Goal: Contribute content: Contribute content

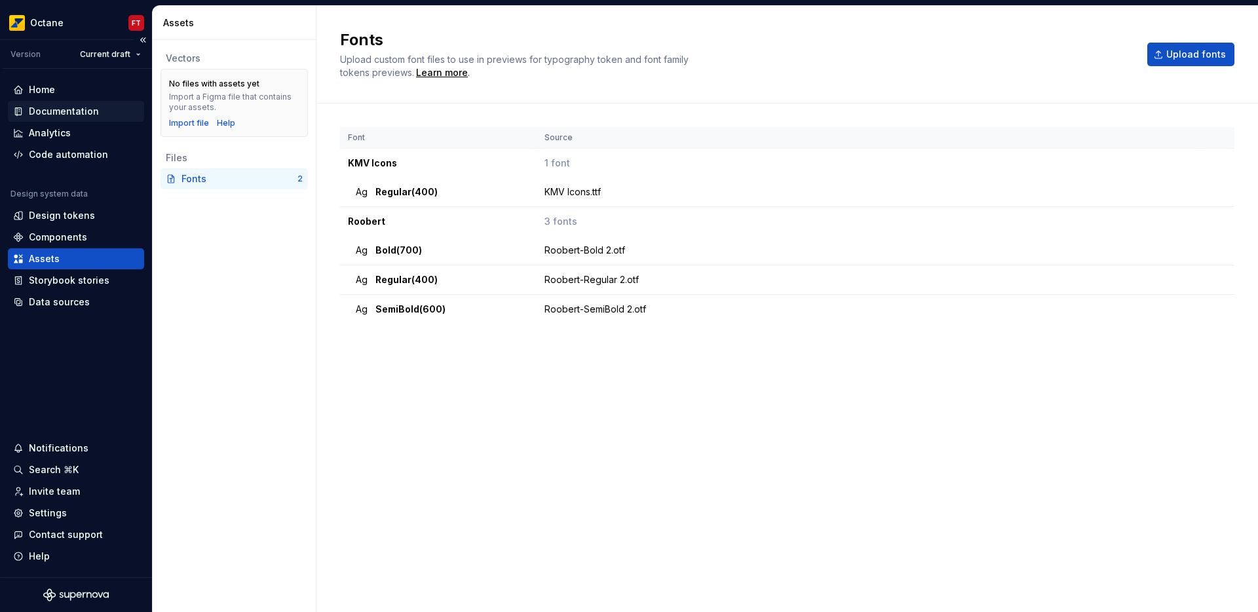
click at [79, 109] on div "Documentation" at bounding box center [64, 111] width 70 height 13
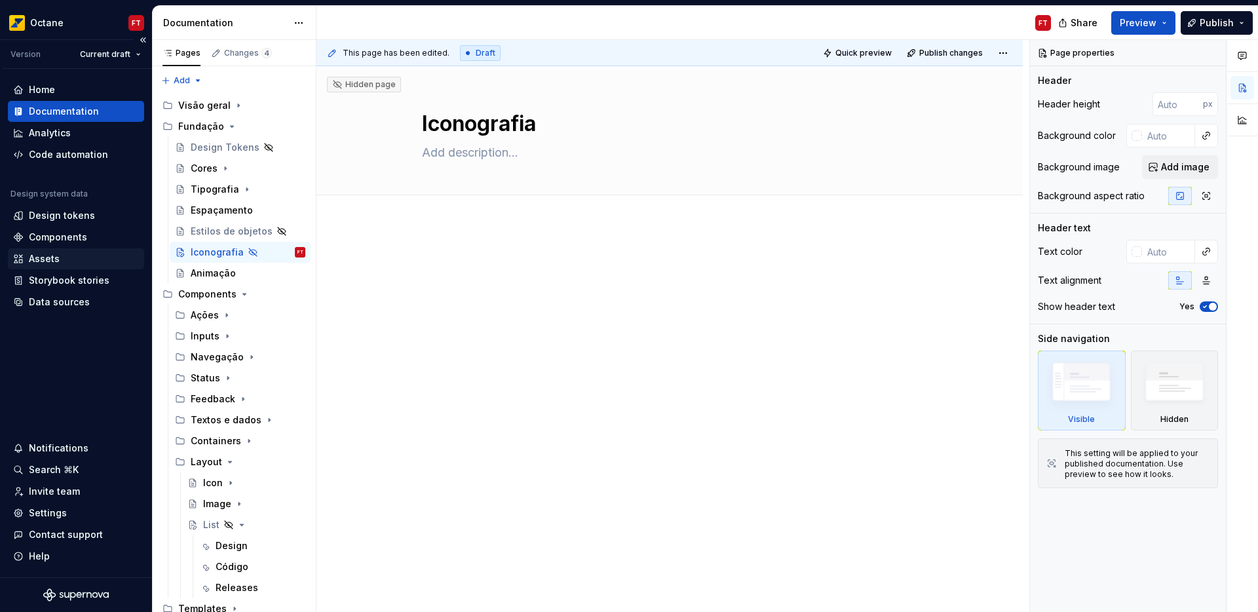
click at [57, 264] on div "Assets" at bounding box center [44, 258] width 31 height 13
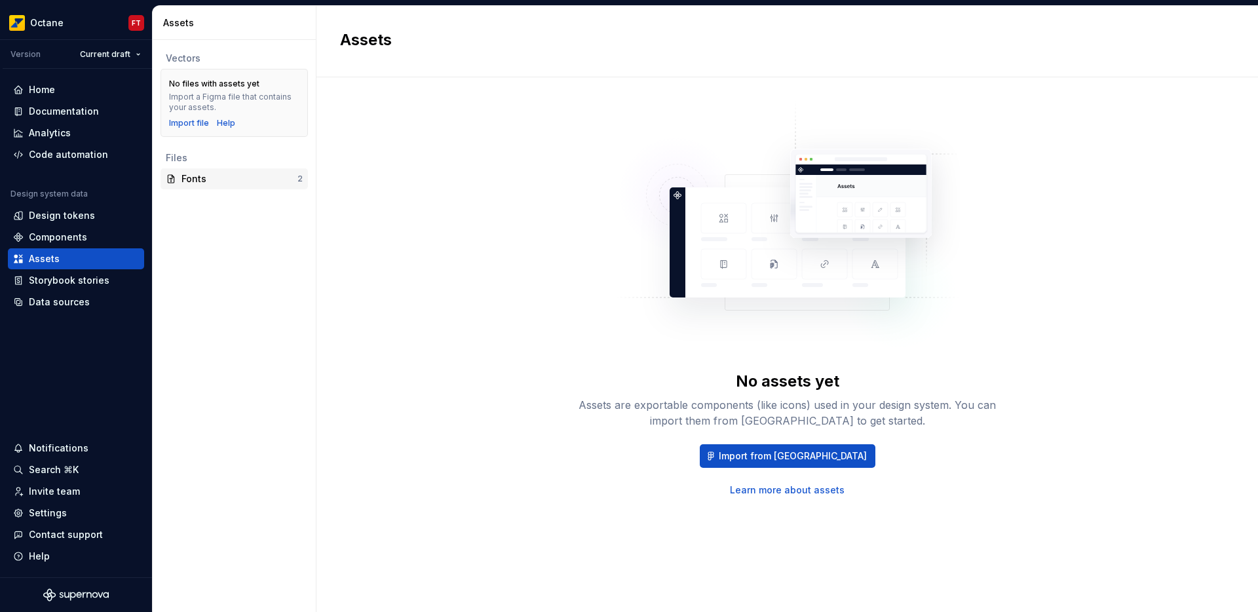
click at [245, 180] on div "Fonts" at bounding box center [239, 178] width 116 height 13
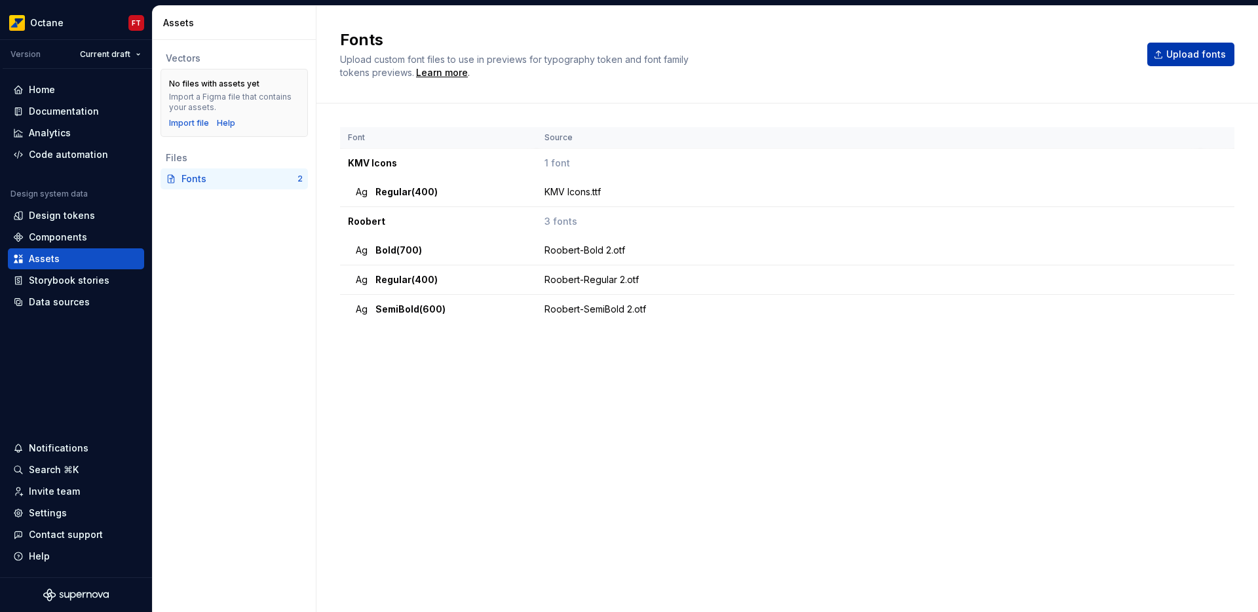
click at [1210, 58] on span "Upload fonts" at bounding box center [1196, 54] width 60 height 13
click at [47, 109] on div "Documentation" at bounding box center [64, 111] width 70 height 13
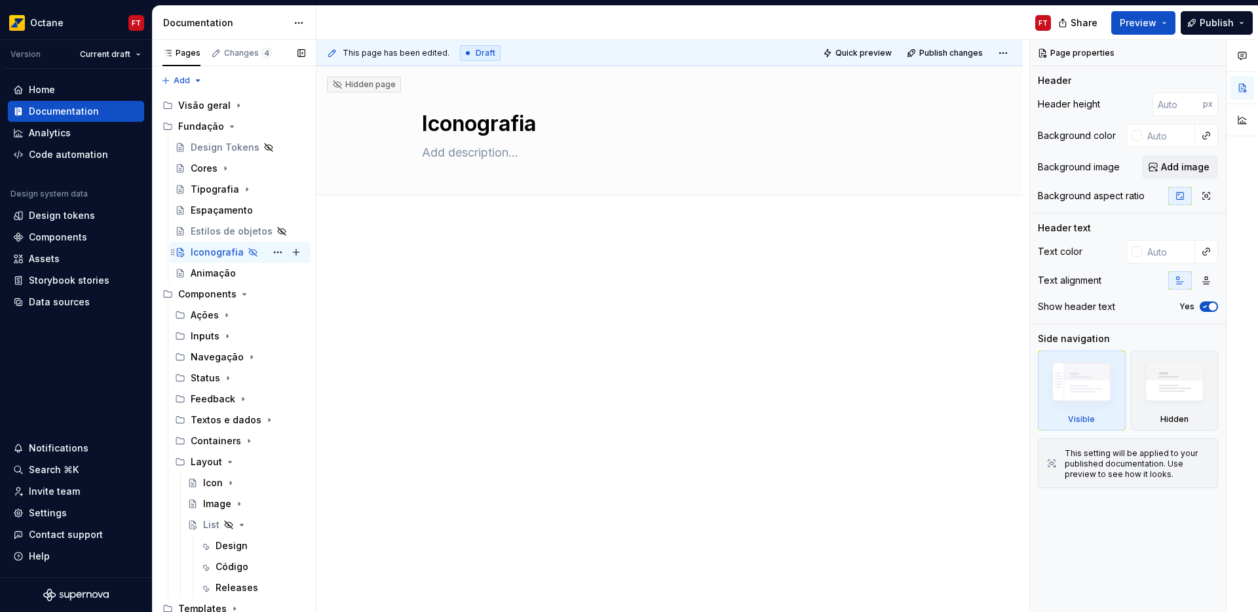
click at [209, 253] on div "Iconografia" at bounding box center [217, 252] width 53 height 13
click at [437, 159] on textarea at bounding box center [666, 152] width 495 height 21
click at [487, 161] on textarea at bounding box center [666, 152] width 495 height 21
paste textarea "IBPT"
type textarea "*"
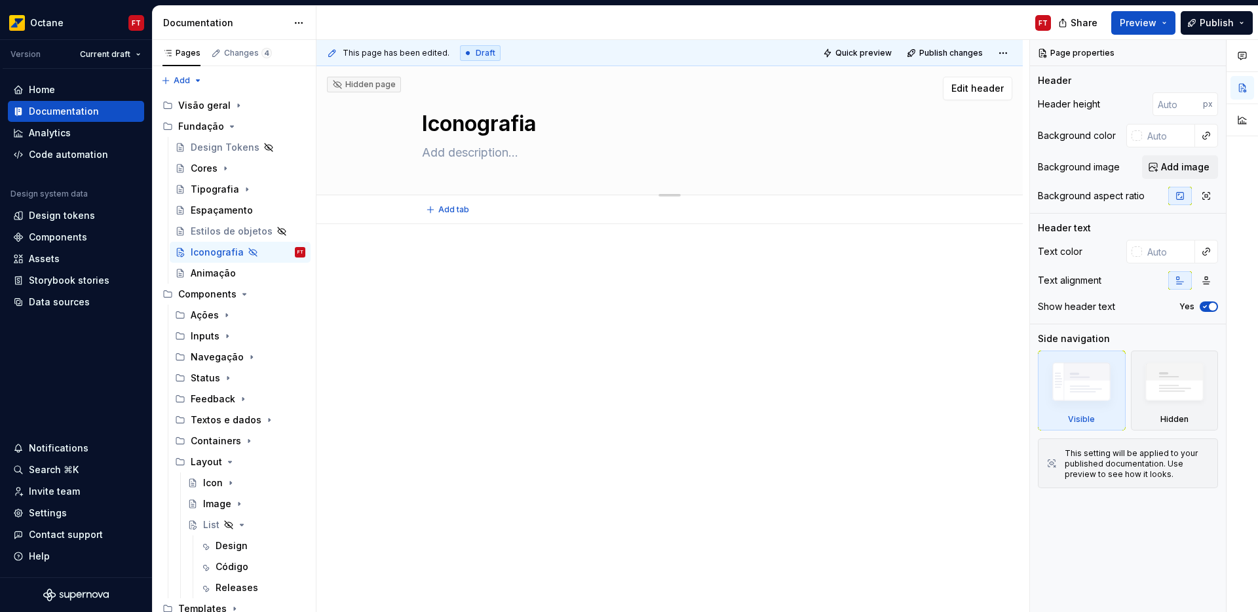
type textarea "IBPT"
type textarea "*"
click at [478, 153] on textarea at bounding box center [666, 152] width 495 height 21
paste textarea "Ícones são símbolos visuais usados ​​para representar ideias, objetos ou ações.…"
type textarea "*"
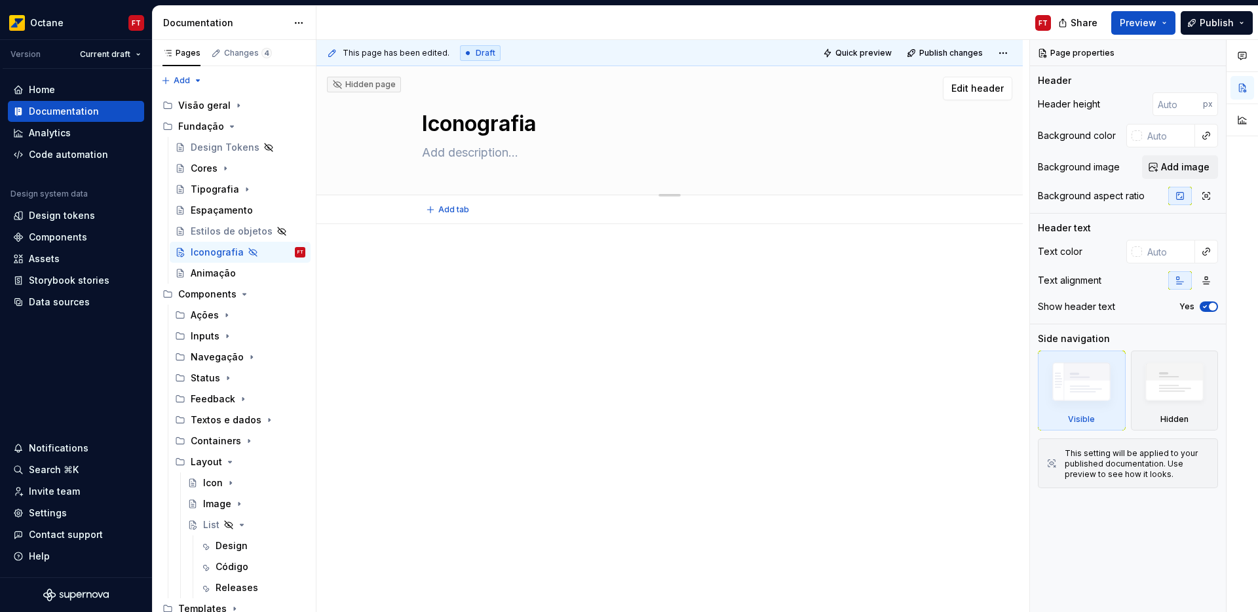
type textarea "Ícones são símbolos visuais usados ​​para representar ideias, objetos ou ações.…"
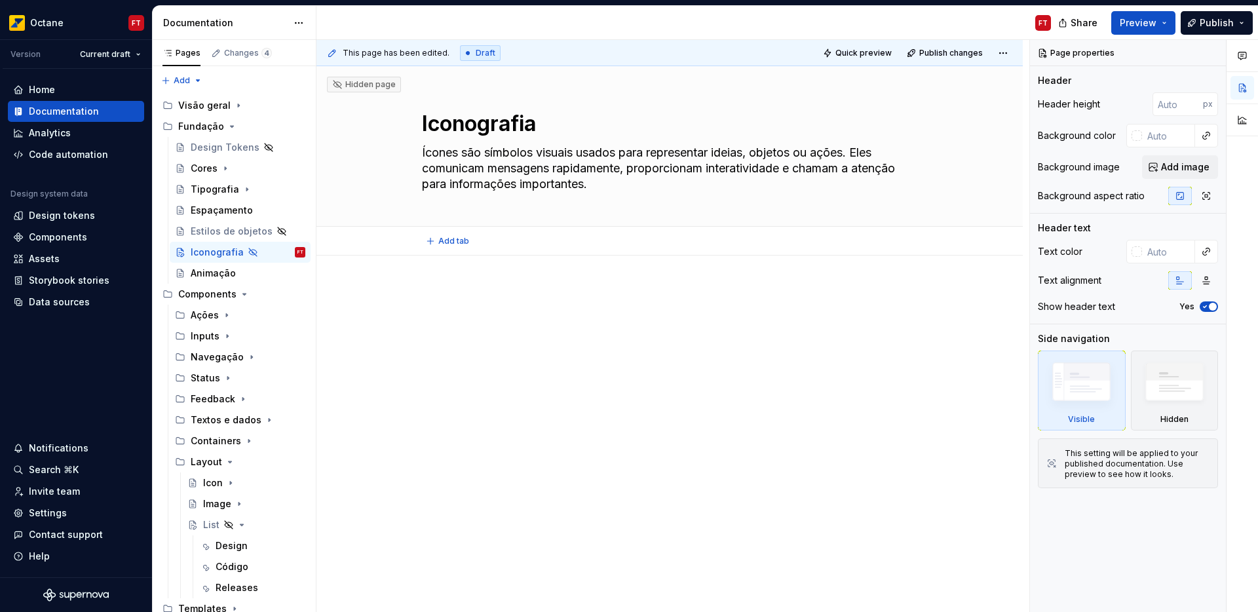
type textarea "*"
type textarea "Ícones são símbolos visuais usados ​​para representar ideias, objetos ou ações.…"
click at [455, 256] on div at bounding box center [669, 396] width 706 height 280
type textarea "*"
click at [463, 242] on span "Add tab" at bounding box center [453, 241] width 31 height 10
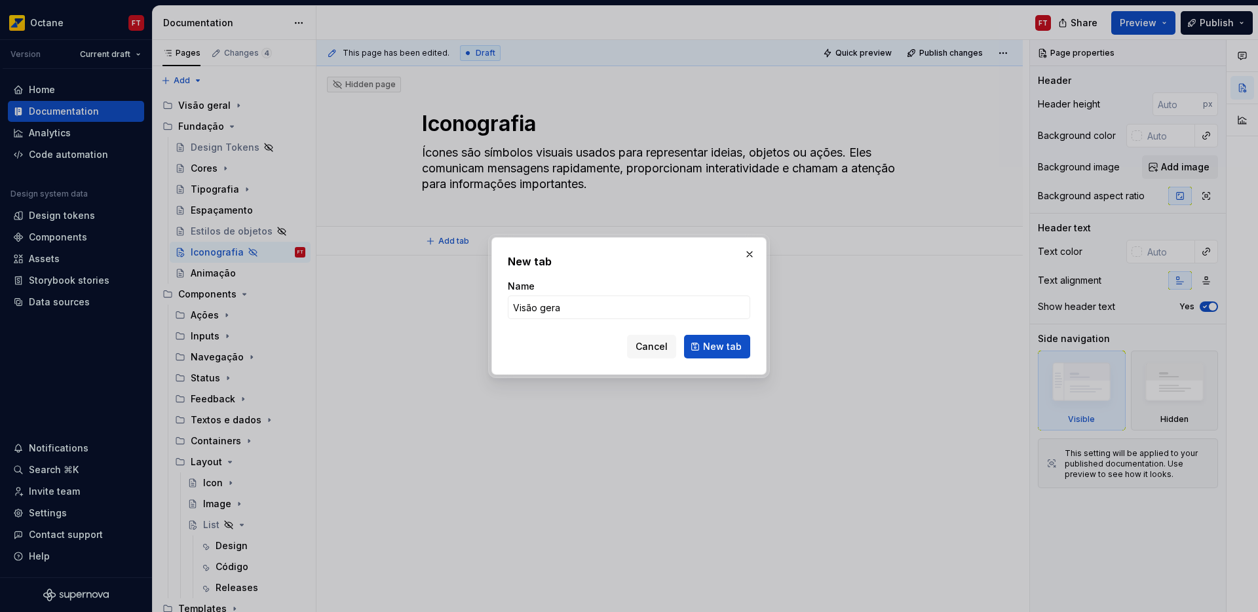
type input "Visão geral"
click button "New tab" at bounding box center [717, 347] width 66 height 24
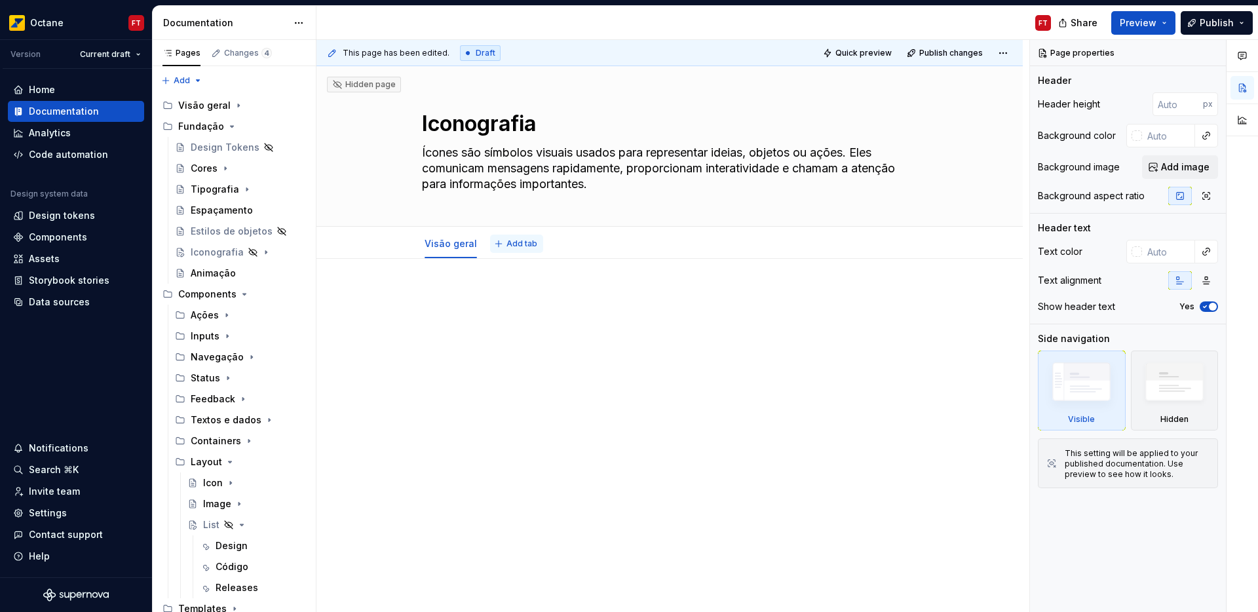
click at [523, 246] on span "Add tab" at bounding box center [521, 244] width 31 height 10
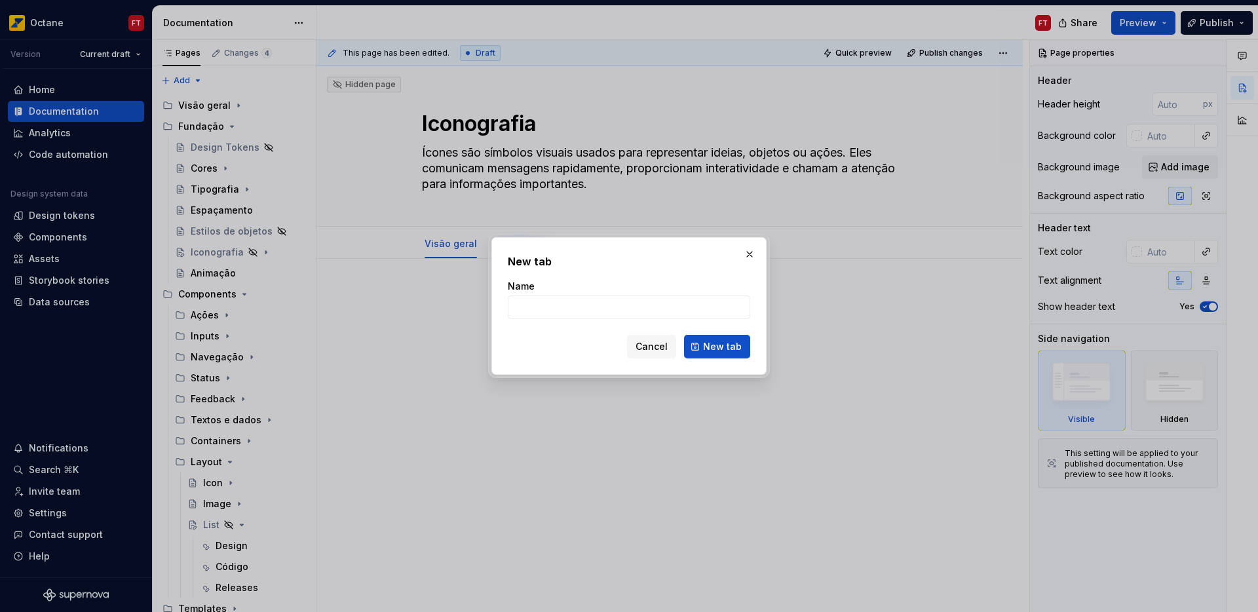
type textarea "*"
type input "Catálogo"
click button "New tab" at bounding box center [717, 347] width 66 height 24
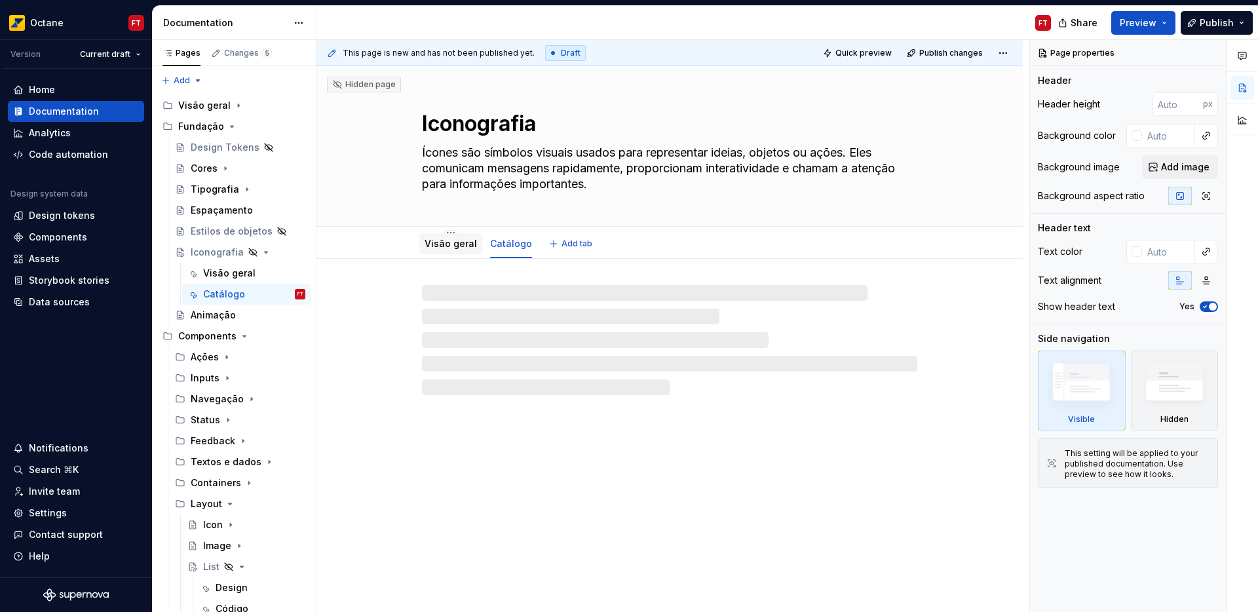
click at [443, 249] on div "Visão geral" at bounding box center [451, 243] width 52 height 13
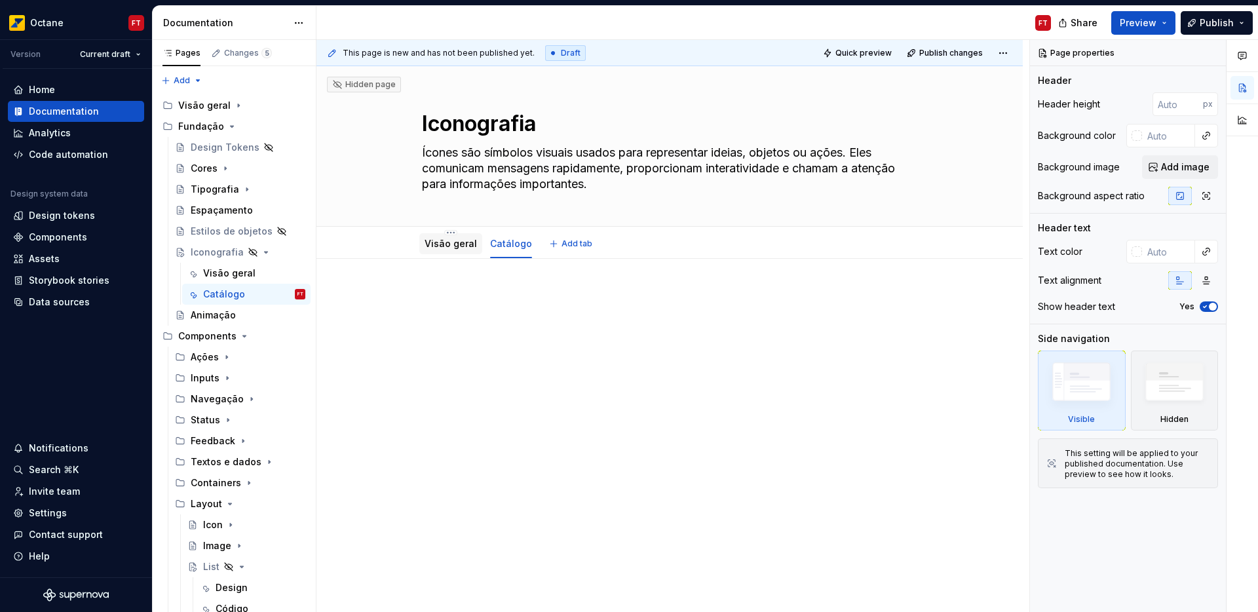
click at [449, 248] on link "Visão geral" at bounding box center [451, 243] width 52 height 11
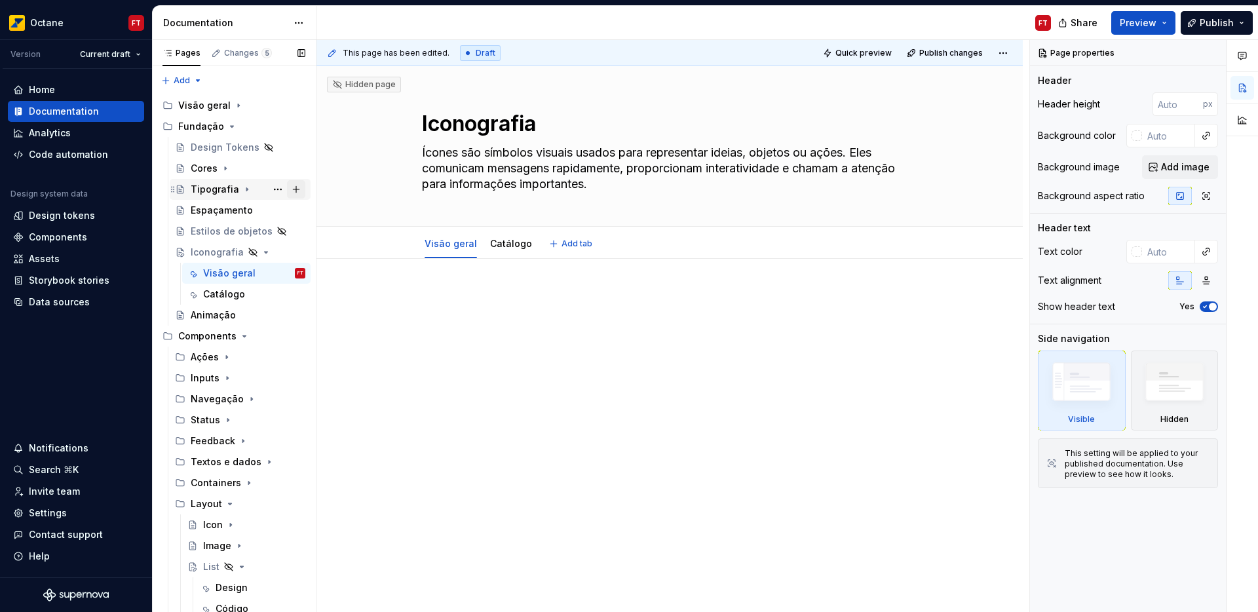
type textarea "*"
click at [497, 293] on p at bounding box center [669, 298] width 495 height 16
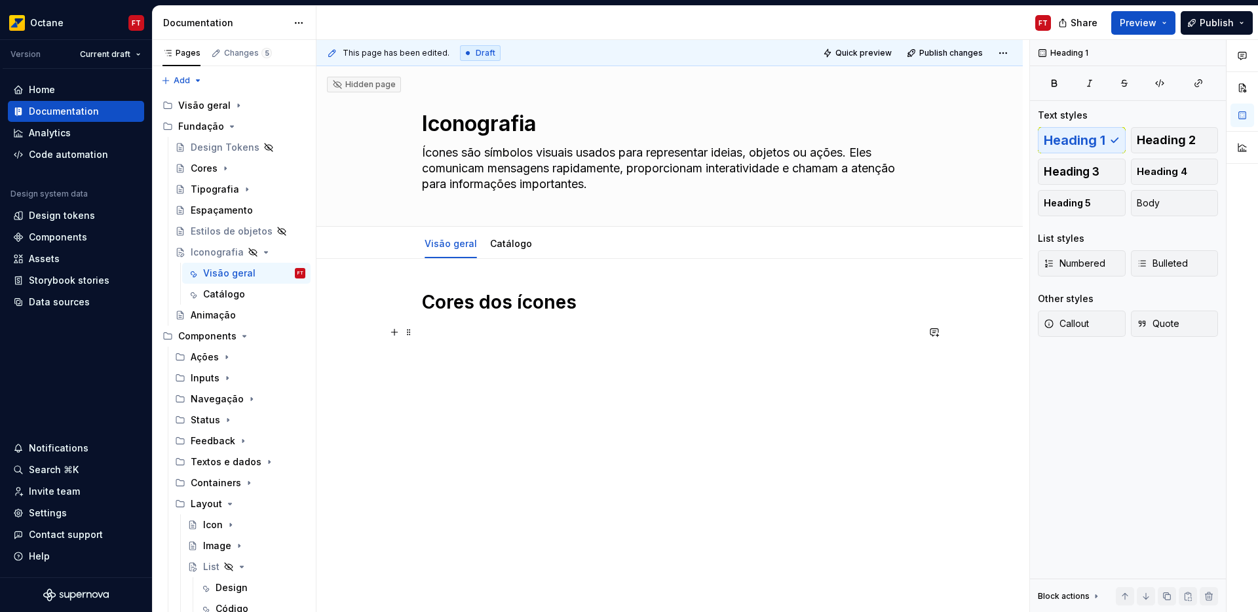
click at [472, 335] on p at bounding box center [669, 332] width 495 height 16
click at [584, 331] on p "Os ícones podem apresentar cores específicas, cores de interação ou cores de fe…" at bounding box center [669, 332] width 495 height 16
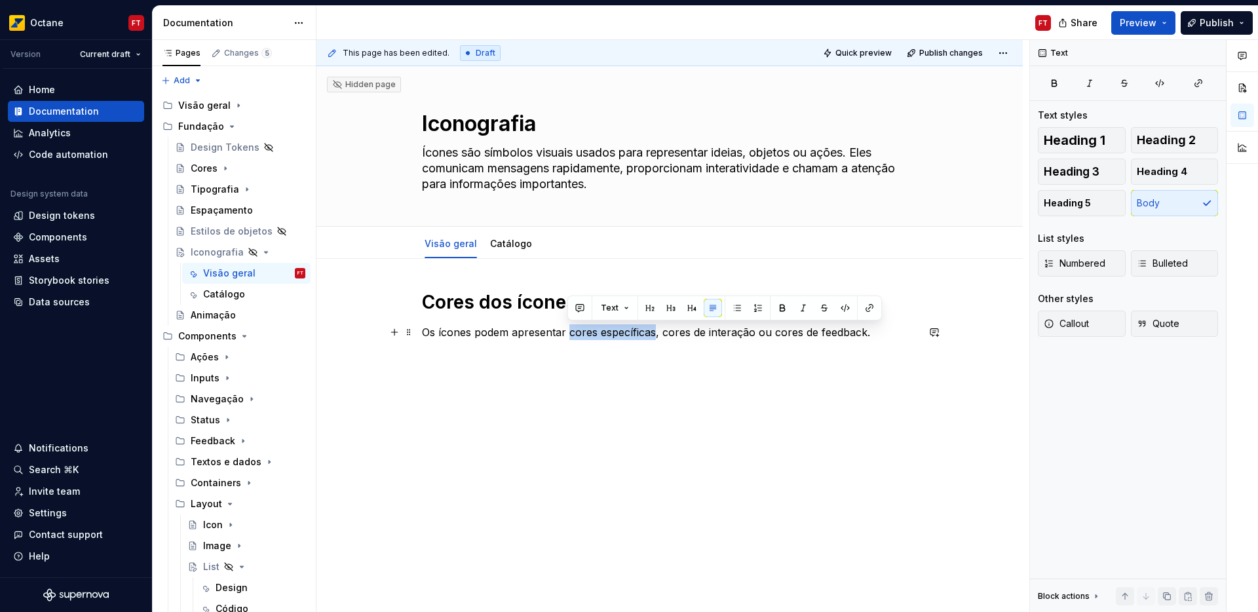
drag, startPoint x: 584, startPoint y: 331, endPoint x: 603, endPoint y: 332, distance: 19.0
click at [603, 332] on p "Os ícones podem apresentar cores específicas, cores de interação ou cores de fe…" at bounding box center [669, 332] width 495 height 16
click at [872, 309] on button "button" at bounding box center [869, 308] width 18 height 18
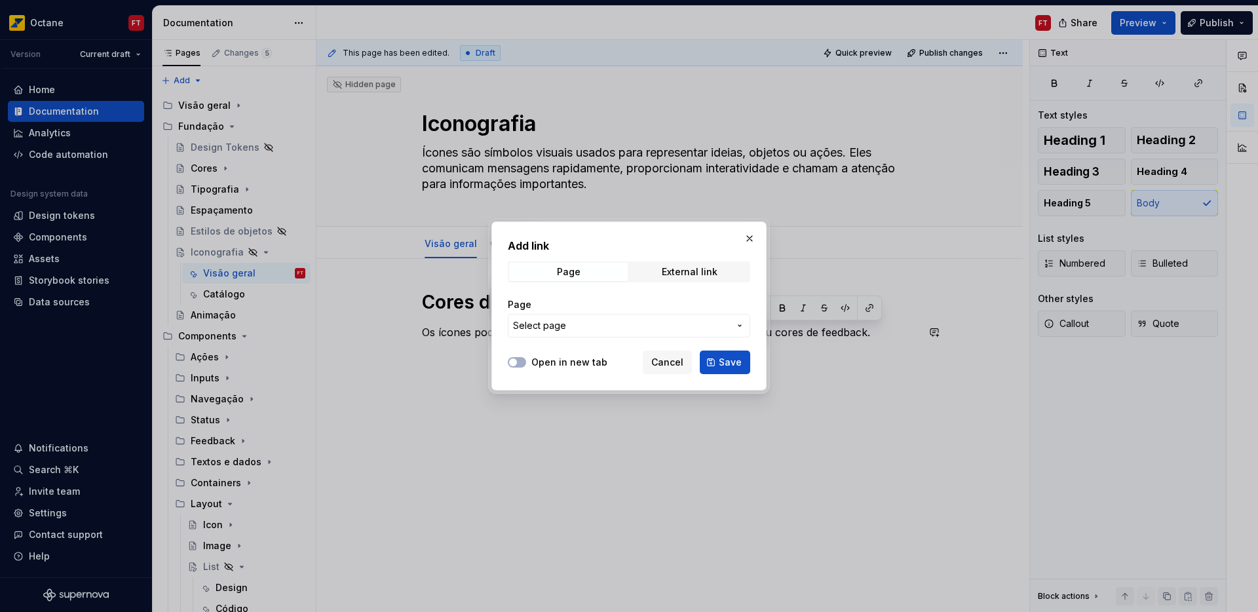
click at [552, 325] on span "Select page" at bounding box center [539, 325] width 53 height 13
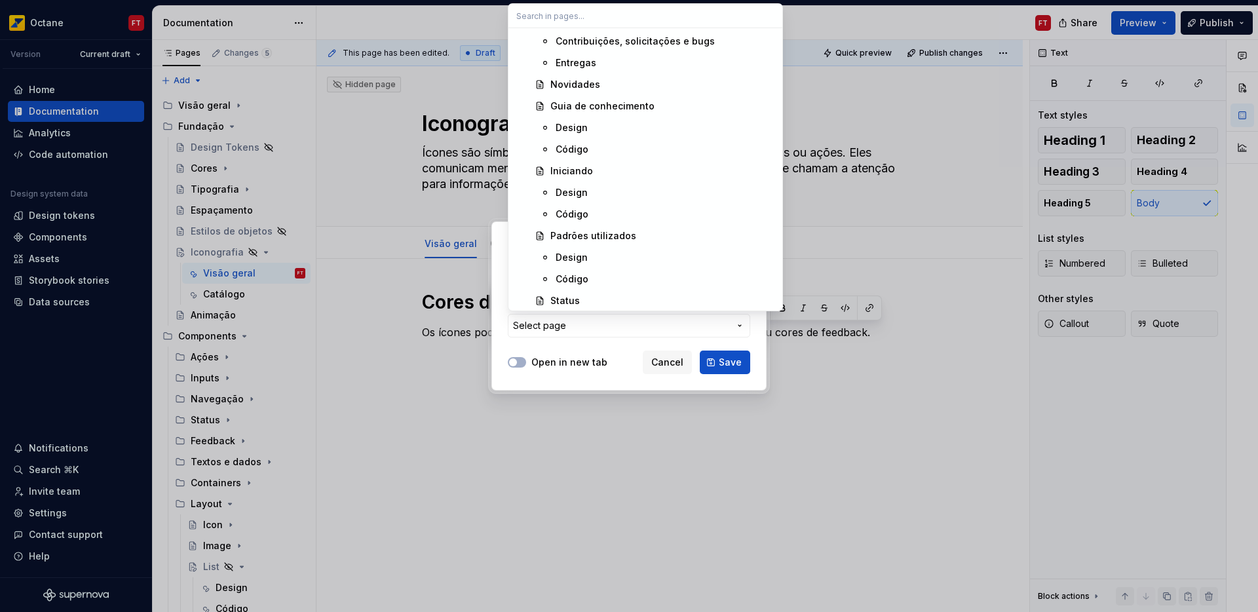
scroll to position [361, 0]
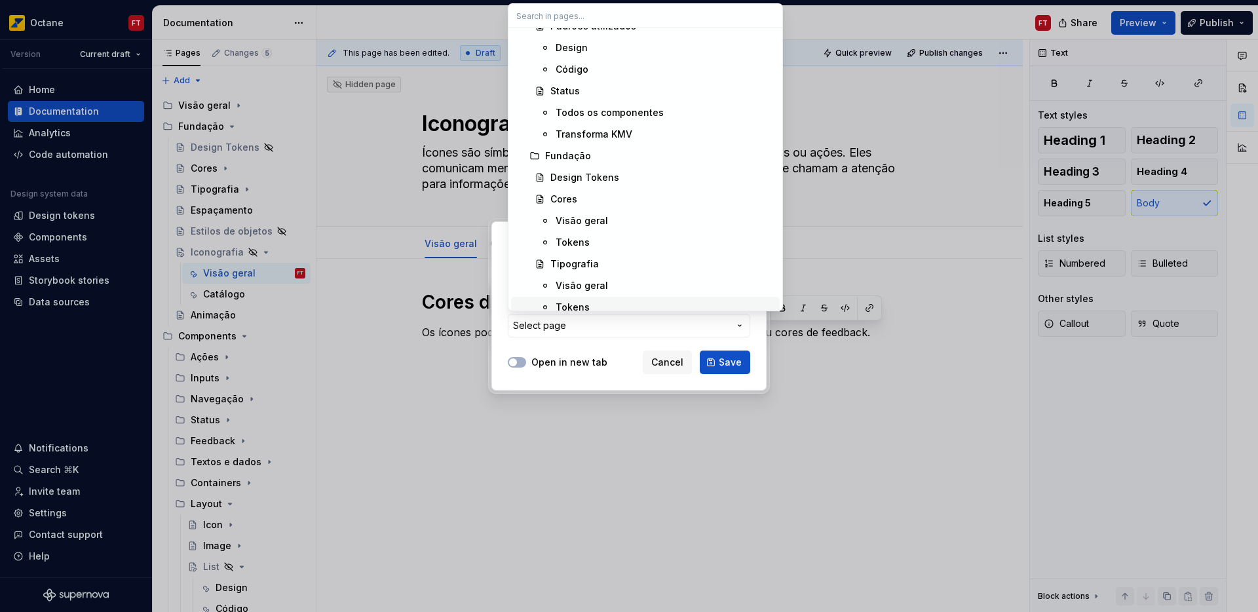
click at [879, 339] on div at bounding box center [629, 306] width 1258 height 612
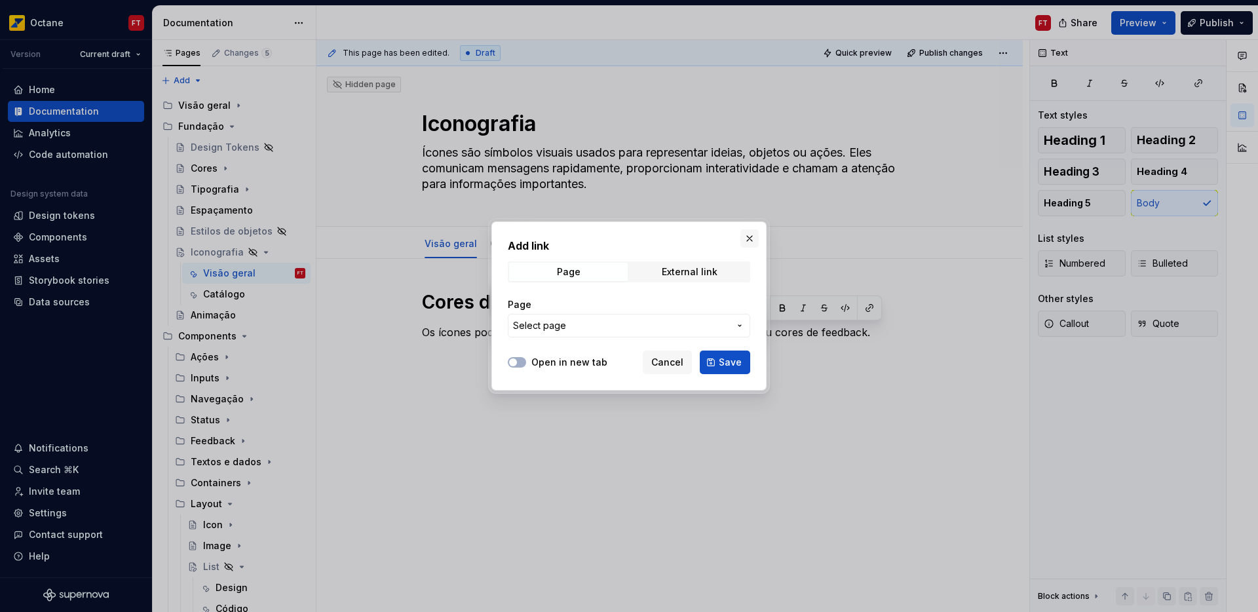
click at [745, 240] on button "button" at bounding box center [749, 238] width 18 height 18
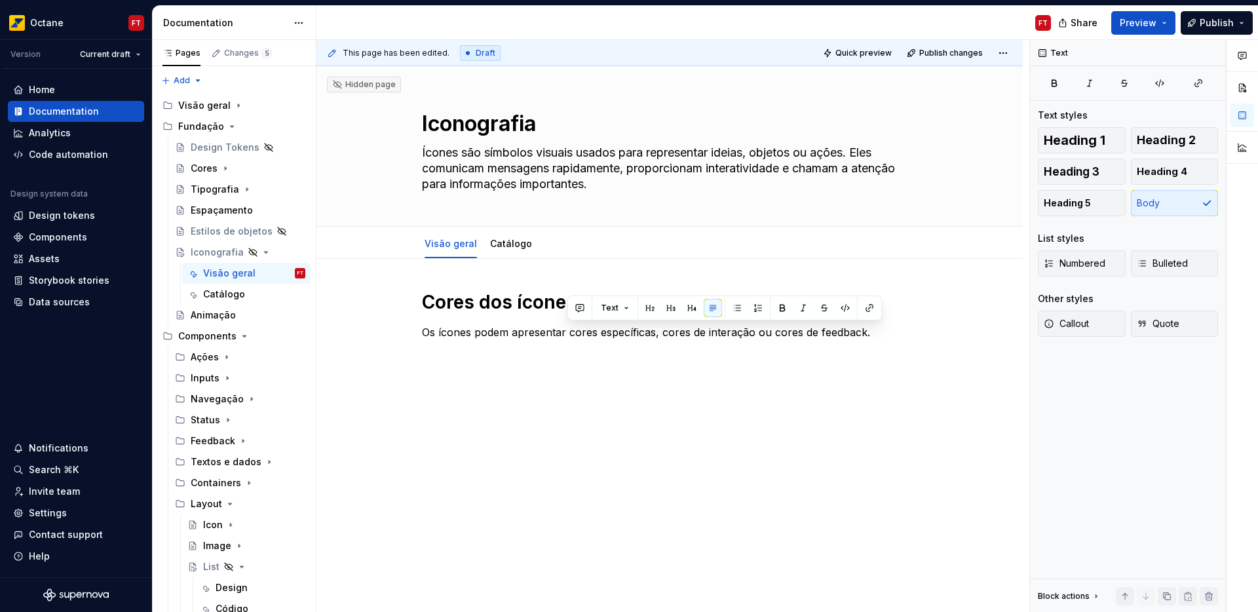
click at [849, 352] on div "Cores dos ícones Os ícones podem apresentar cores específicas, cores de interaç…" at bounding box center [669, 323] width 495 height 66
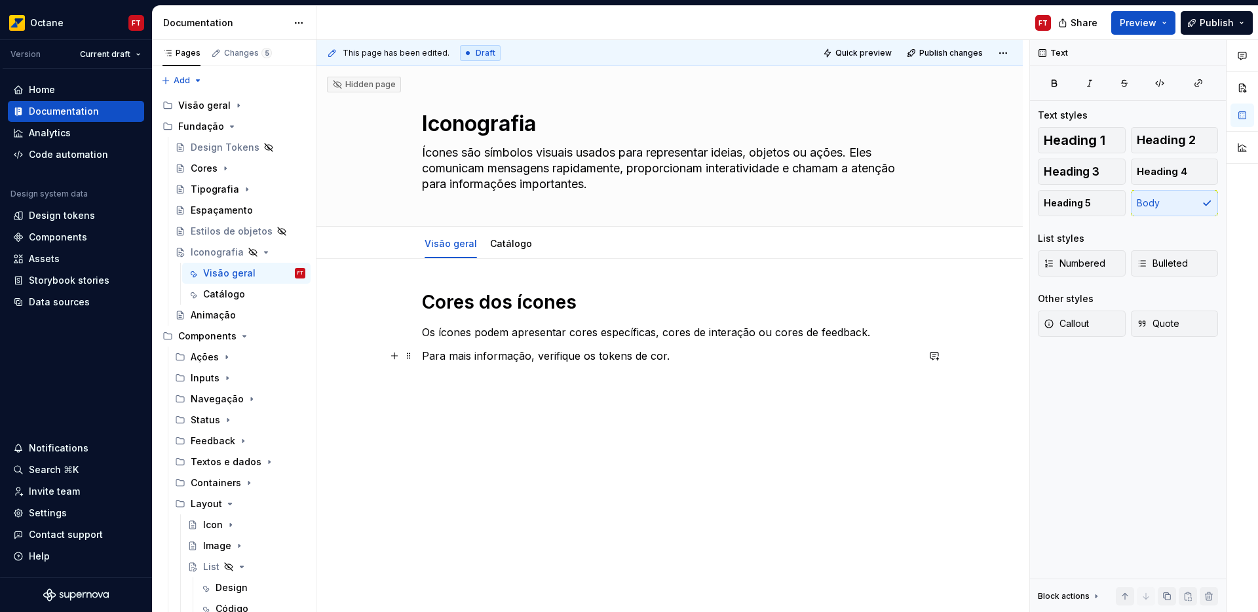
click at [606, 354] on p "Para mais informação, verifique os tokens de cor." at bounding box center [669, 356] width 495 height 16
drag, startPoint x: 606, startPoint y: 354, endPoint x: 649, endPoint y: 356, distance: 42.6
click at [649, 356] on p "Para mais informação, verifique os tokens de cor." at bounding box center [669, 356] width 495 height 16
click at [896, 335] on button "button" at bounding box center [898, 331] width 18 height 18
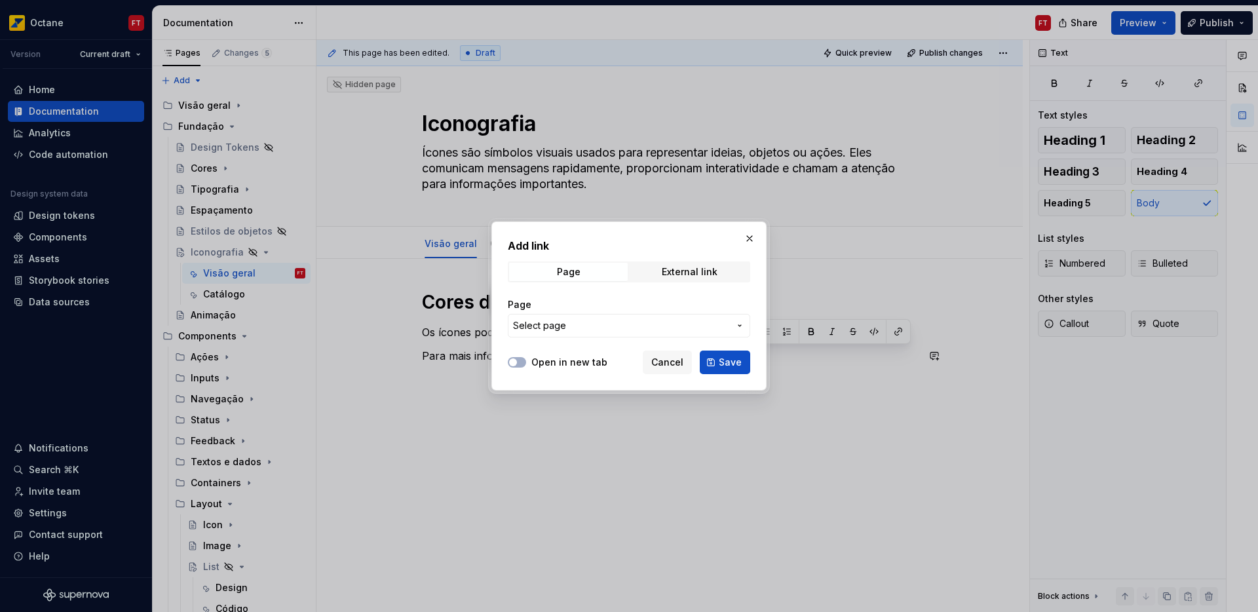
click at [611, 330] on span "Select page" at bounding box center [621, 325] width 216 height 13
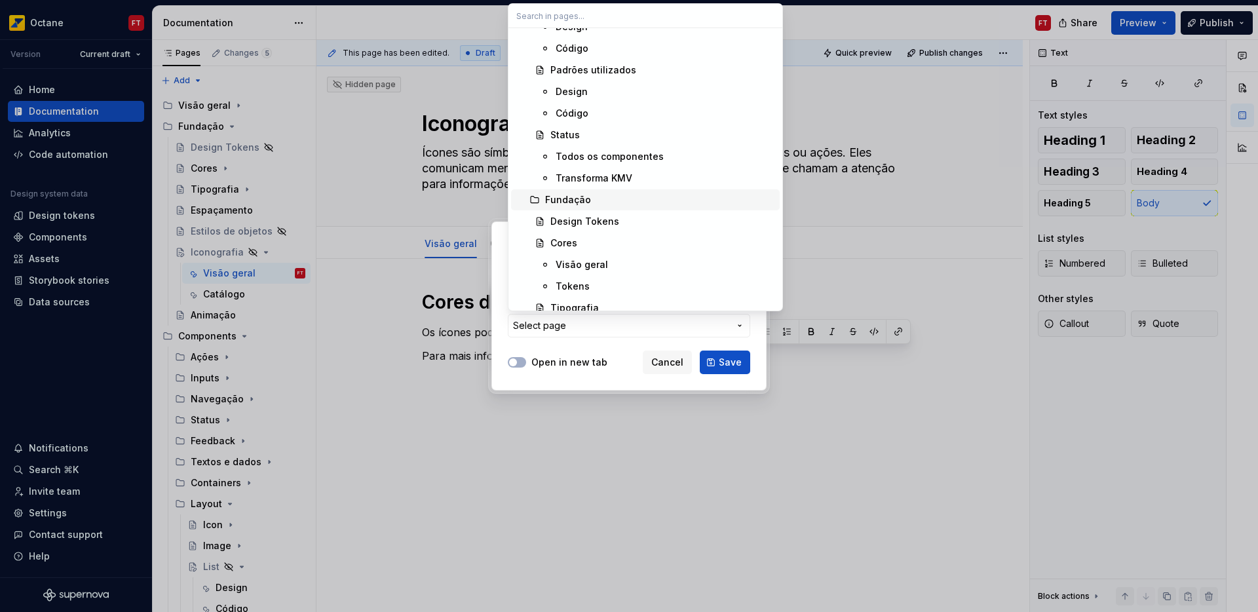
scroll to position [366, 0]
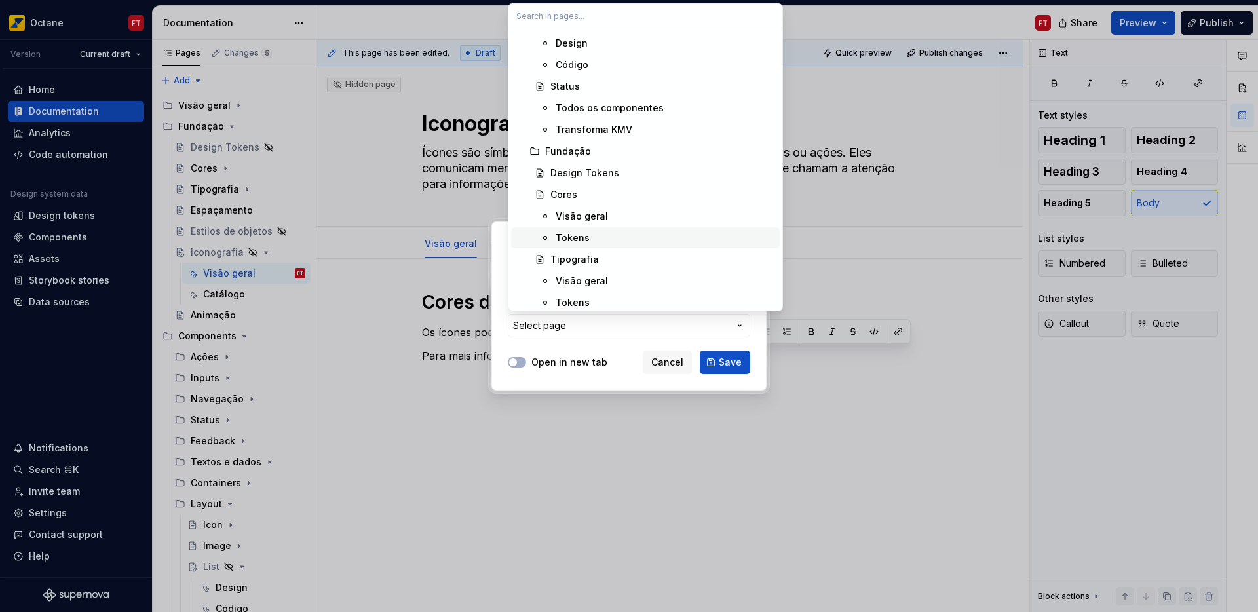
click at [579, 235] on div "Tokens" at bounding box center [573, 237] width 34 height 13
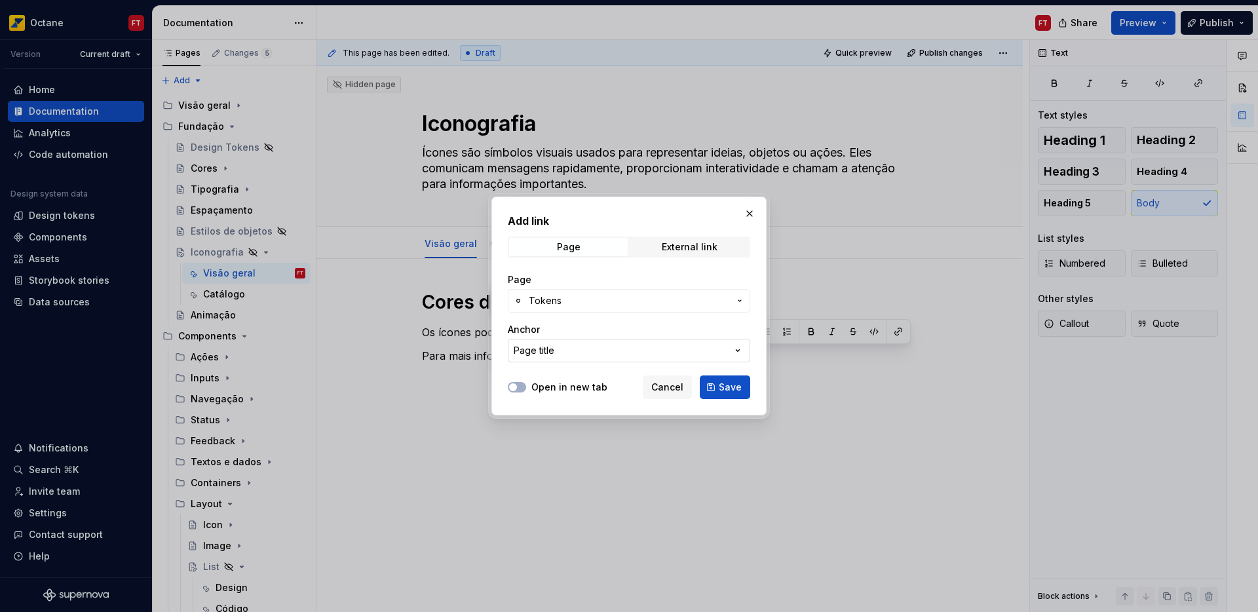
click at [657, 354] on button "Page title" at bounding box center [629, 351] width 242 height 24
click at [657, 354] on div "Add link Page External link Page Tokens Anchor Page title Open in new tab Cance…" at bounding box center [629, 306] width 1258 height 612
click at [733, 385] on span "Save" at bounding box center [730, 387] width 23 height 13
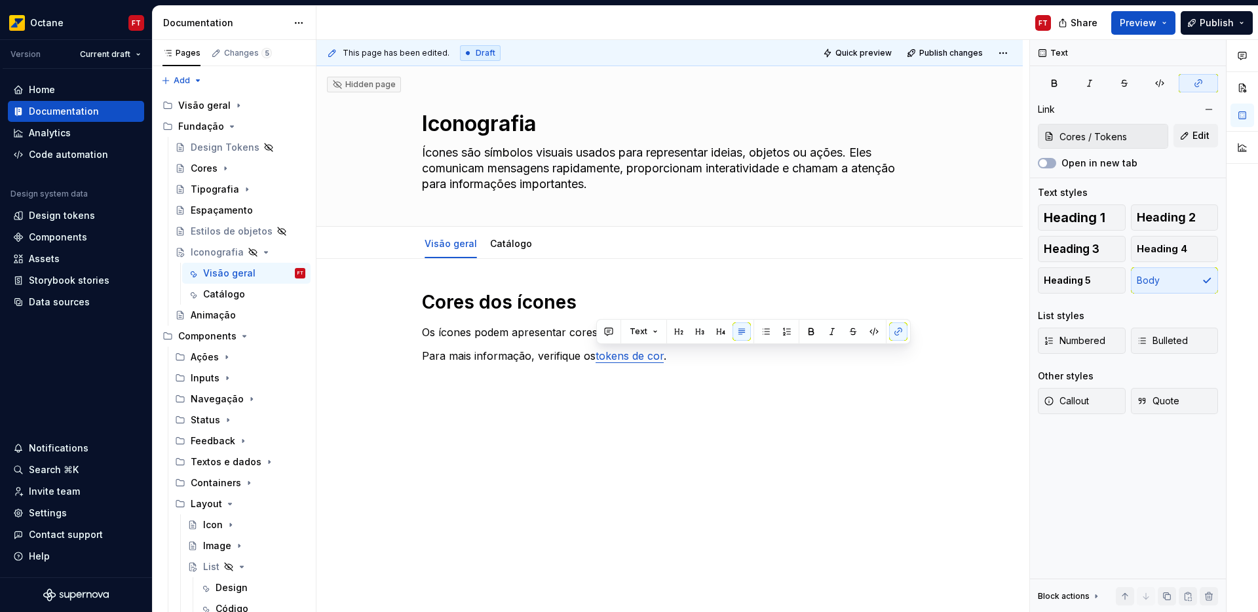
click at [689, 369] on div "Cores dos ícones Os ícones podem apresentar cores específicas, cores de interaç…" at bounding box center [669, 334] width 495 height 89
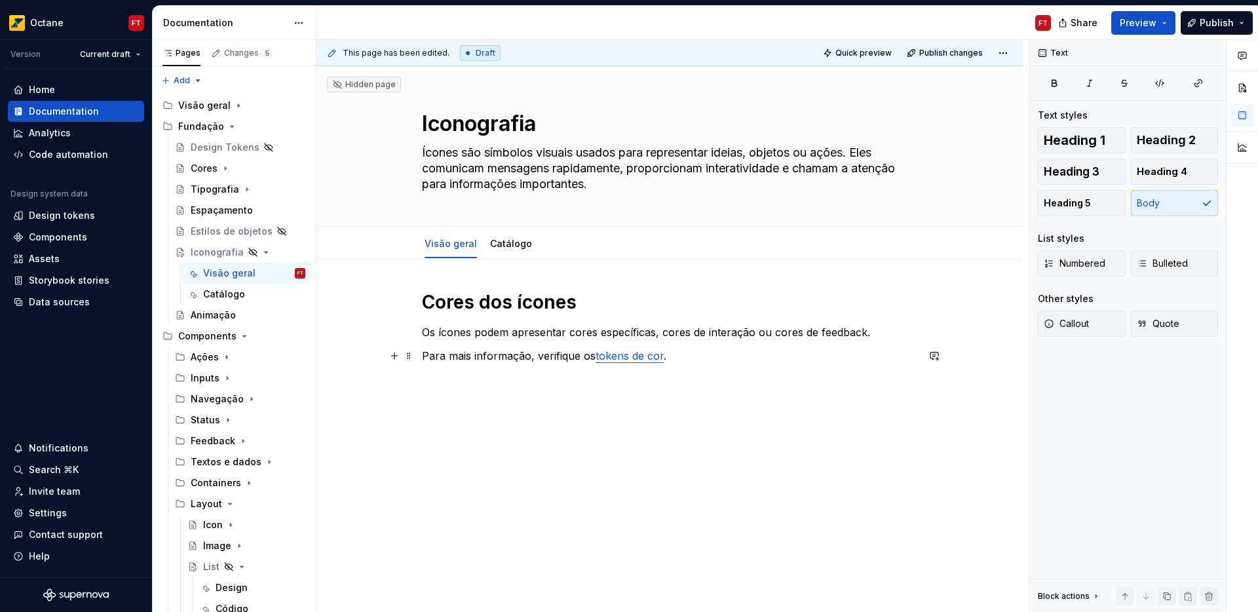
click at [683, 357] on p "Para mais informação, verifique os tokens de cor ." at bounding box center [669, 356] width 495 height 16
click at [222, 170] on icon "Page tree" at bounding box center [225, 168] width 10 height 10
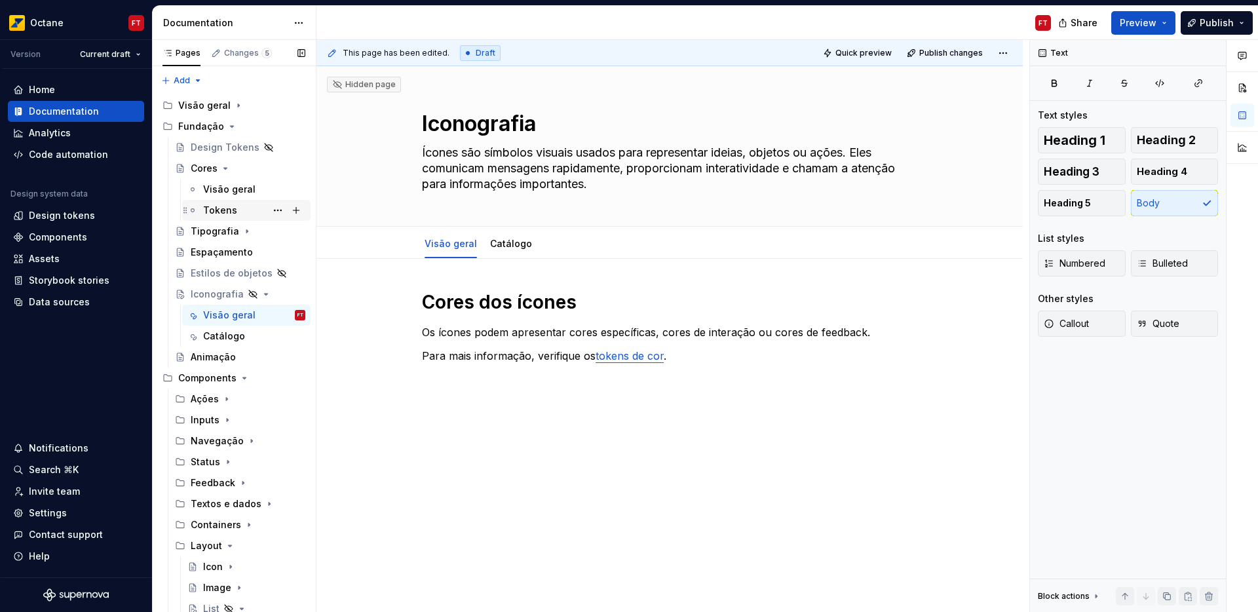
click at [218, 211] on div "Tokens" at bounding box center [220, 210] width 34 height 13
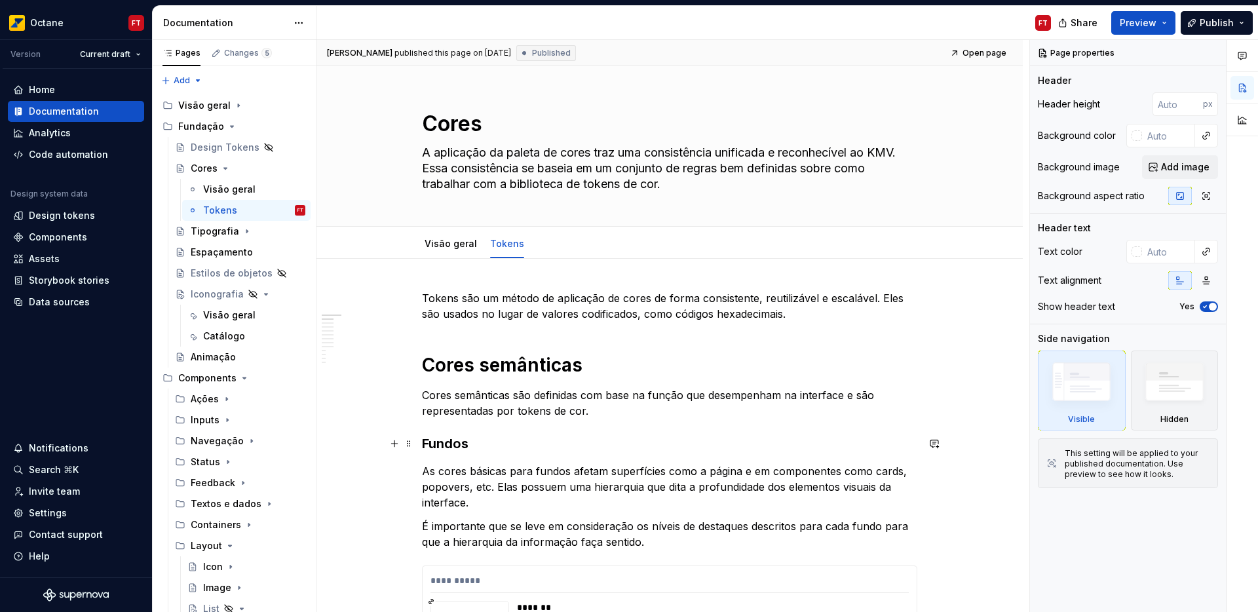
click at [442, 440] on h3 "Fundos" at bounding box center [669, 443] width 495 height 18
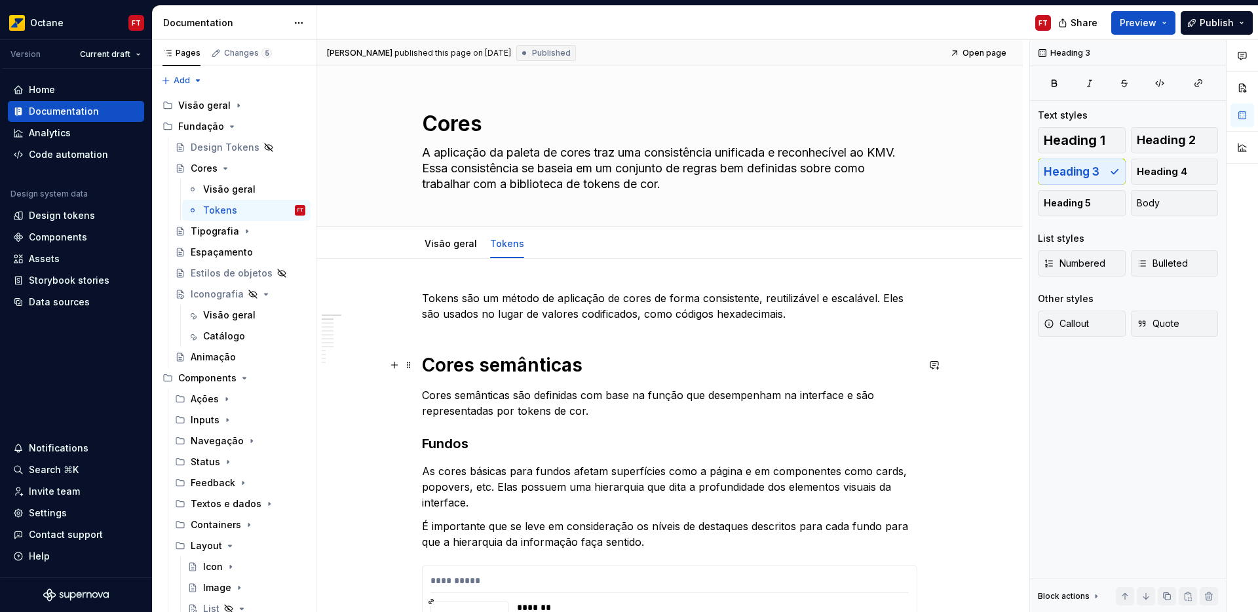
click at [465, 368] on h1 "Cores semânticas" at bounding box center [669, 365] width 495 height 24
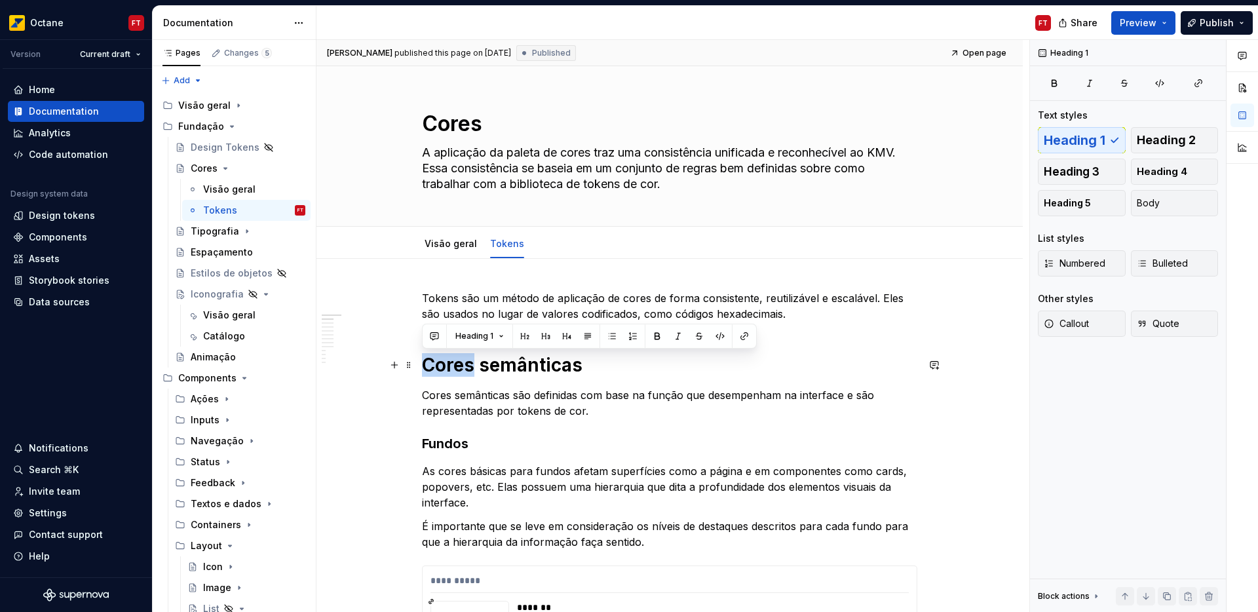
click at [465, 368] on h1 "Cores semânticas" at bounding box center [669, 365] width 495 height 24
click at [553, 362] on h1 "Cores semânticas" at bounding box center [669, 365] width 495 height 24
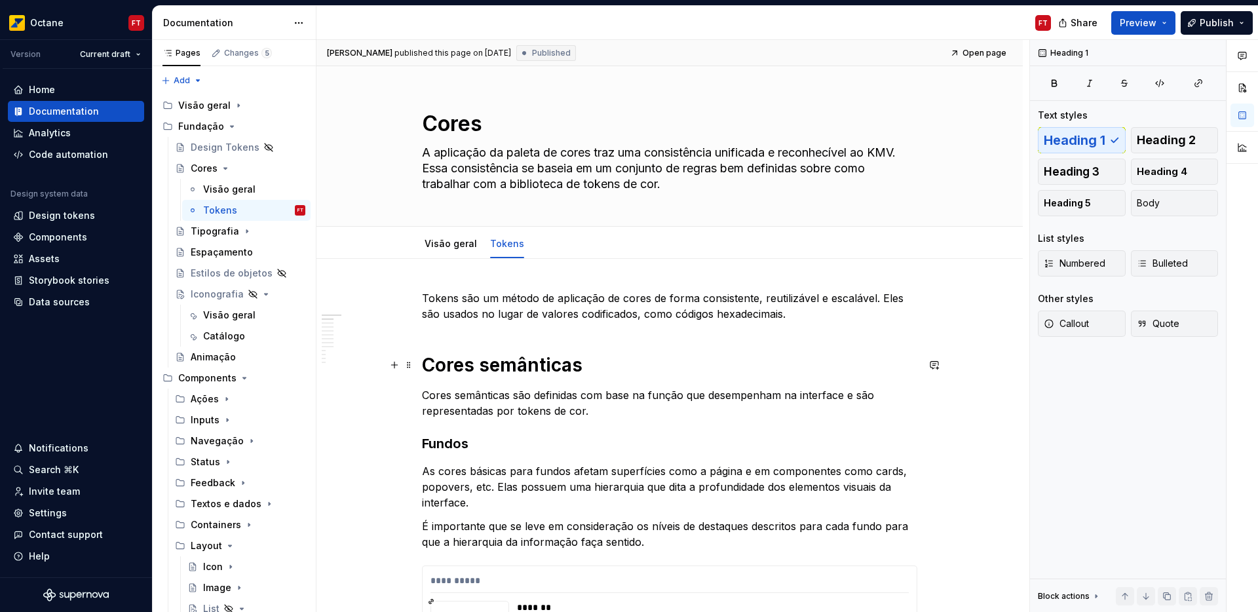
click at [453, 366] on h1 "Cores semânticas" at bounding box center [669, 365] width 495 height 24
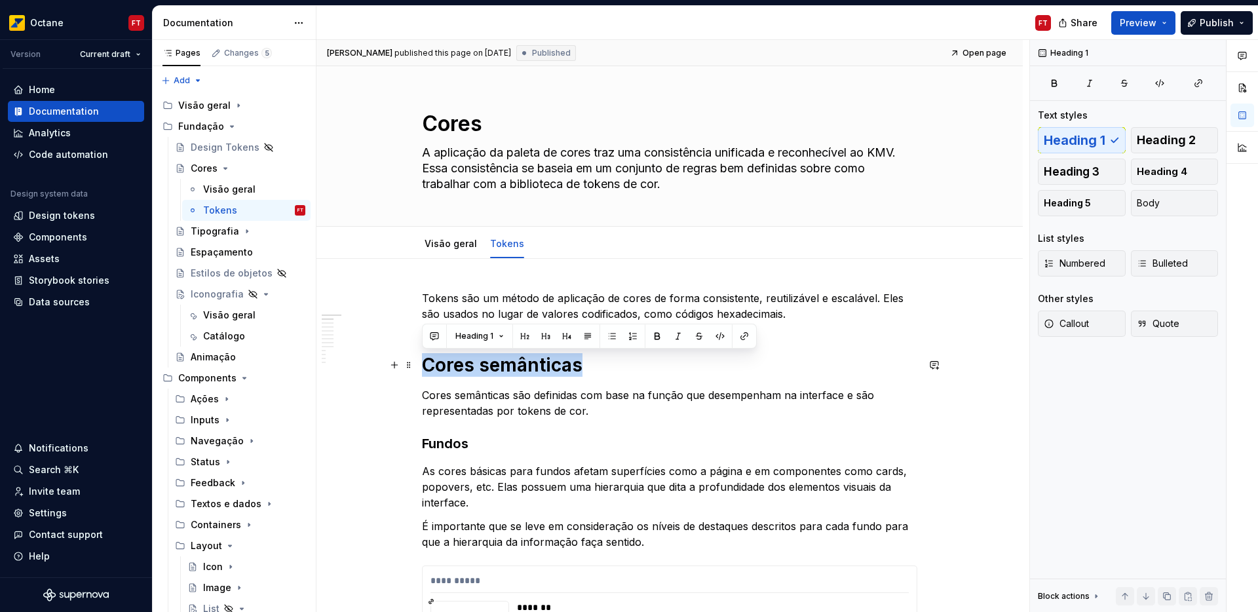
drag, startPoint x: 453, startPoint y: 366, endPoint x: 510, endPoint y: 363, distance: 57.1
click at [510, 363] on h1 "Cores semânticas" at bounding box center [669, 365] width 495 height 24
click at [442, 444] on h3 "Fundos" at bounding box center [669, 443] width 495 height 18
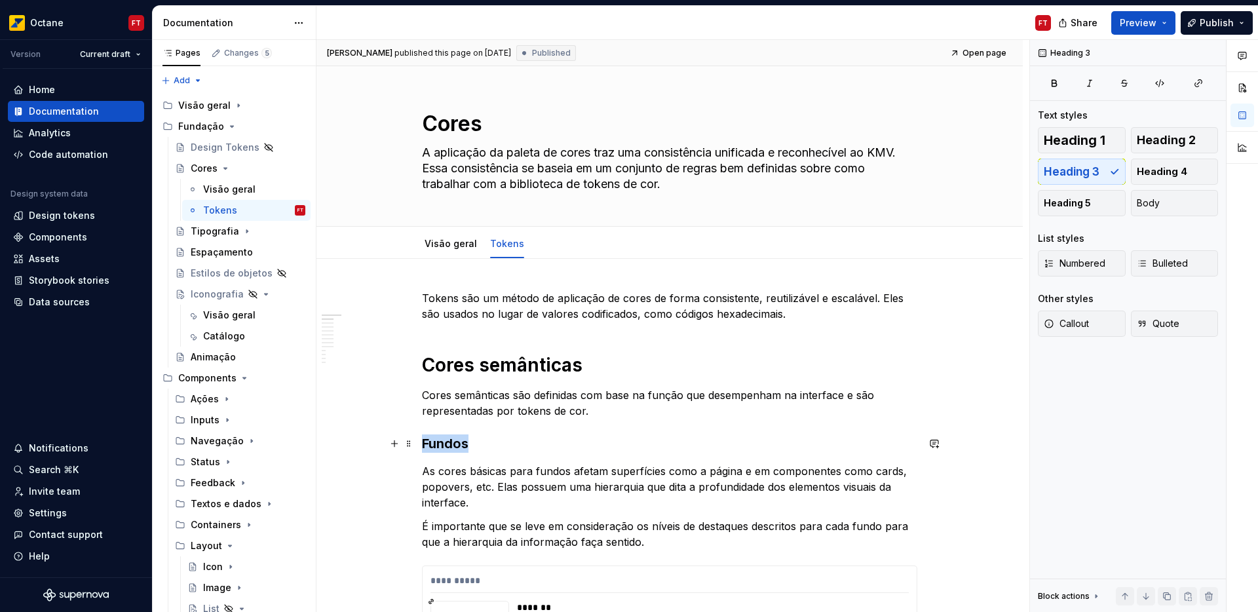
click at [443, 444] on h3 "Fundos" at bounding box center [669, 443] width 495 height 18
click at [488, 418] on span "Heading 3" at bounding box center [475, 418] width 40 height 10
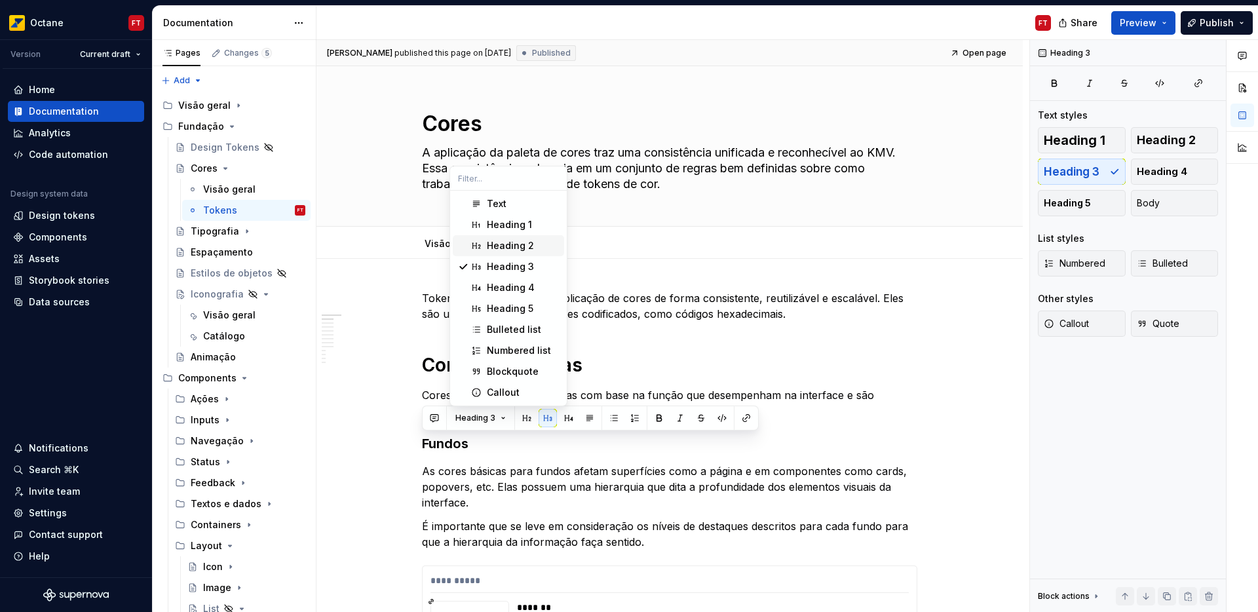
click at [492, 248] on div "Heading 2" at bounding box center [510, 245] width 47 height 13
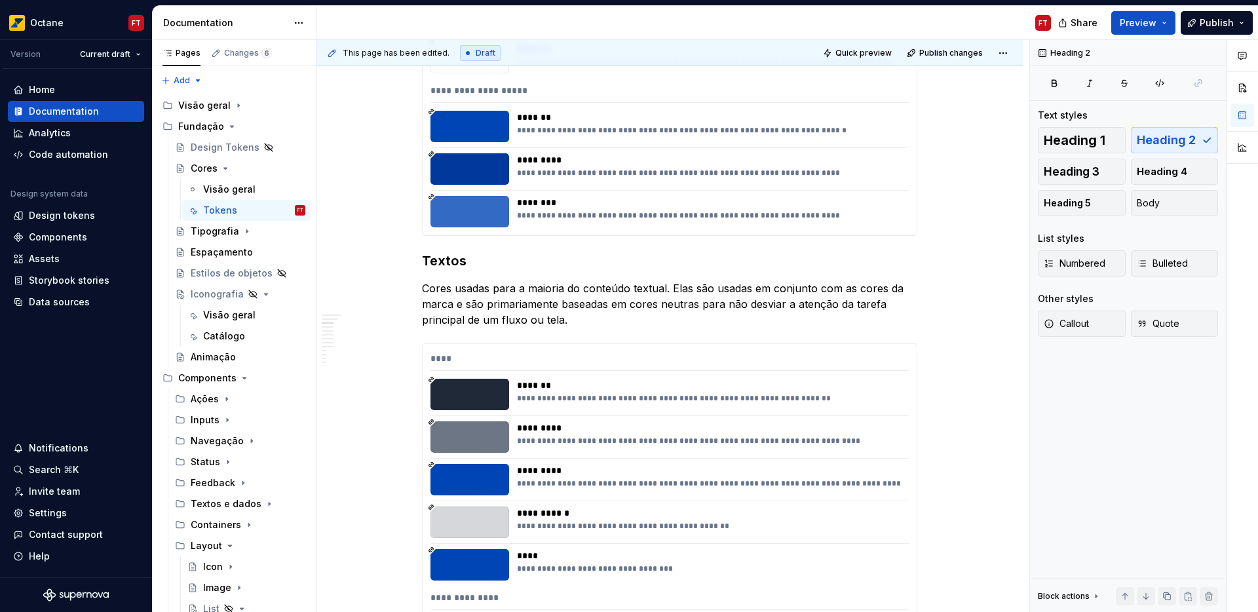
scroll to position [821, 0]
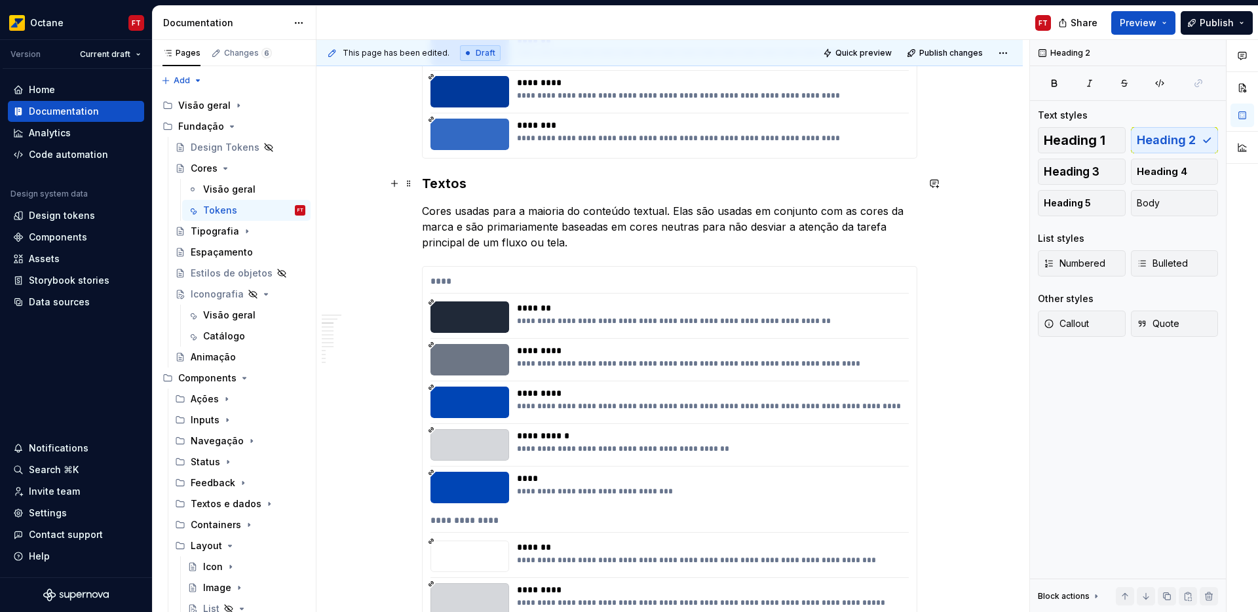
click at [442, 184] on h3 "Textos" at bounding box center [669, 183] width 495 height 18
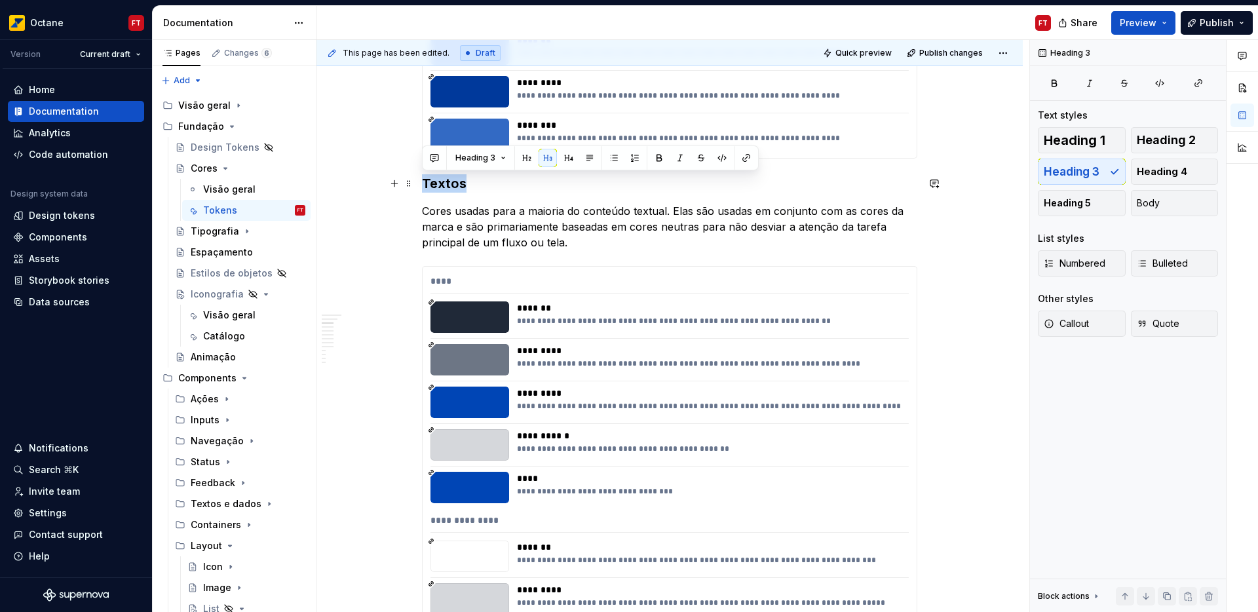
click at [442, 184] on h3 "Textos" at bounding box center [669, 183] width 495 height 18
click at [476, 161] on span "Heading 3" at bounding box center [475, 158] width 40 height 10
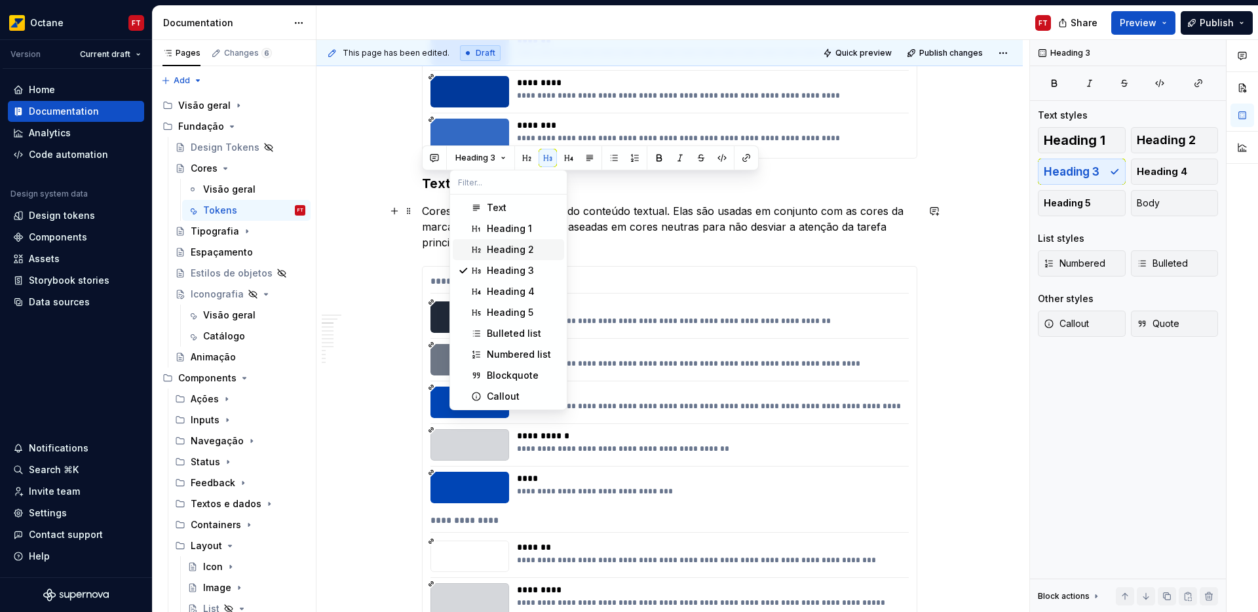
click at [505, 243] on div "Heading 2" at bounding box center [510, 249] width 47 height 13
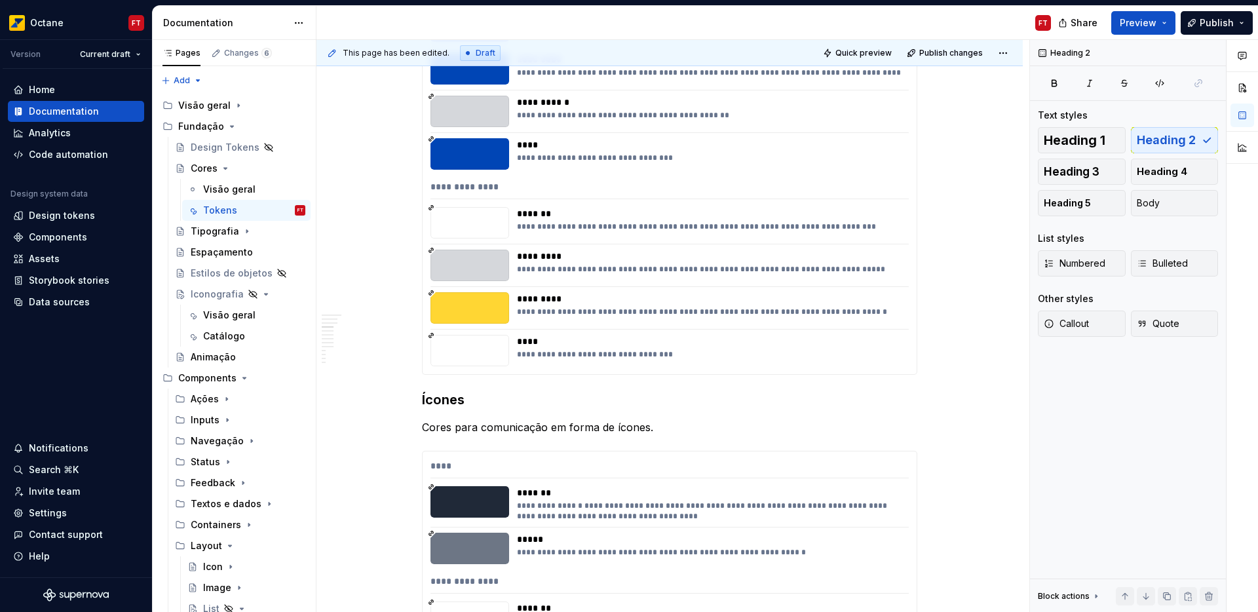
scroll to position [1166, 0]
click at [436, 404] on h3 "Ícones" at bounding box center [669, 399] width 495 height 18
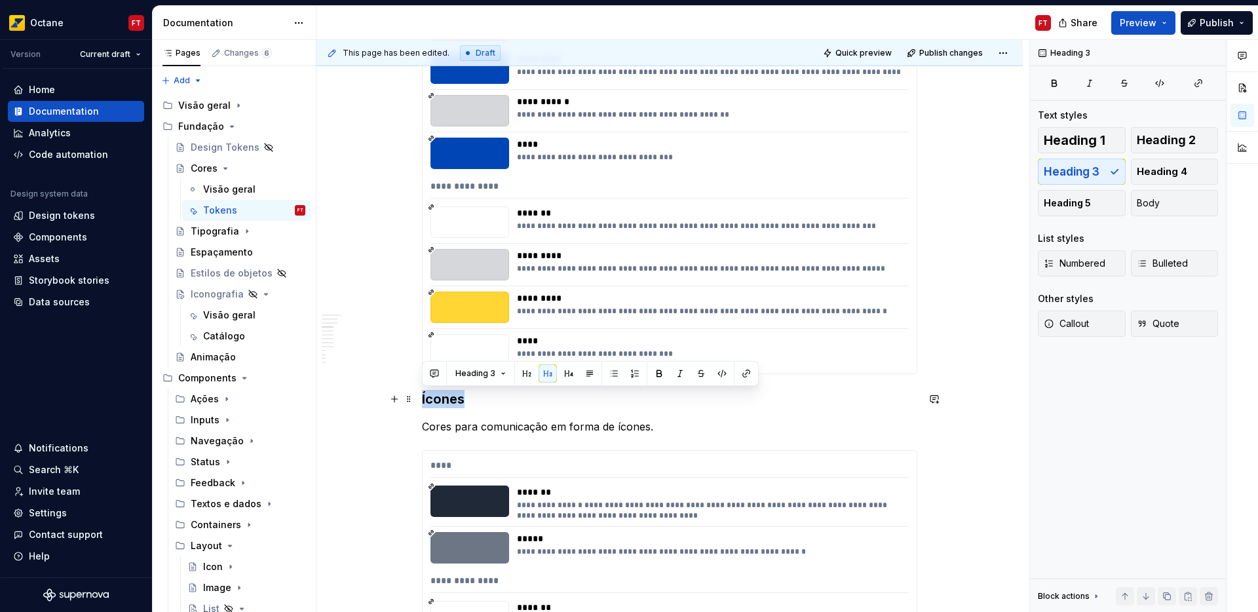
click at [437, 404] on h3 "Ícones" at bounding box center [669, 399] width 495 height 18
click at [485, 375] on span "Heading 3" at bounding box center [475, 373] width 40 height 10
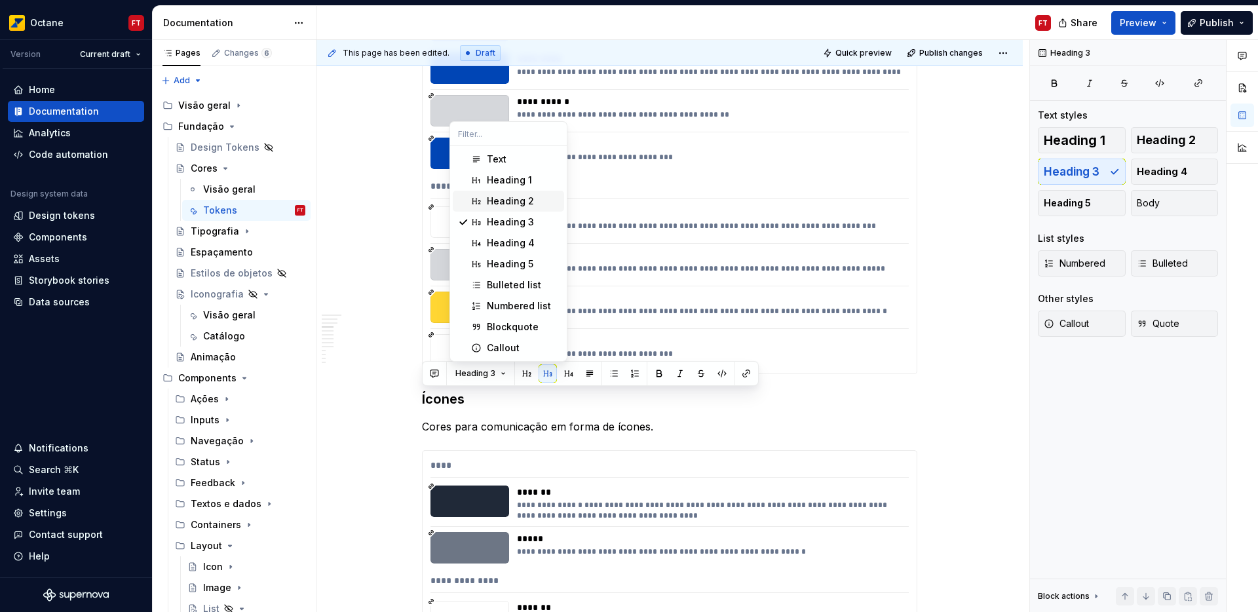
click at [500, 205] on div "Heading 2" at bounding box center [510, 201] width 47 height 13
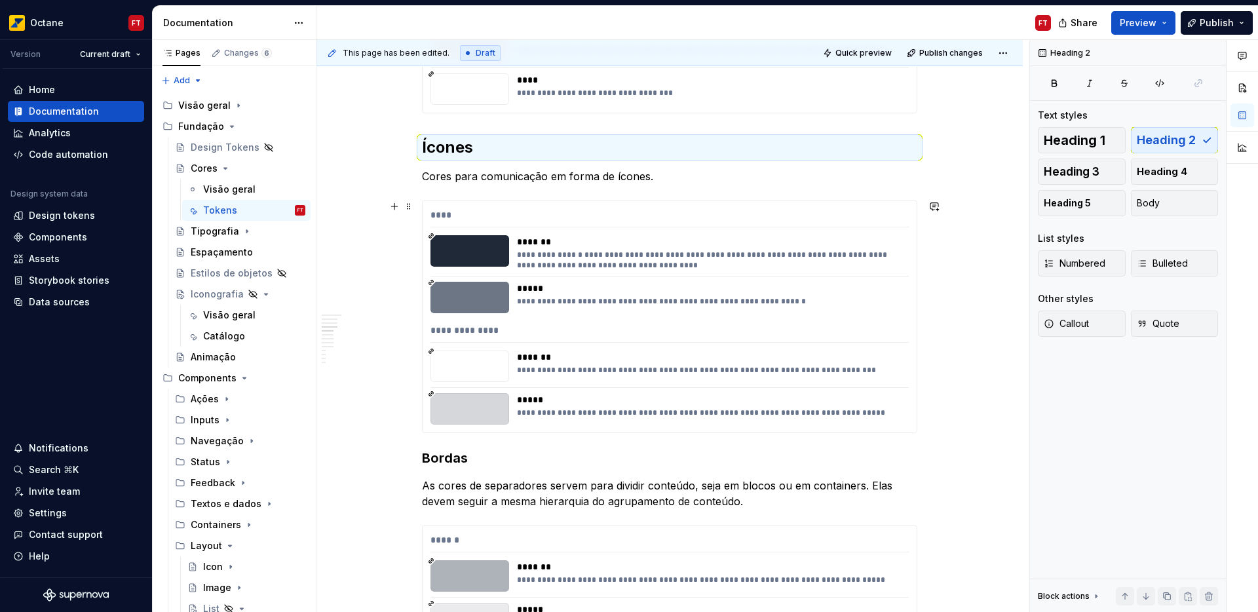
scroll to position [1450, 0]
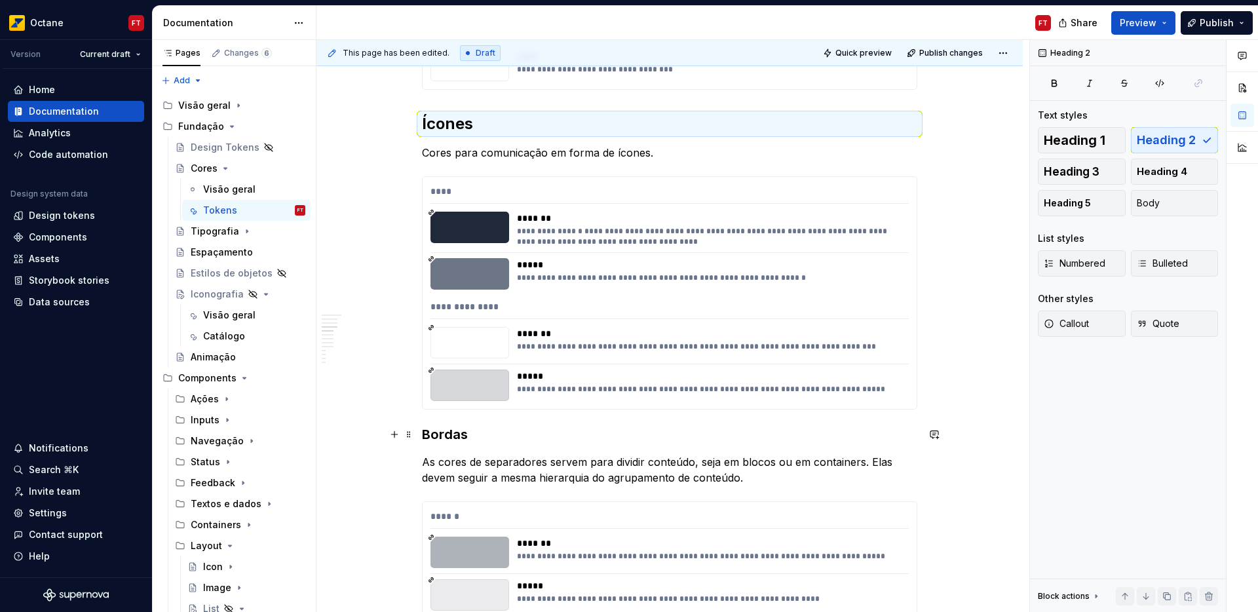
click at [438, 438] on h3 "Bordas" at bounding box center [669, 434] width 495 height 18
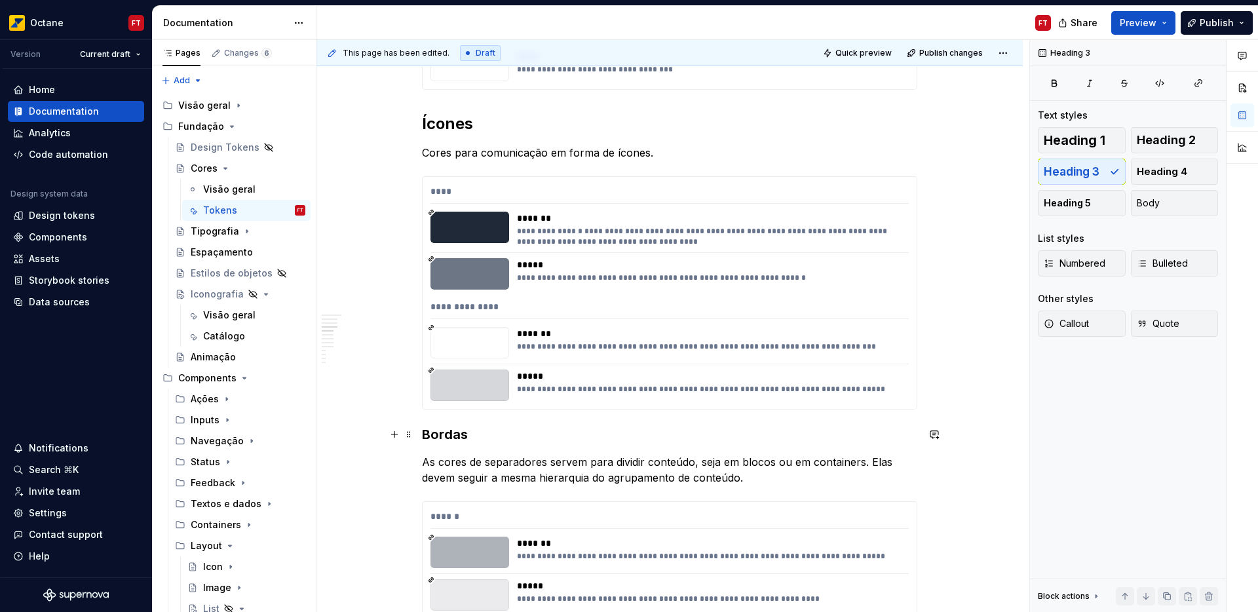
click at [448, 435] on h3 "Bordas" at bounding box center [669, 434] width 495 height 18
click at [523, 406] on button "button" at bounding box center [527, 409] width 18 height 18
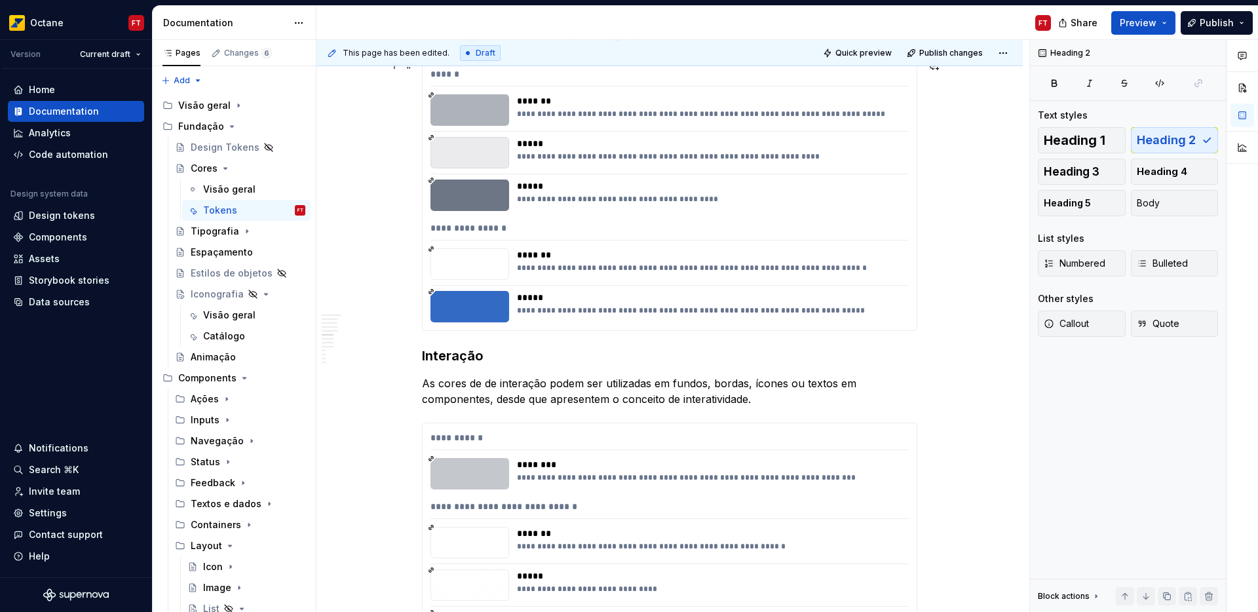
scroll to position [1911, 0]
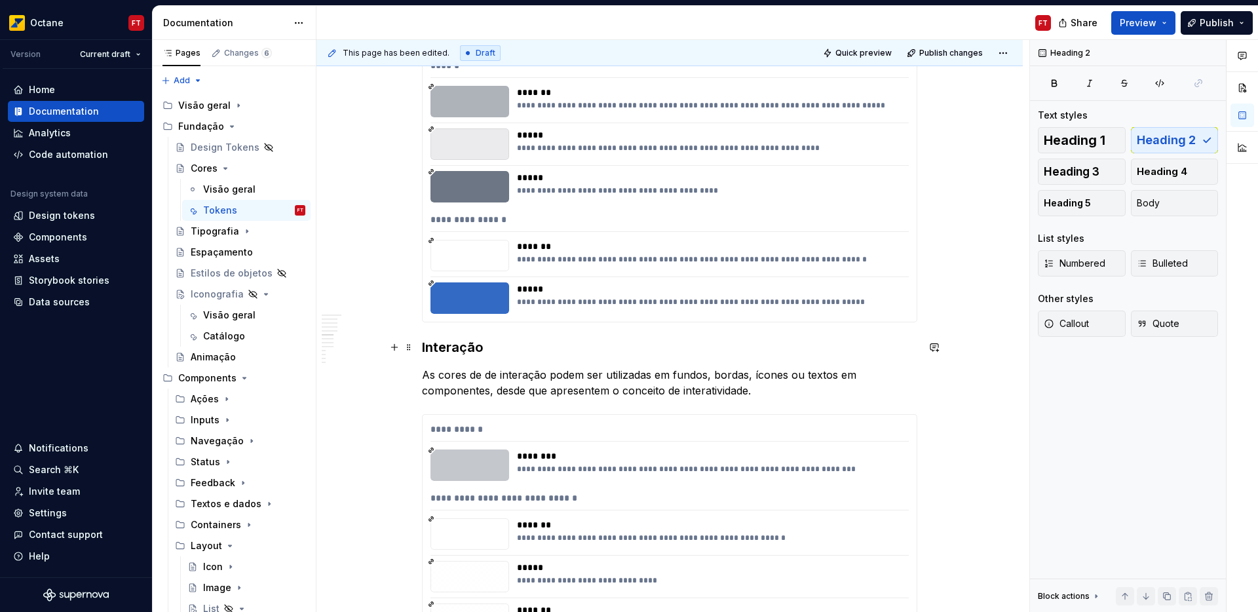
click at [445, 338] on h3 "Interação" at bounding box center [669, 347] width 495 height 18
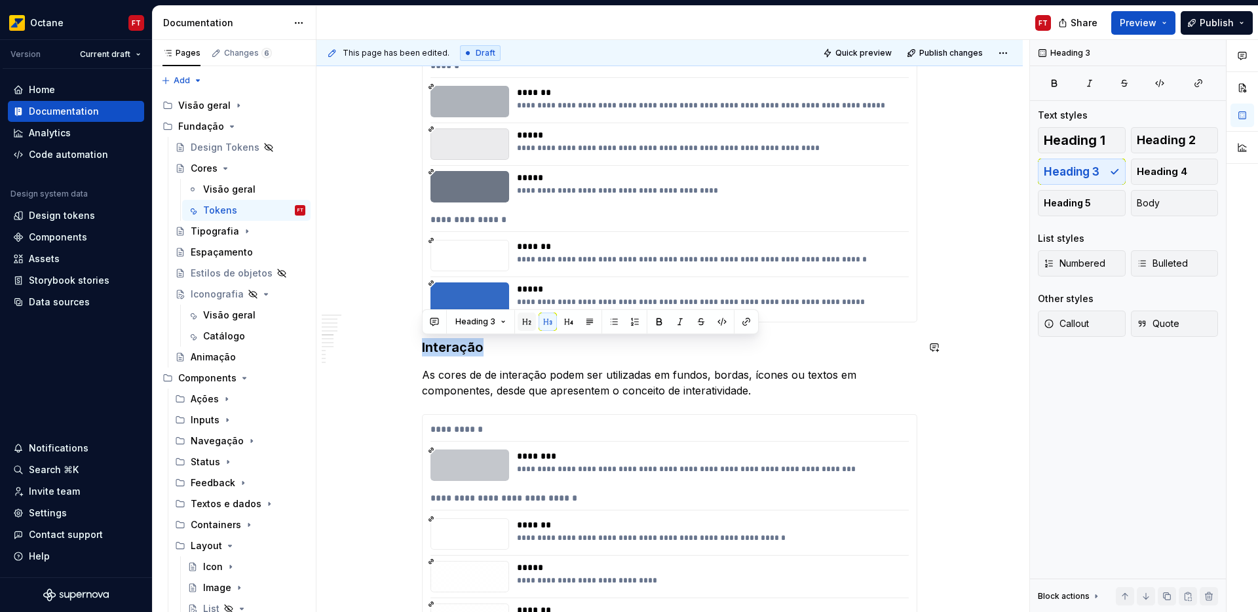
click at [530, 320] on button "button" at bounding box center [527, 322] width 18 height 18
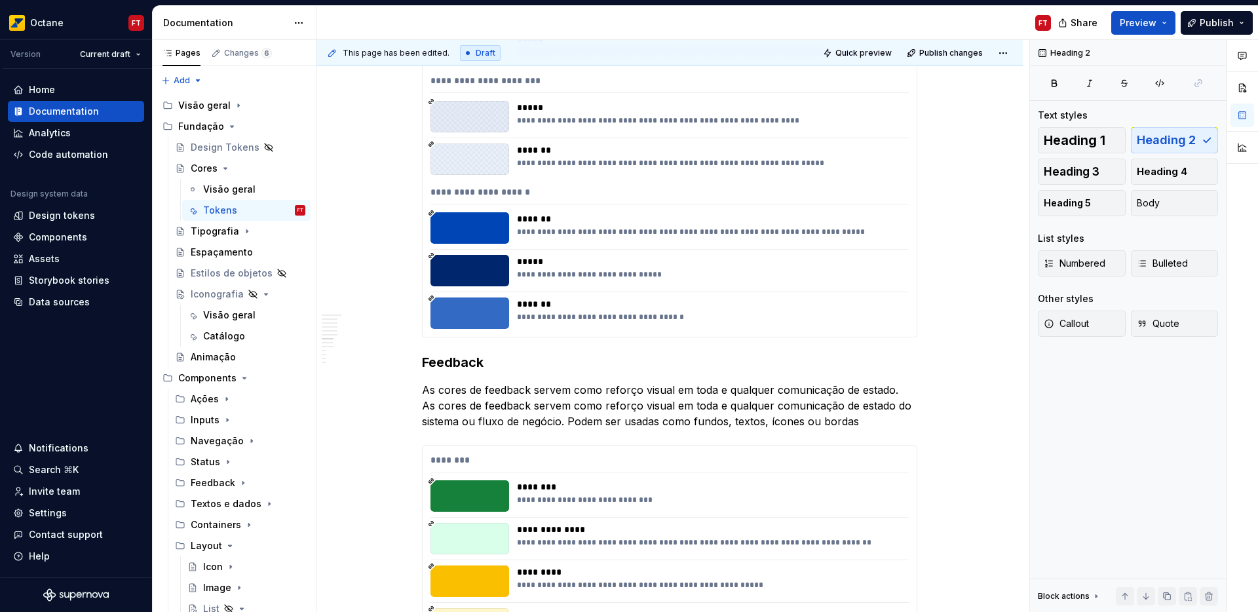
scroll to position [2633, 0]
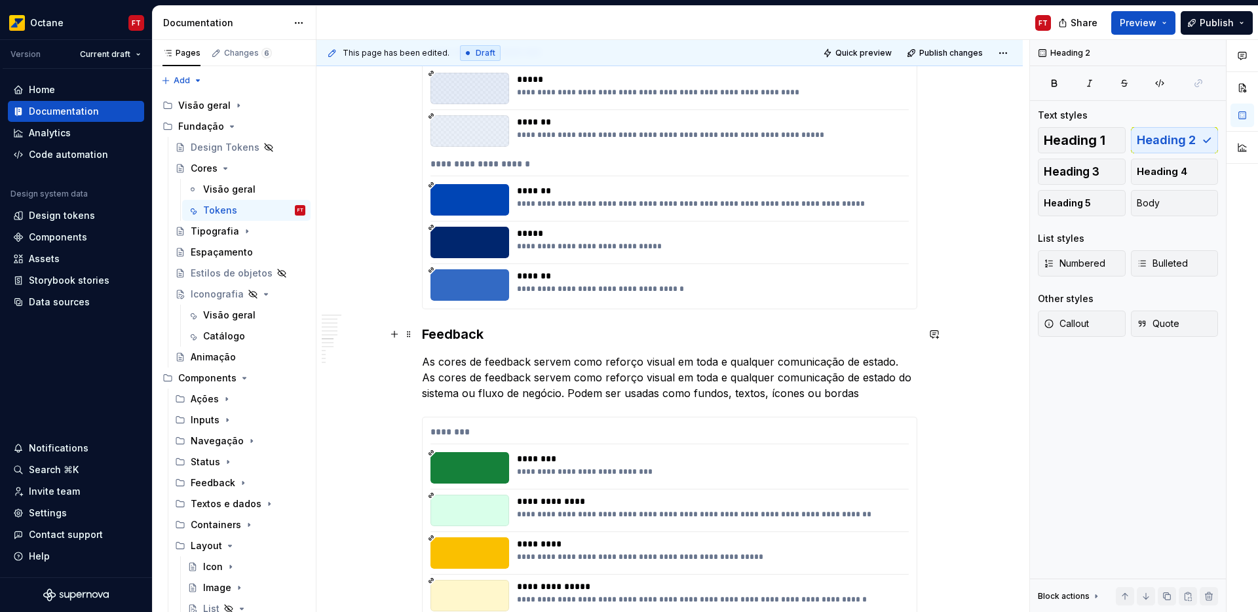
click at [449, 330] on h3 "Feedback" at bounding box center [669, 334] width 495 height 18
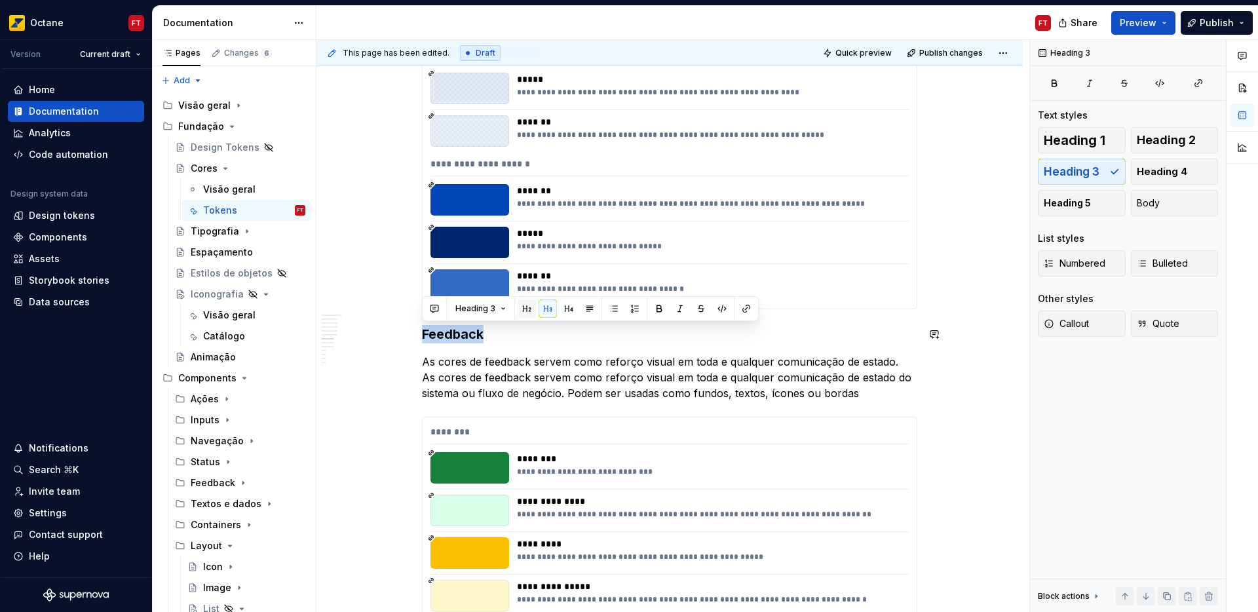
click at [519, 311] on button "button" at bounding box center [527, 308] width 18 height 18
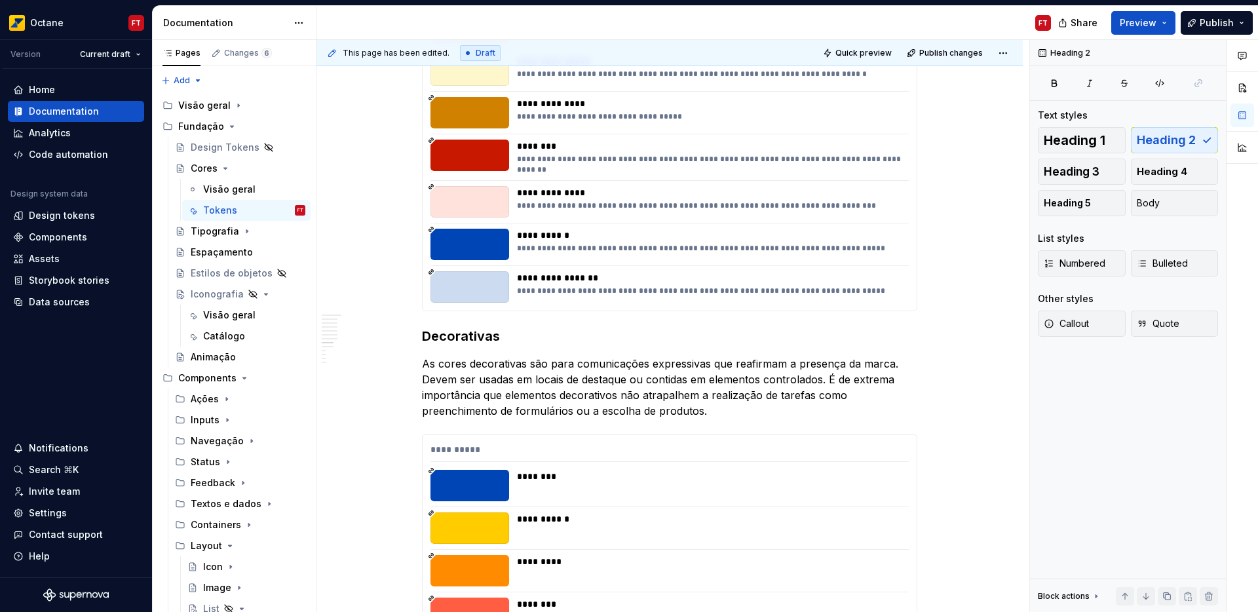
scroll to position [3170, 0]
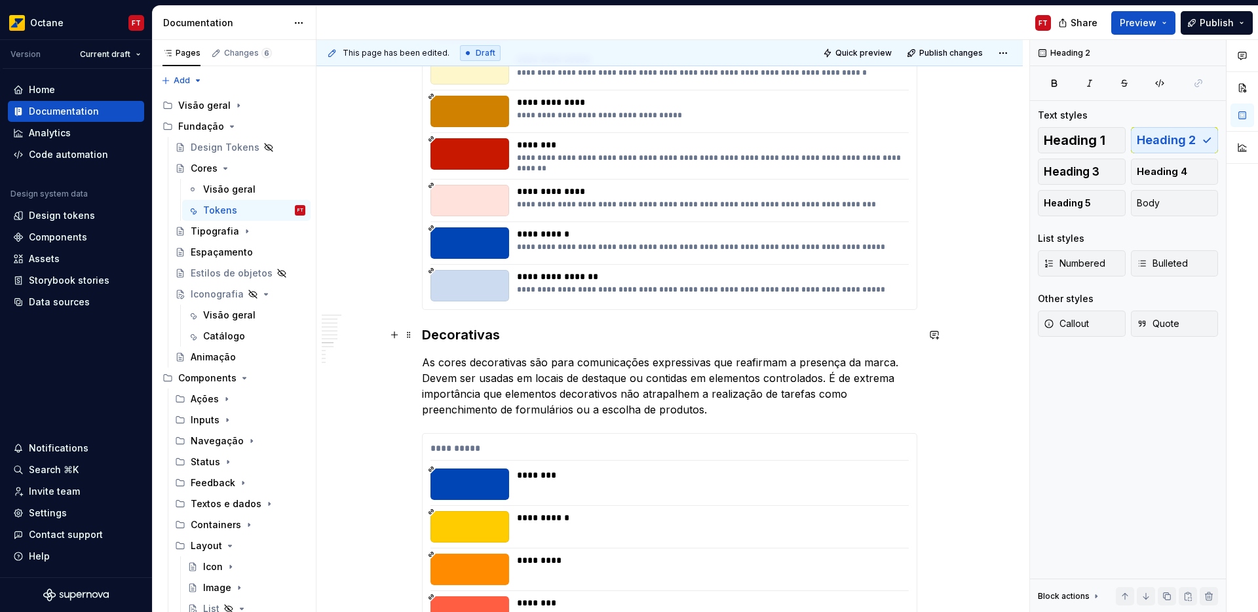
click at [487, 335] on h3 "Decorativas" at bounding box center [669, 335] width 495 height 18
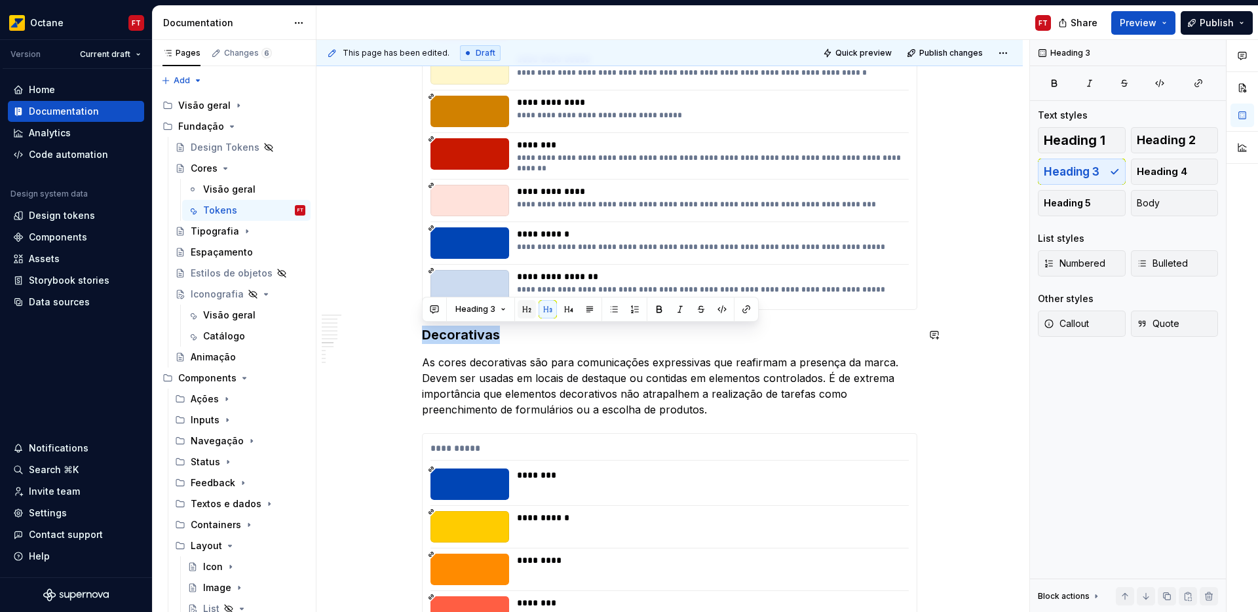
click at [522, 314] on button "button" at bounding box center [527, 309] width 18 height 18
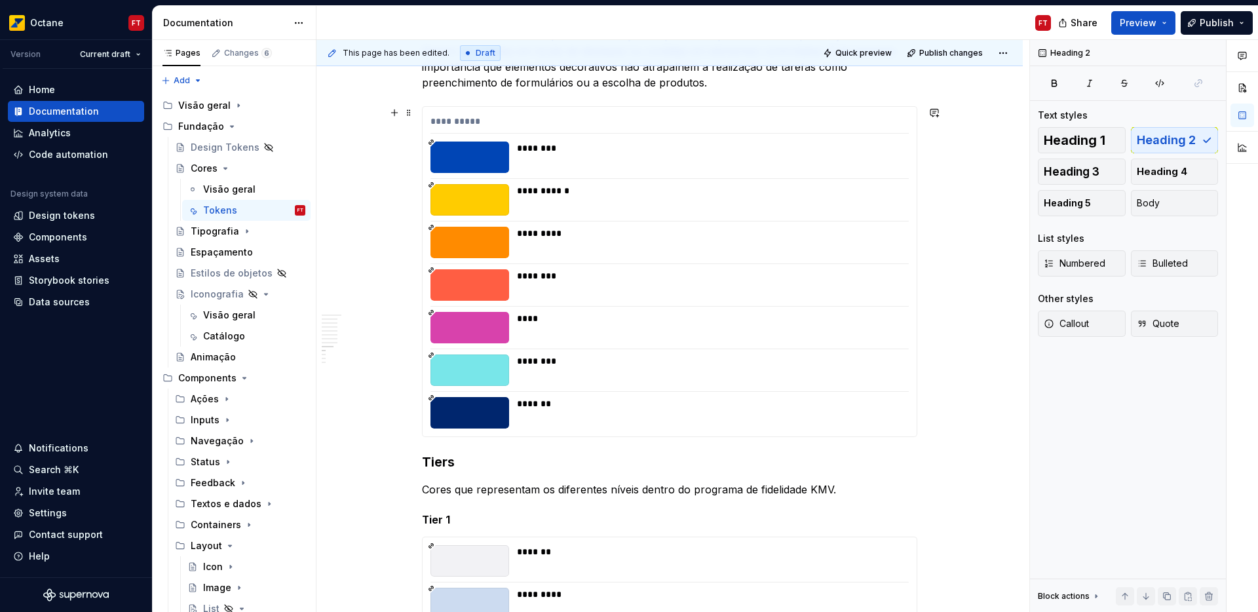
scroll to position [3562, 0]
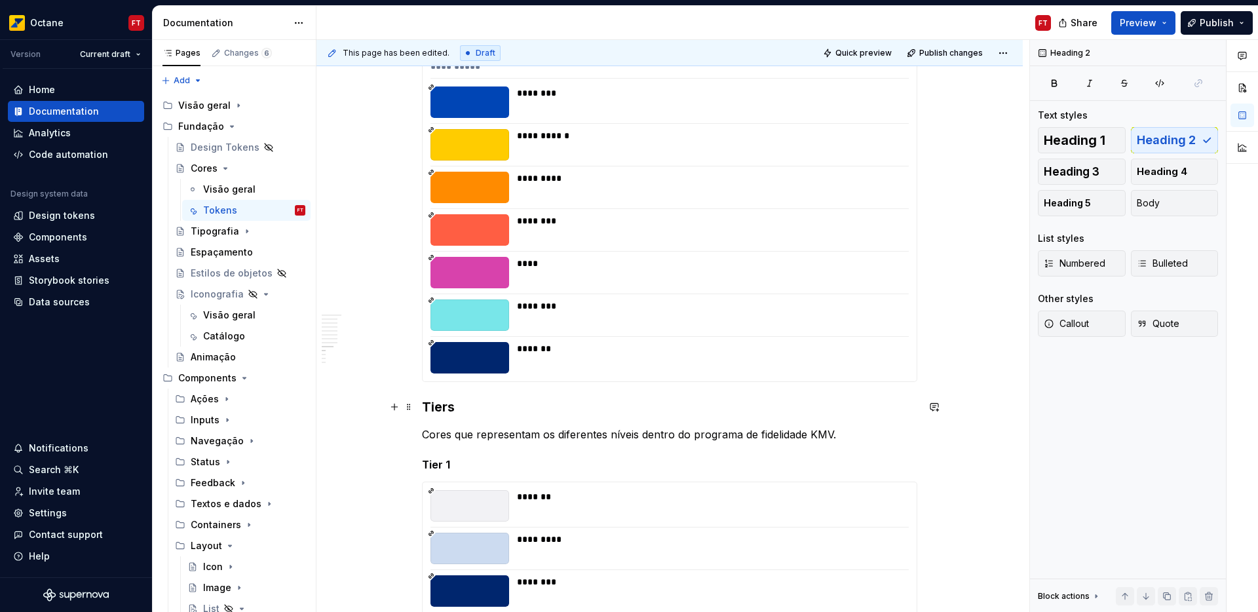
click at [444, 407] on h3 "Tiers" at bounding box center [669, 407] width 495 height 18
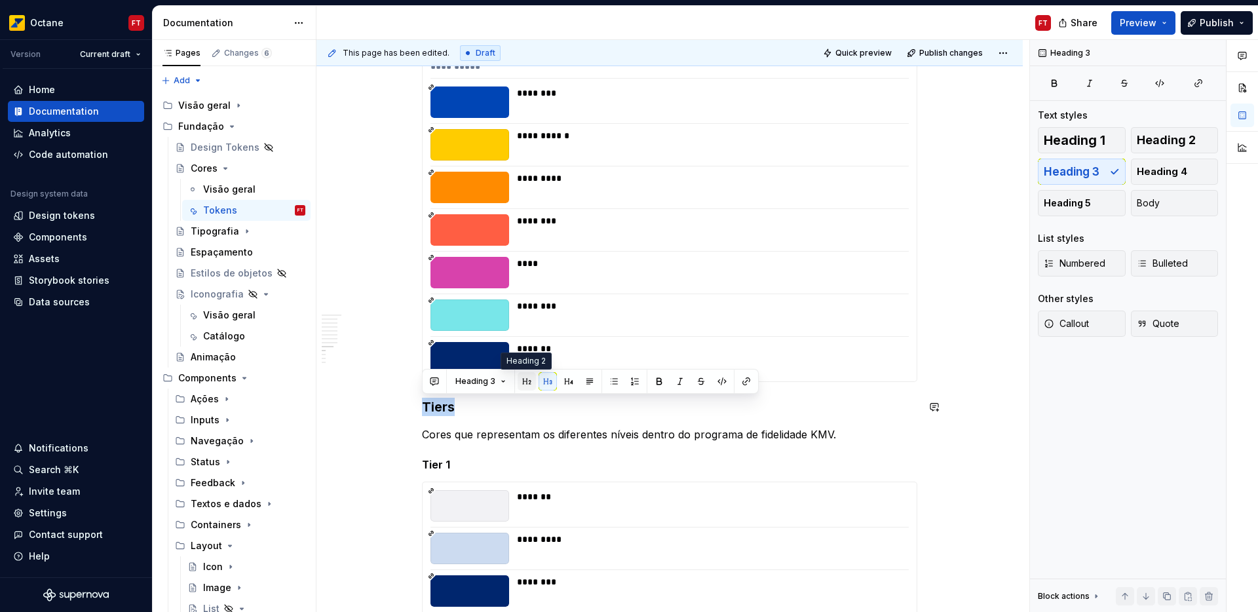
click at [524, 379] on button "button" at bounding box center [527, 381] width 18 height 18
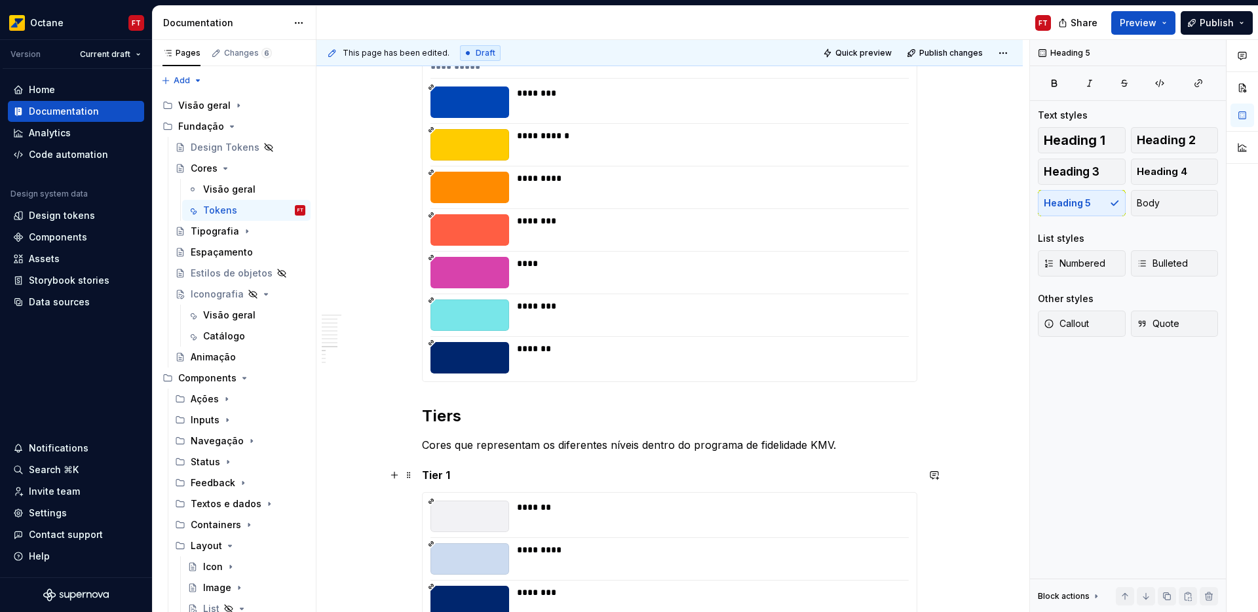
click at [434, 477] on h5 "Tier 1" at bounding box center [669, 474] width 495 height 13
drag, startPoint x: 434, startPoint y: 477, endPoint x: 452, endPoint y: 474, distance: 17.9
click at [452, 474] on h5 "Tier 1" at bounding box center [669, 474] width 495 height 13
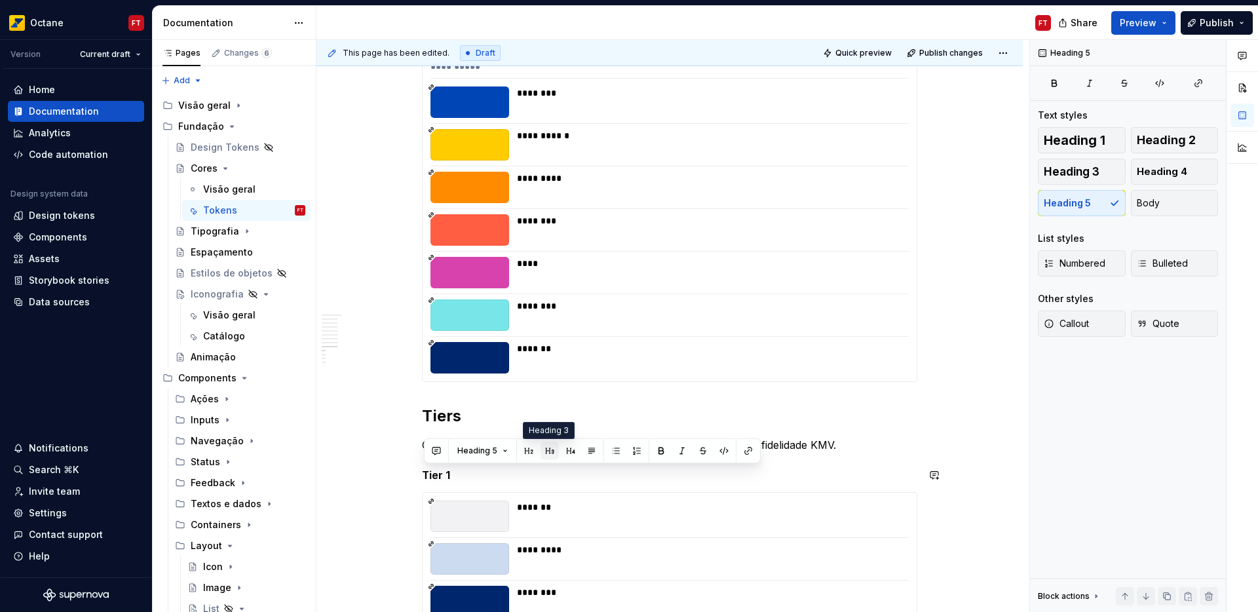
click at [552, 451] on button "button" at bounding box center [550, 451] width 18 height 18
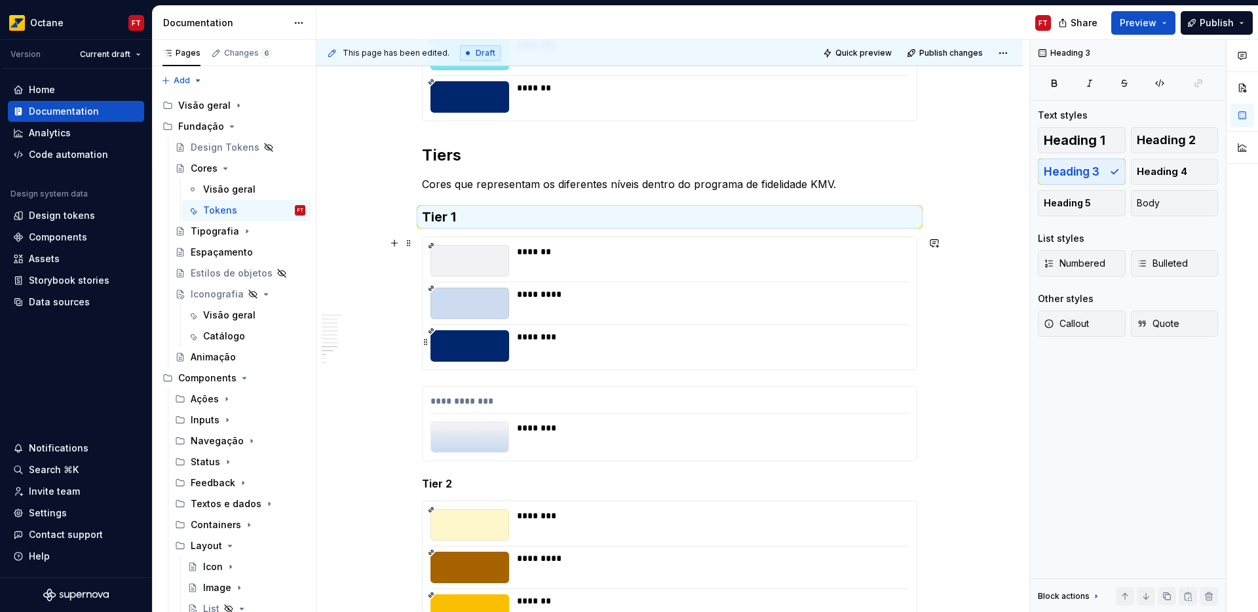
scroll to position [3904, 0]
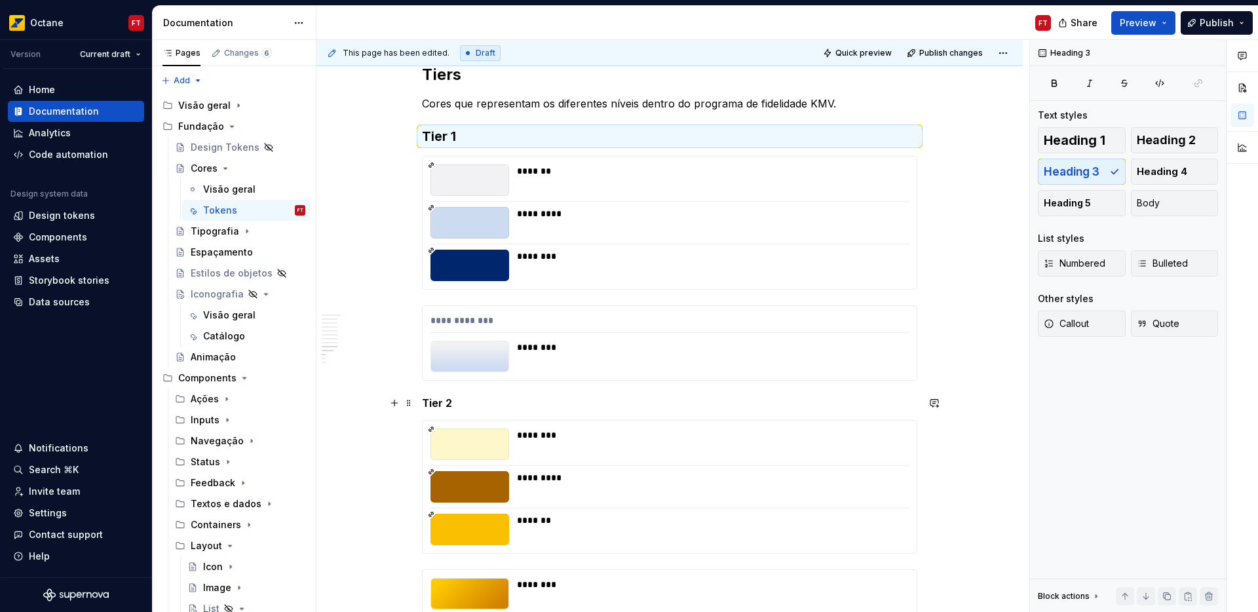
click at [433, 408] on h5 "Tier 2" at bounding box center [669, 402] width 495 height 13
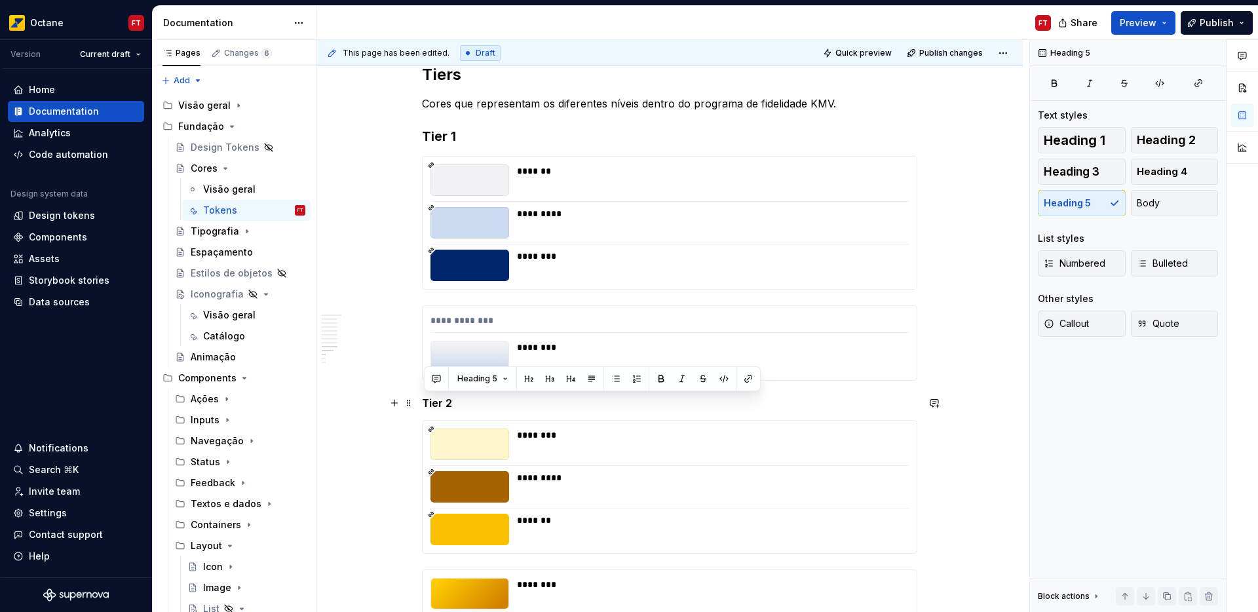
drag, startPoint x: 433, startPoint y: 408, endPoint x: 448, endPoint y: 407, distance: 14.4
click at [448, 407] on h5 "Tier 2" at bounding box center [669, 402] width 495 height 13
click at [546, 376] on button "button" at bounding box center [550, 379] width 18 height 18
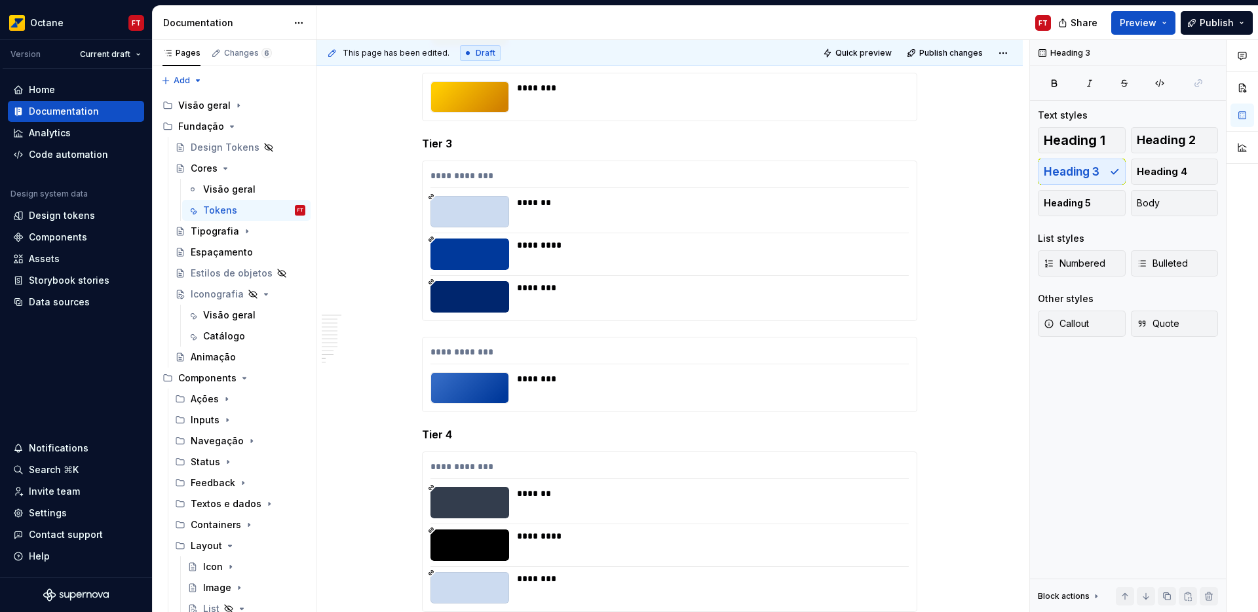
scroll to position [4406, 0]
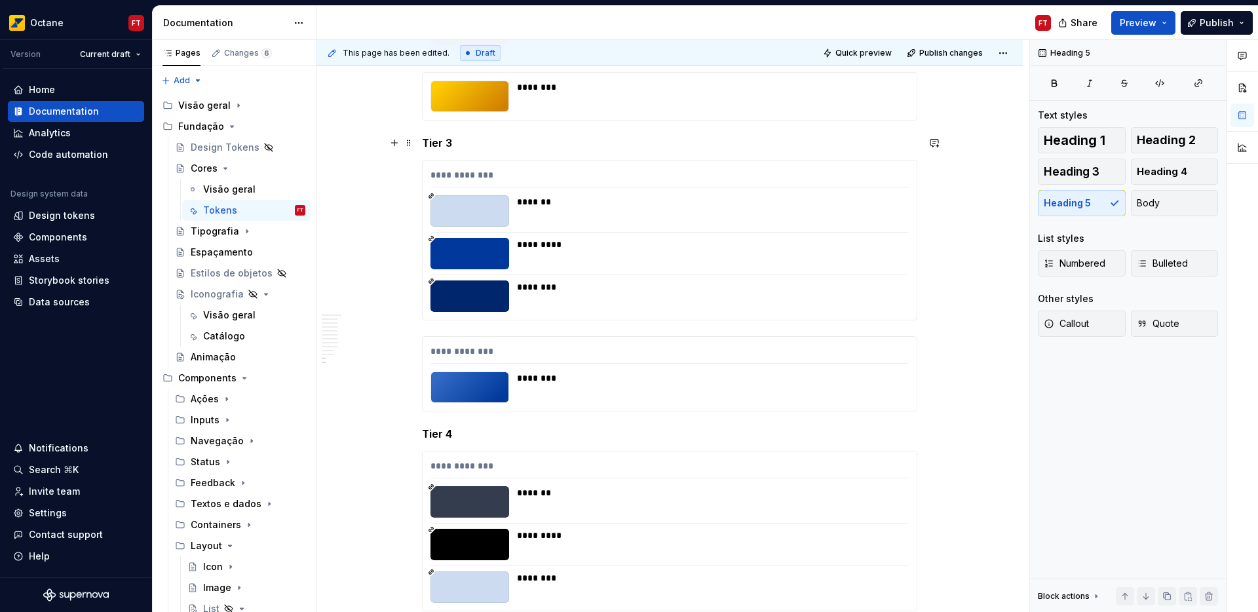
click at [433, 142] on h5 "Tier 3" at bounding box center [669, 142] width 495 height 13
click at [438, 142] on h5 "Tier 3" at bounding box center [669, 142] width 495 height 13
click at [546, 117] on button "button" at bounding box center [550, 118] width 18 height 18
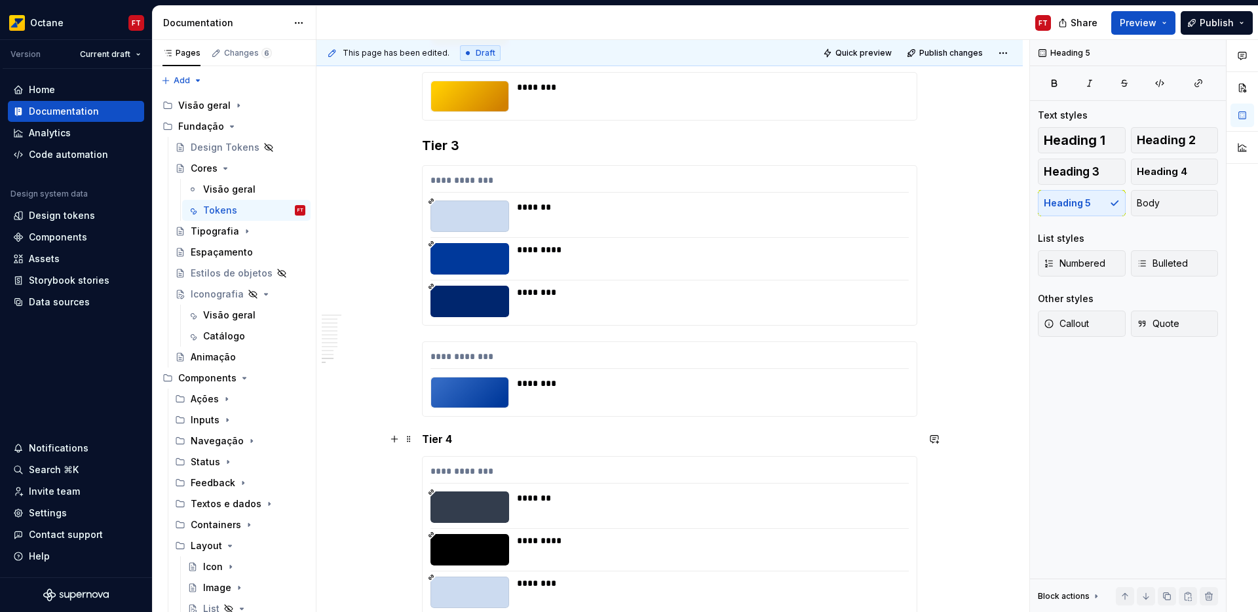
click at [438, 437] on h5 "Tier 4" at bounding box center [669, 438] width 495 height 13
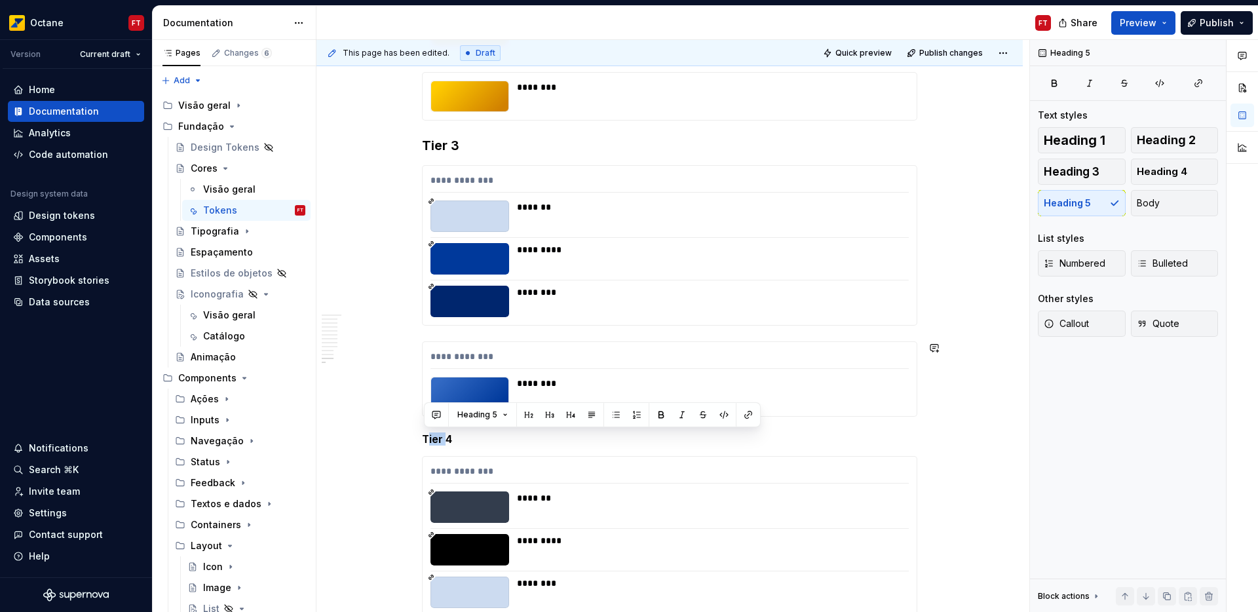
click at [544, 415] on button "button" at bounding box center [550, 415] width 18 height 18
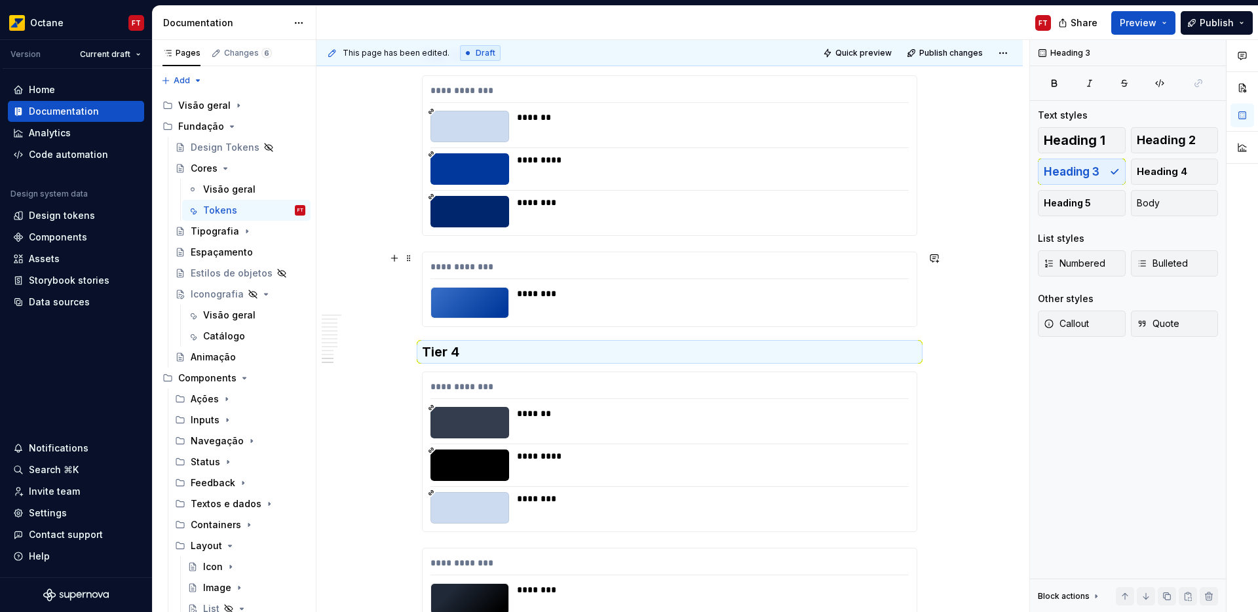
scroll to position [4706, 0]
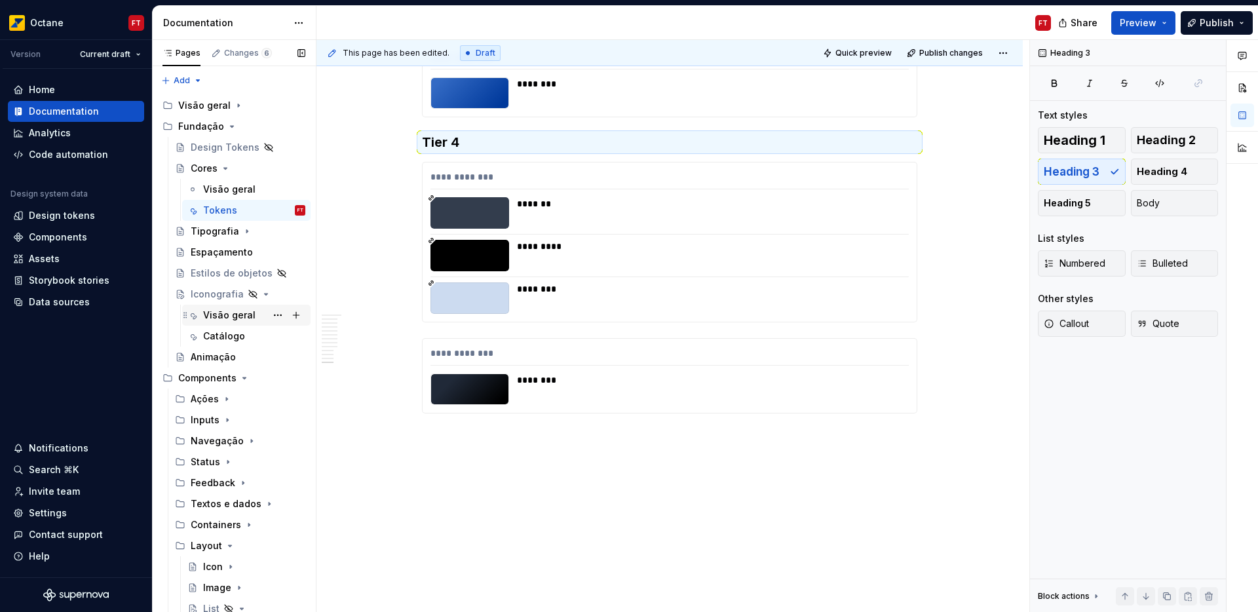
click at [223, 312] on div "Visão geral" at bounding box center [229, 315] width 52 height 13
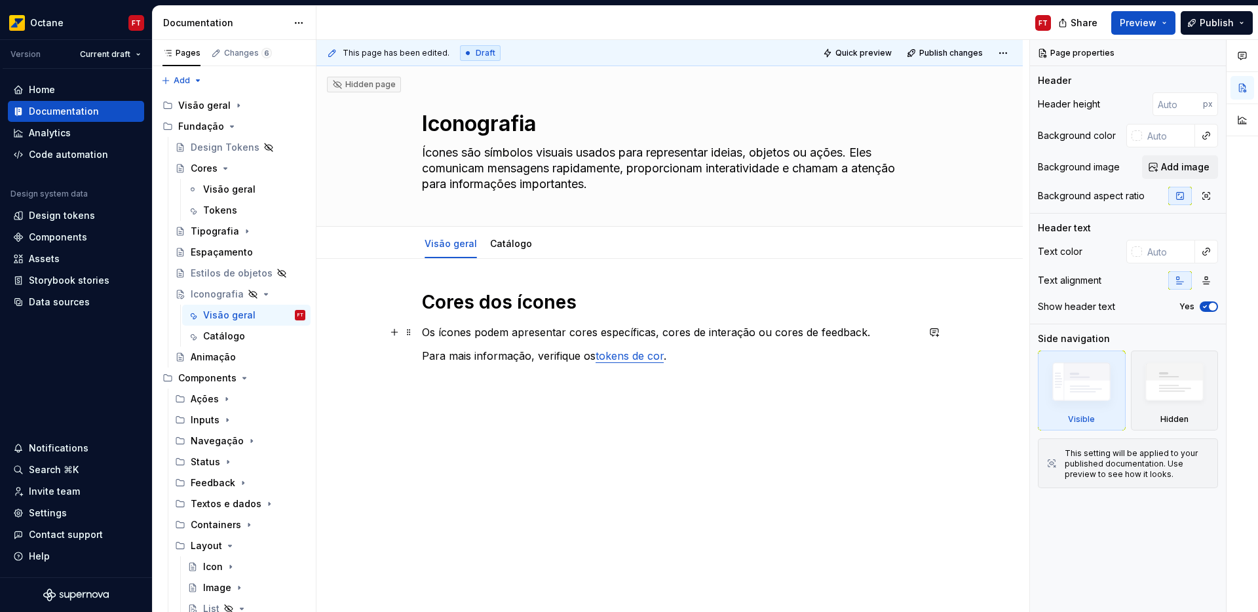
click at [672, 334] on p "Os ícones podem apresentar cores específicas, cores de interação ou cores de fe…" at bounding box center [669, 332] width 495 height 16
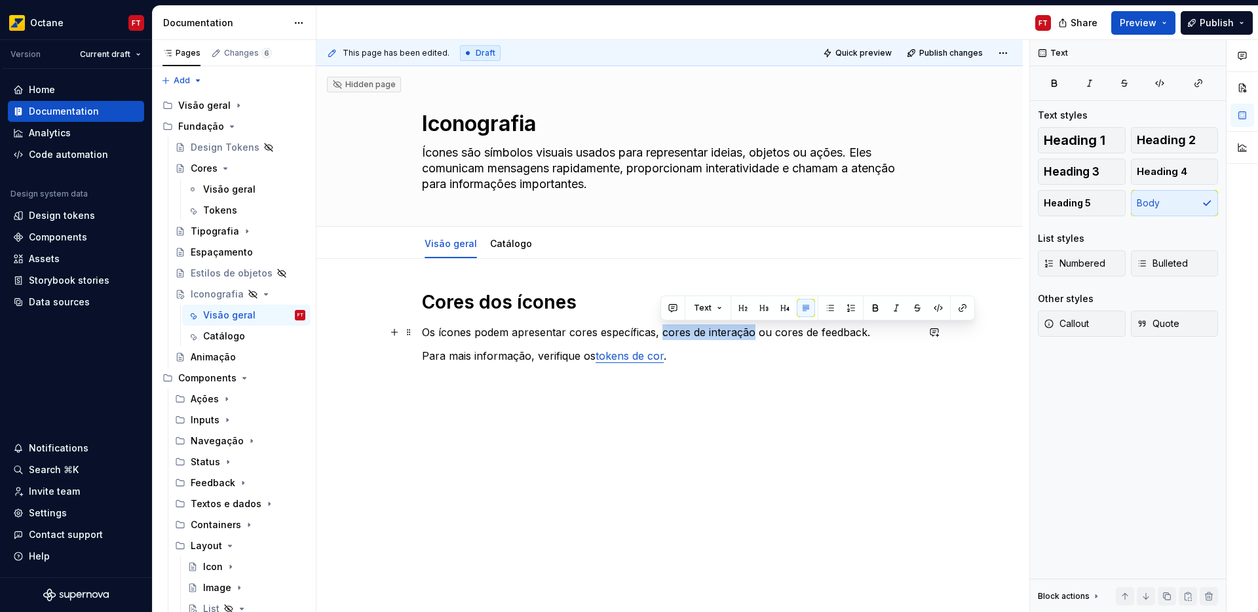
drag, startPoint x: 672, startPoint y: 334, endPoint x: 712, endPoint y: 331, distance: 40.1
click at [712, 331] on p "Os ícones podem apresentar cores específicas, cores de interação ou cores de fe…" at bounding box center [669, 332] width 495 height 16
click at [583, 335] on p "Os ícones podem apresentar cores específicas, cores de interação ou cores de fe…" at bounding box center [669, 332] width 495 height 16
drag, startPoint x: 583, startPoint y: 335, endPoint x: 621, endPoint y: 334, distance: 38.0
click at [620, 334] on p "Os ícones podem apresentar cores específicas, cores de interação ou cores de fe…" at bounding box center [669, 332] width 495 height 16
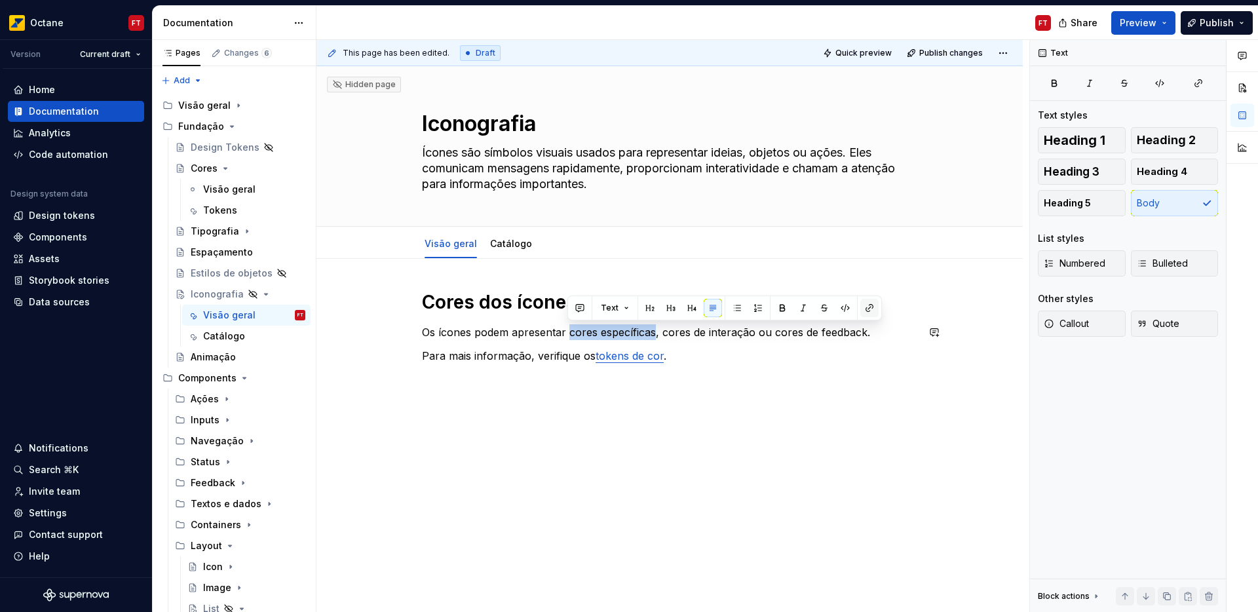
click at [864, 306] on button "button" at bounding box center [869, 308] width 18 height 18
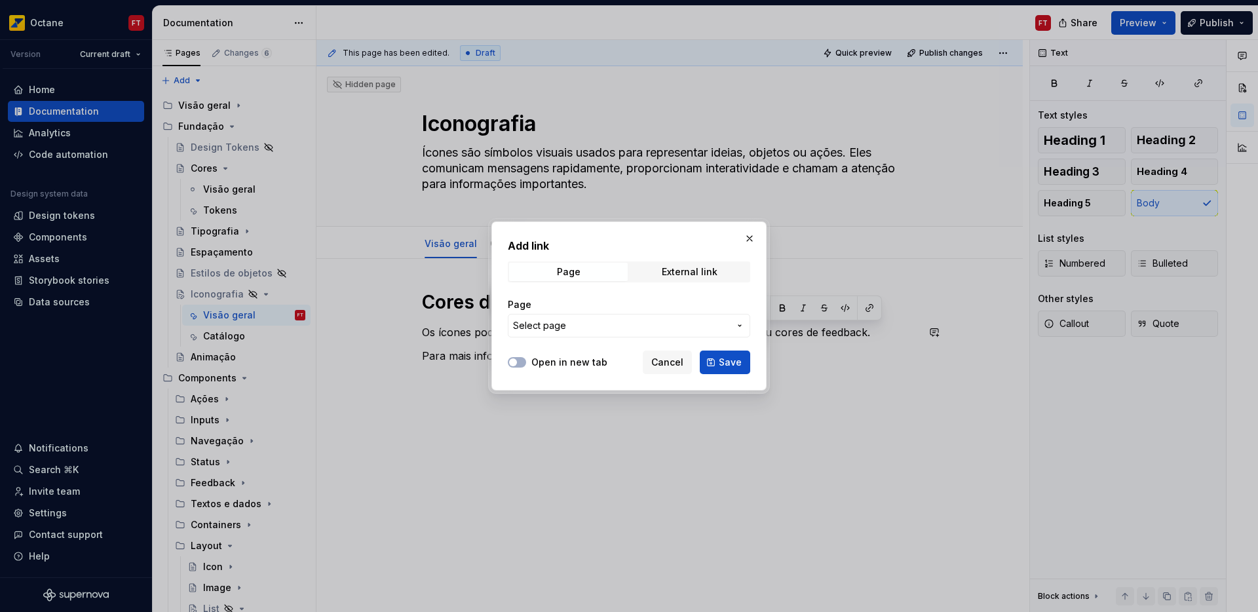
click at [569, 325] on span "Select page" at bounding box center [621, 325] width 216 height 13
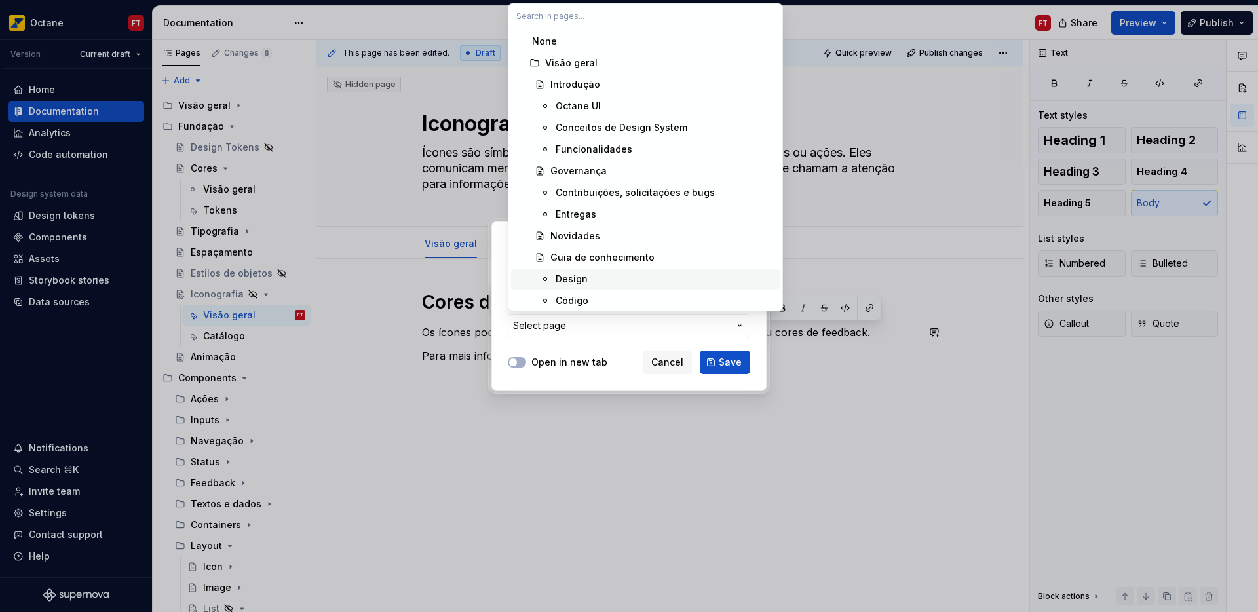
scroll to position [356, 0]
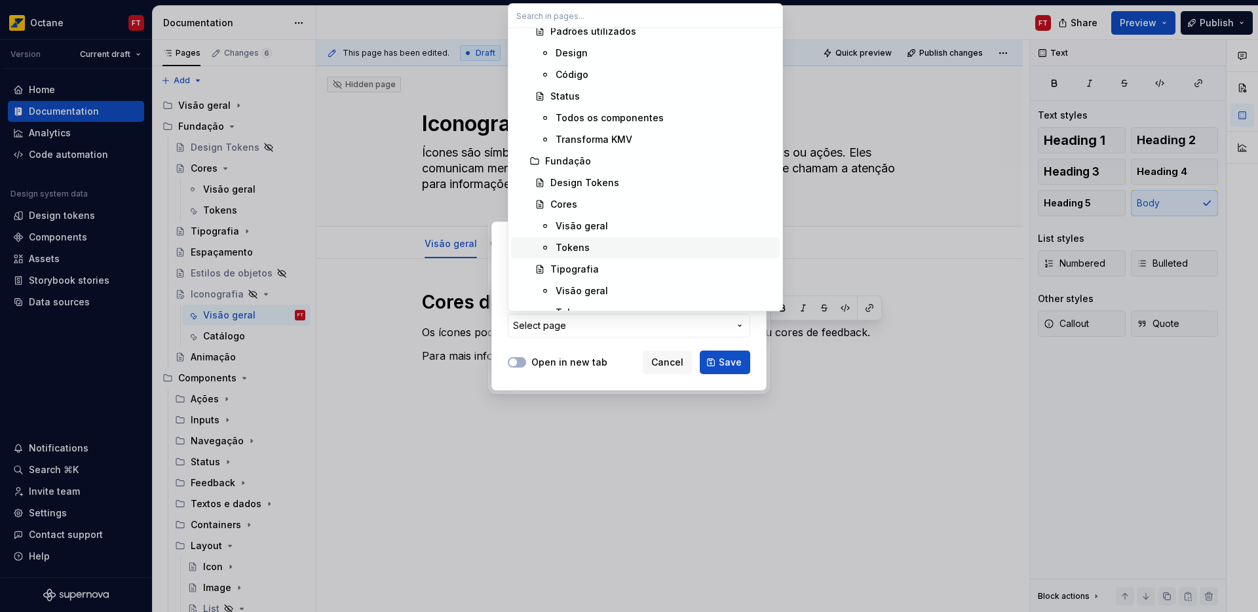
click at [592, 244] on div "Tokens" at bounding box center [665, 247] width 219 height 13
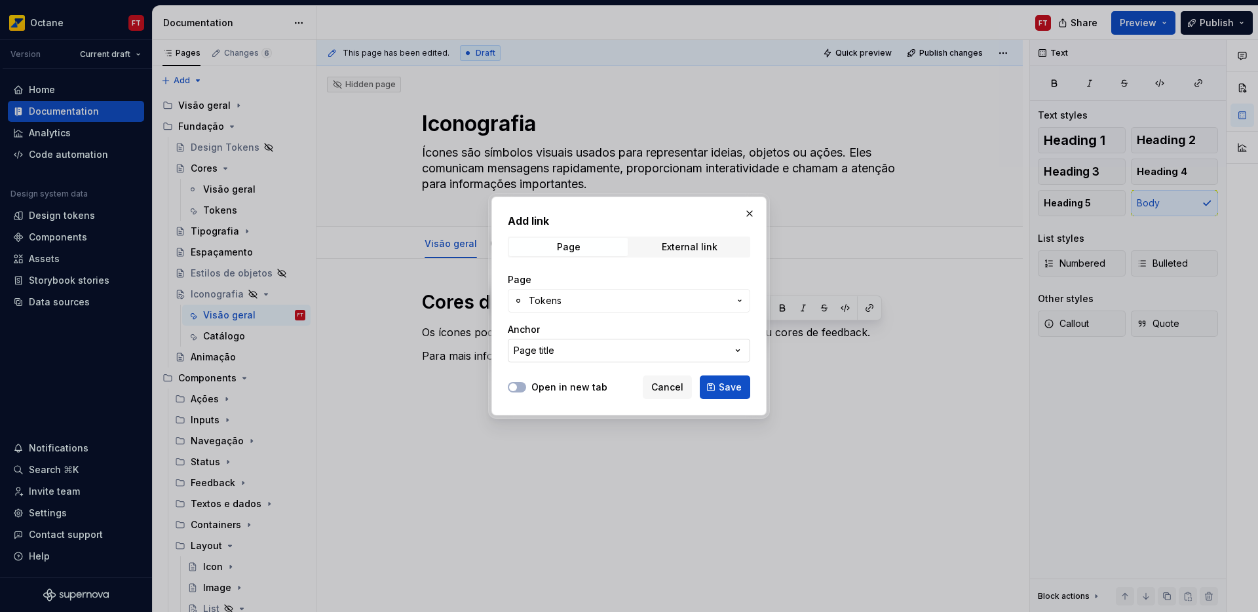
click at [577, 356] on button "Page title" at bounding box center [629, 351] width 242 height 24
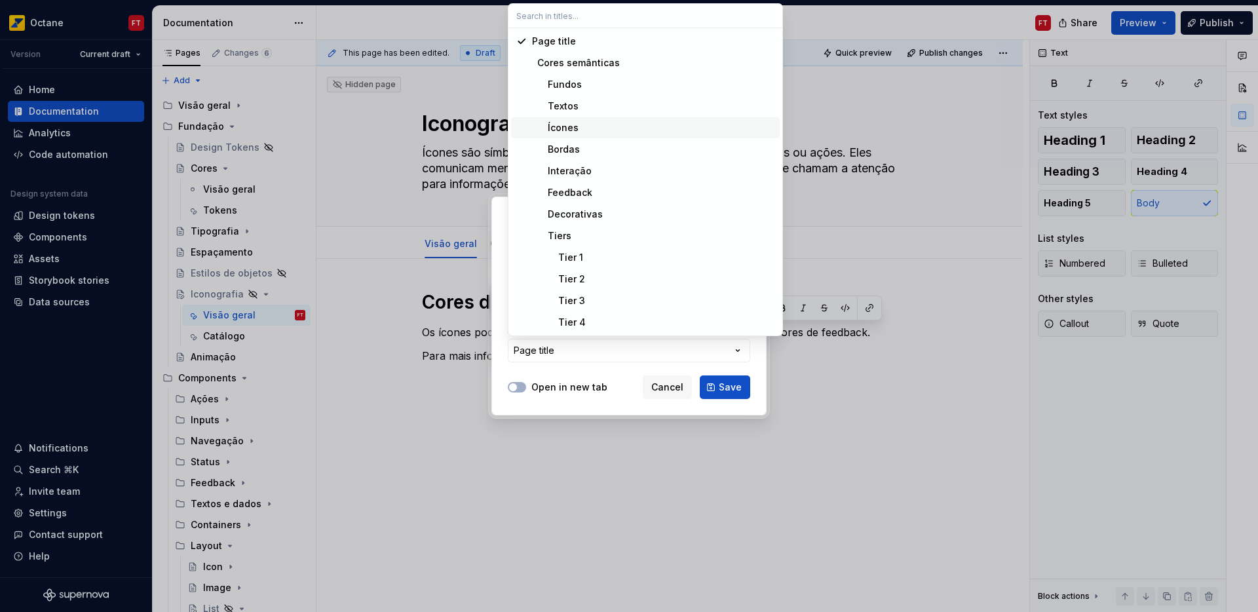
click at [622, 121] on div "Ícones" at bounding box center [653, 127] width 242 height 13
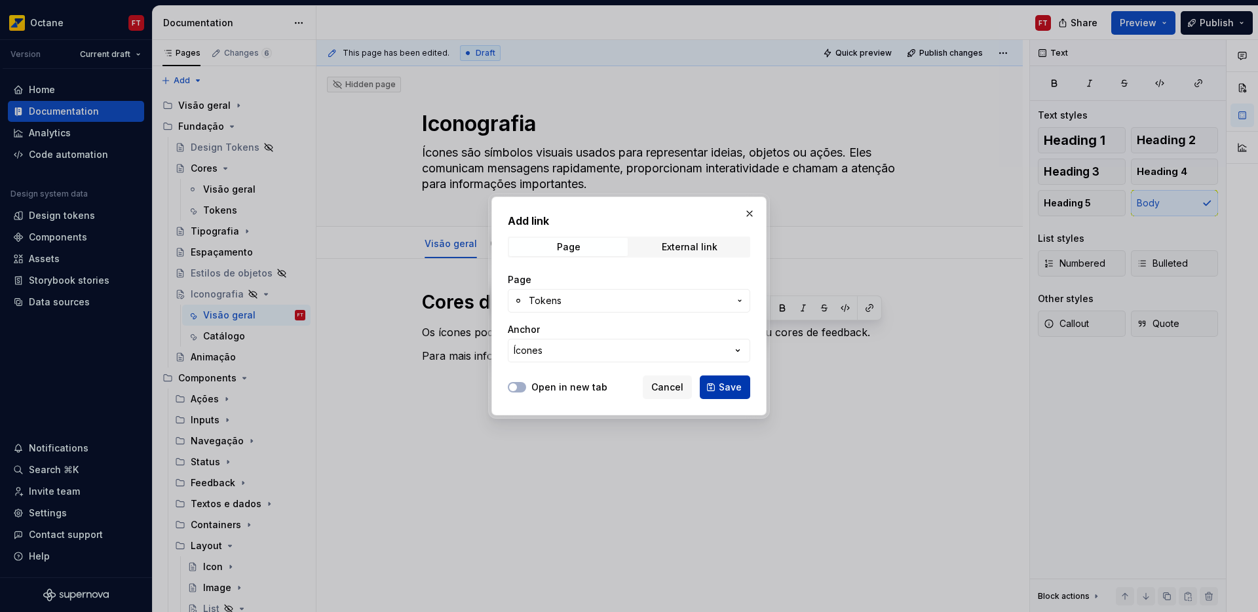
click at [729, 383] on span "Save" at bounding box center [730, 387] width 23 height 13
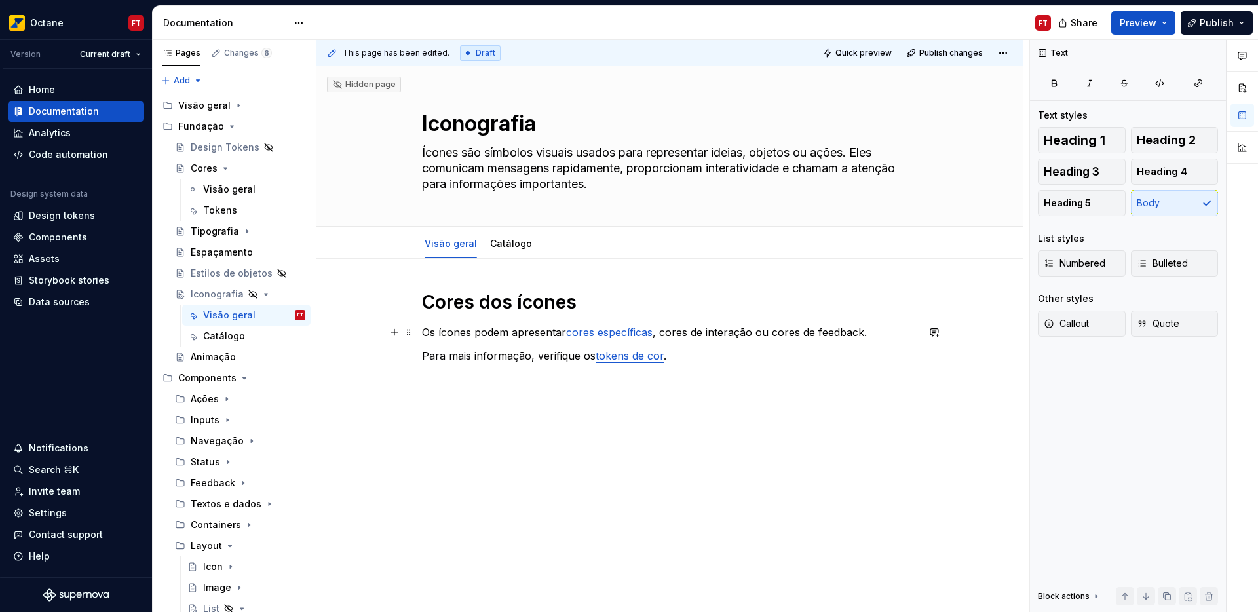
click at [672, 331] on p "Os ícones podem apresentar cores específicas , cores de interação ou cores de f…" at bounding box center [669, 332] width 495 height 16
drag, startPoint x: 672, startPoint y: 331, endPoint x: 764, endPoint y: 335, distance: 91.8
click at [715, 334] on p "Os ícones podem apresentar cores específicas , cores de interação ou cores de f…" at bounding box center [669, 332] width 495 height 16
click at [957, 305] on button "button" at bounding box center [962, 308] width 18 height 18
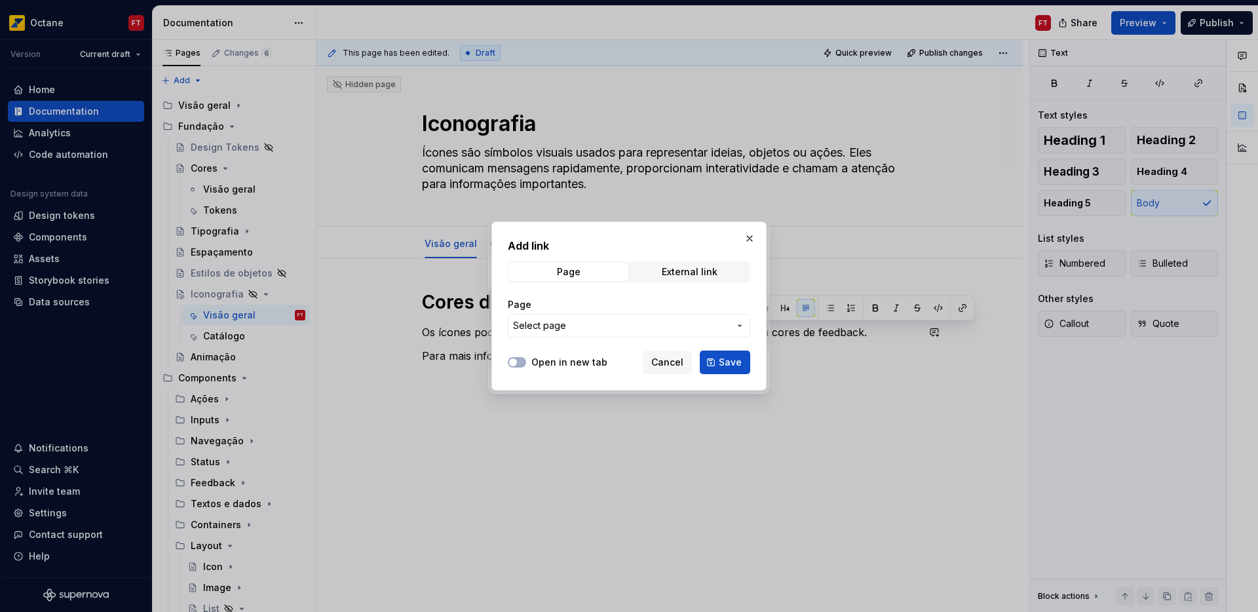
click at [685, 322] on span "Select page" at bounding box center [621, 325] width 216 height 13
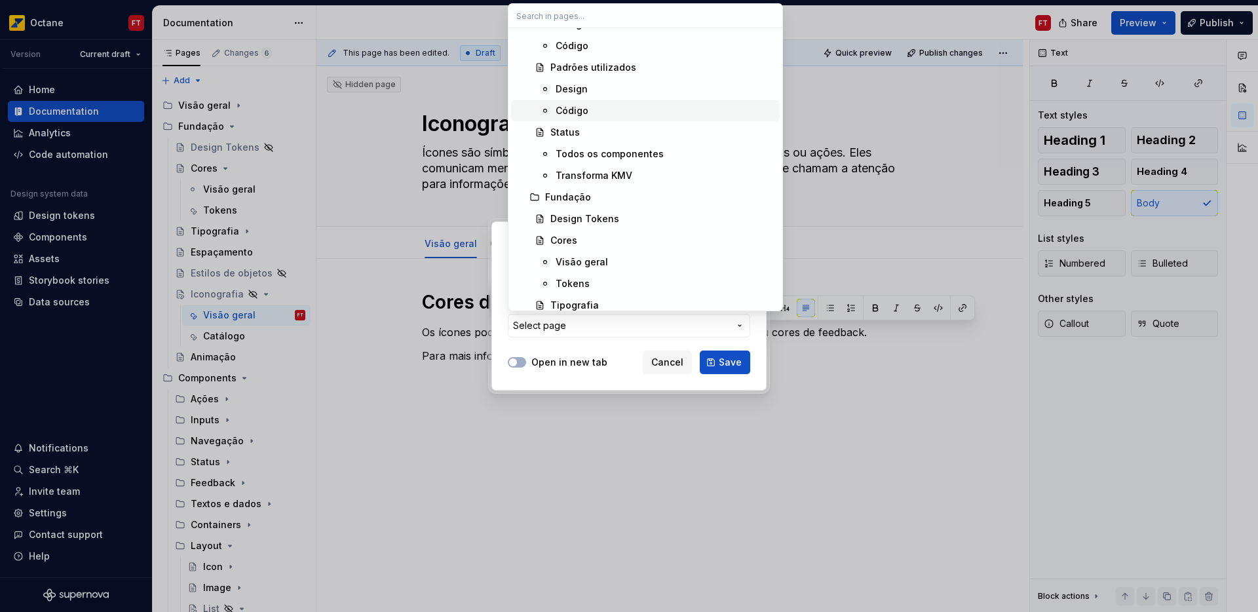
scroll to position [360, 0]
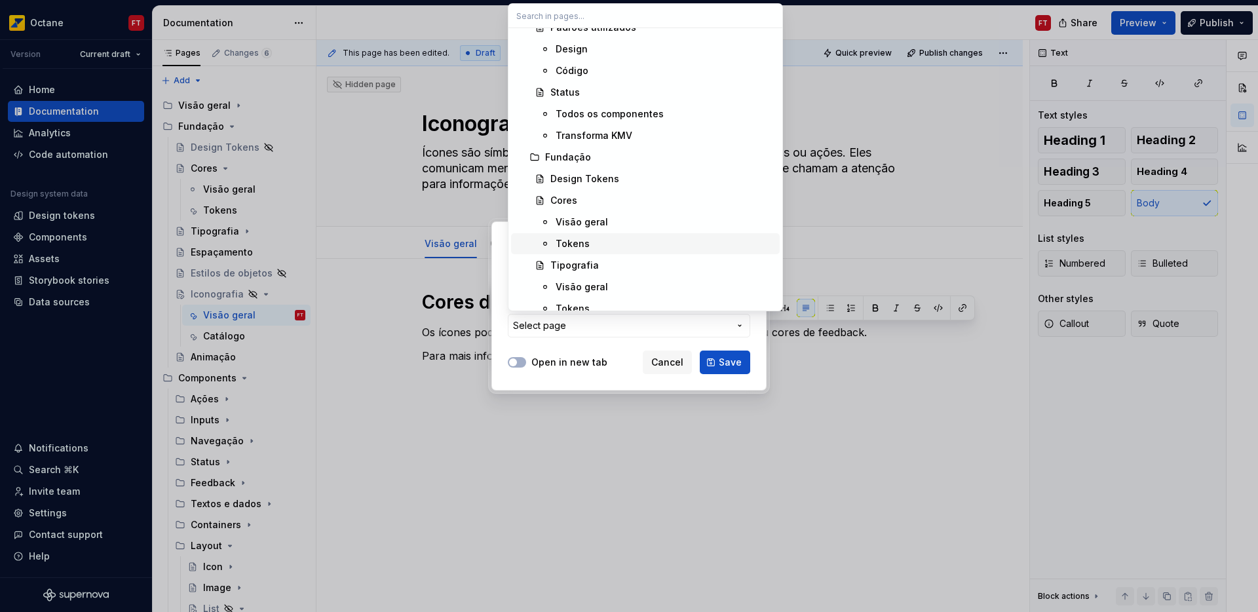
click at [617, 239] on div "Tokens" at bounding box center [665, 243] width 219 height 13
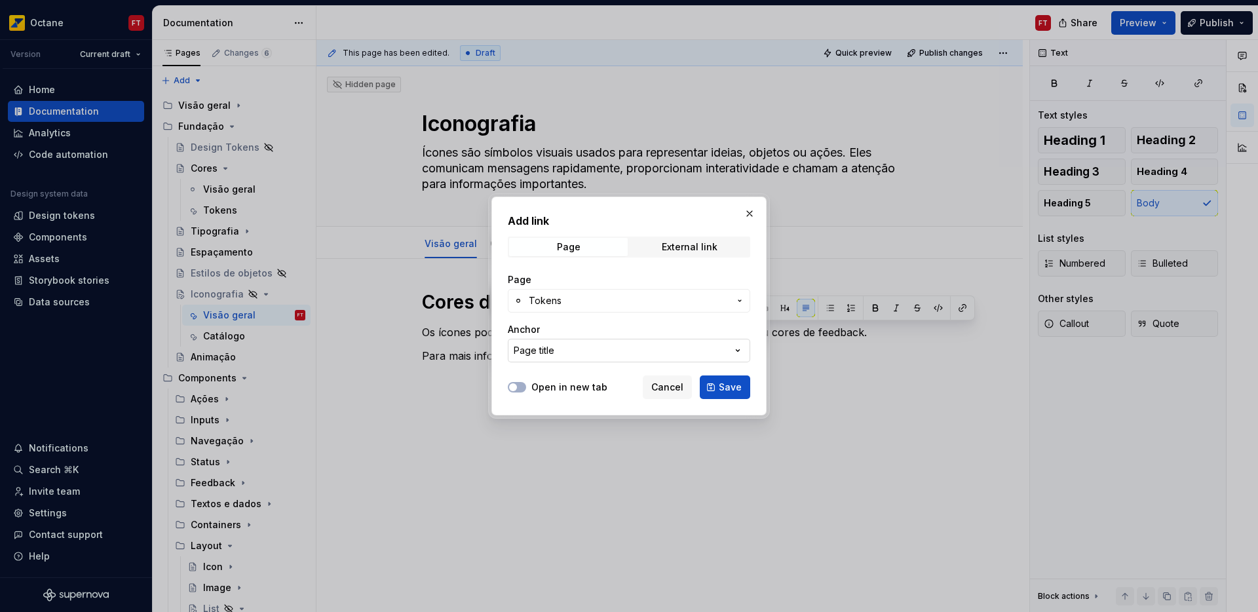
click at [561, 350] on button "Page title" at bounding box center [629, 351] width 242 height 24
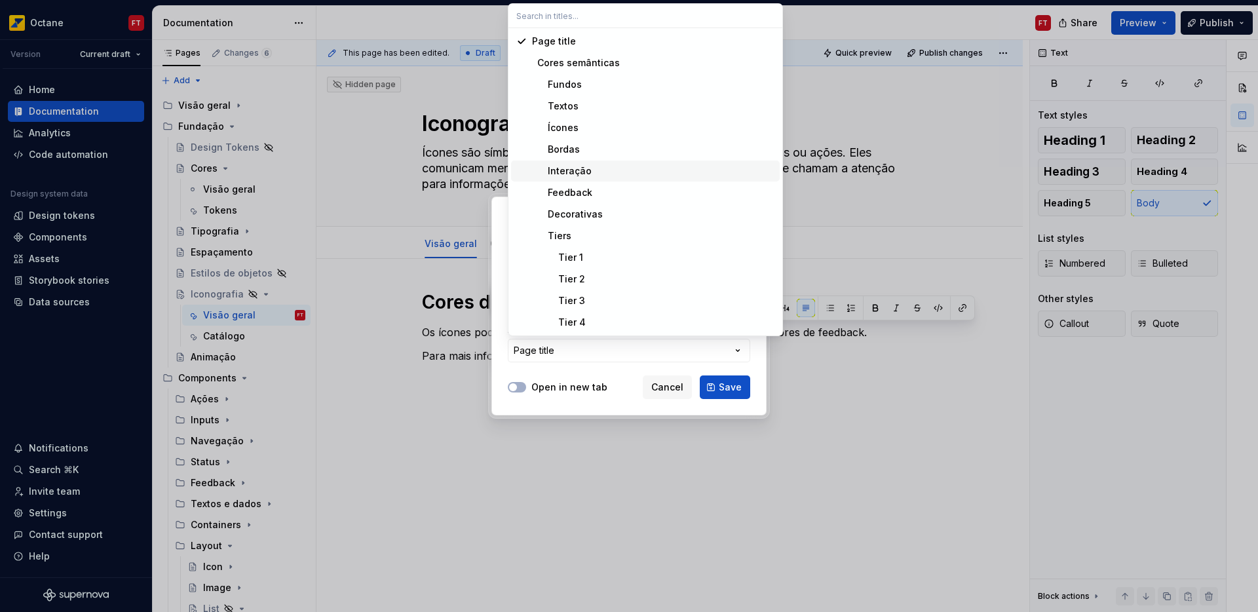
click at [604, 169] on div "Interação" at bounding box center [653, 170] width 242 height 13
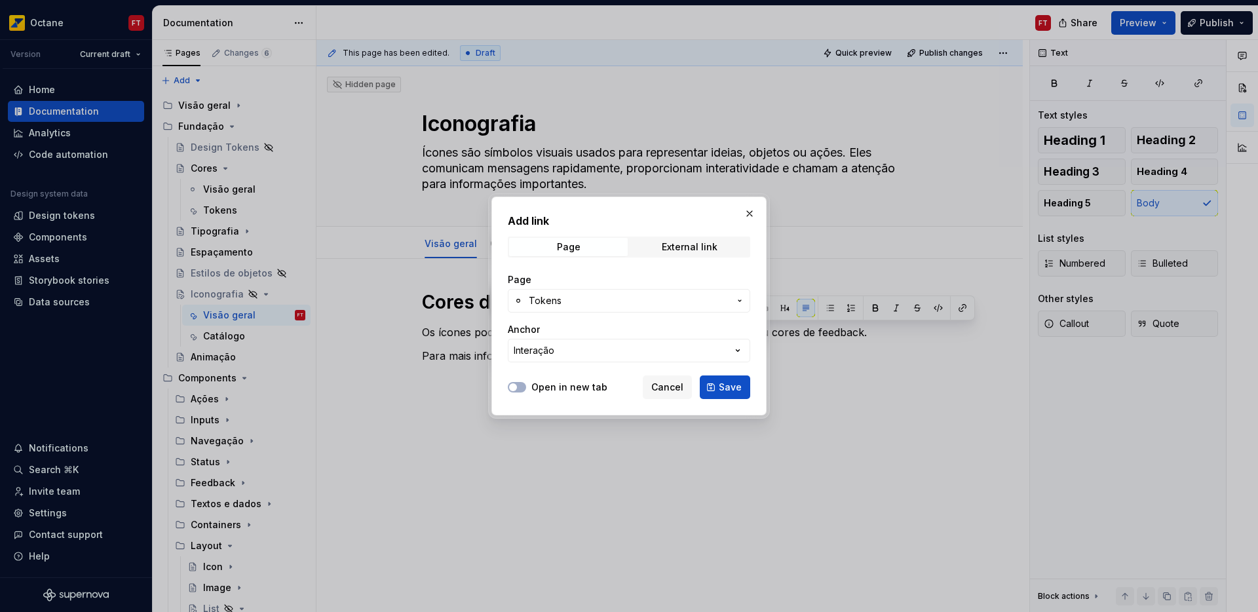
click at [727, 391] on span "Save" at bounding box center [730, 387] width 23 height 13
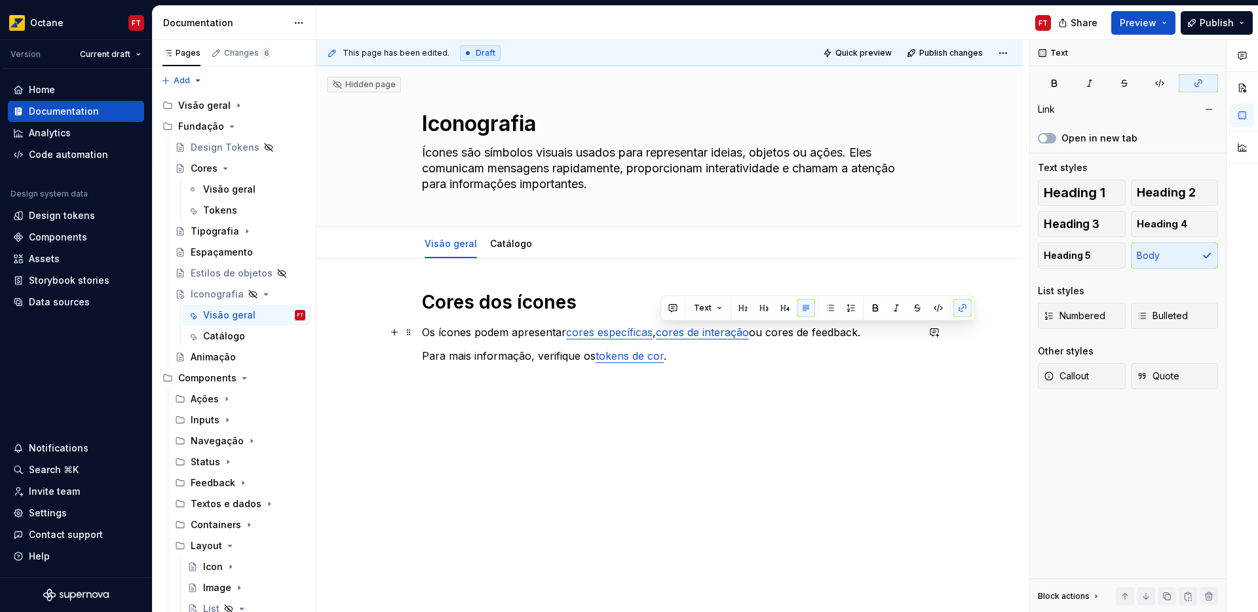
click at [779, 332] on p "Os ícones podem apresentar cores específicas , cores de interação ou cores de f…" at bounding box center [669, 332] width 495 height 16
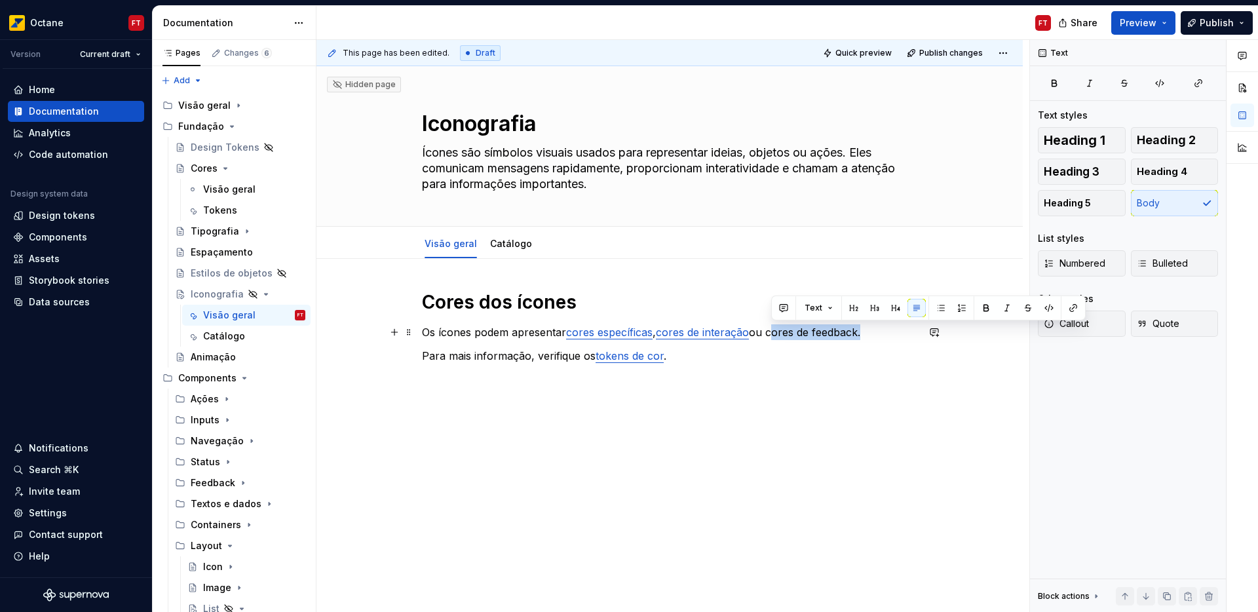
drag, startPoint x: 779, startPoint y: 332, endPoint x: 820, endPoint y: 332, distance: 41.3
click at [820, 332] on p "Os ícones podem apresentar cores específicas , cores de interação ou cores de f…" at bounding box center [669, 332] width 495 height 16
click at [1069, 311] on button "button" at bounding box center [1073, 308] width 18 height 18
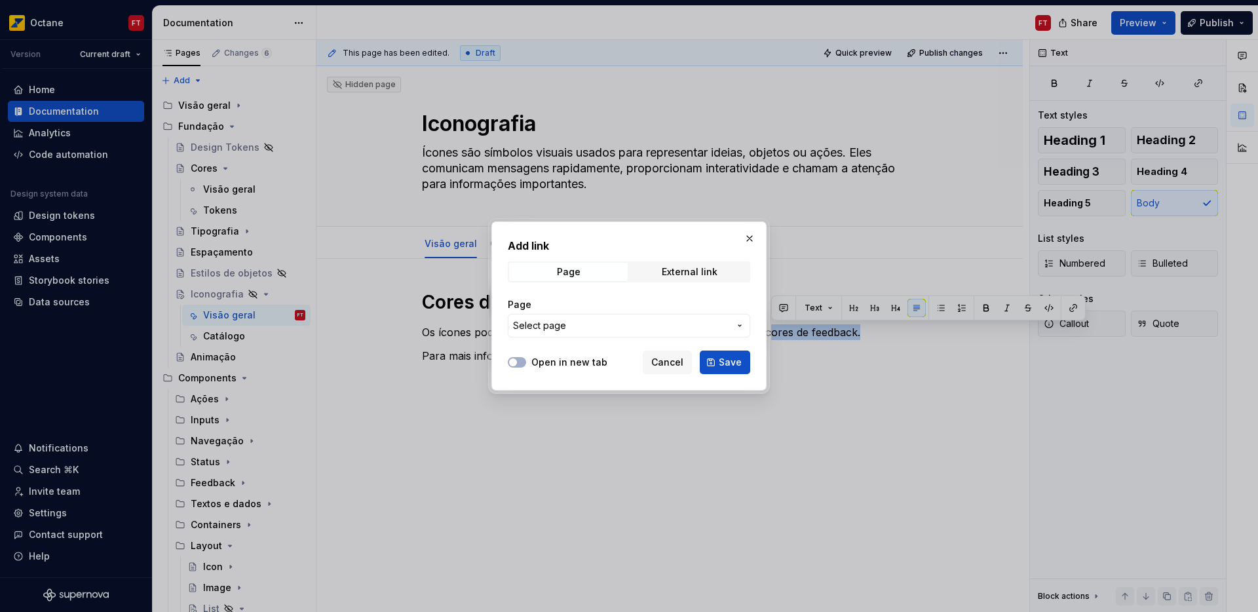
click at [673, 322] on span "Select page" at bounding box center [621, 325] width 216 height 13
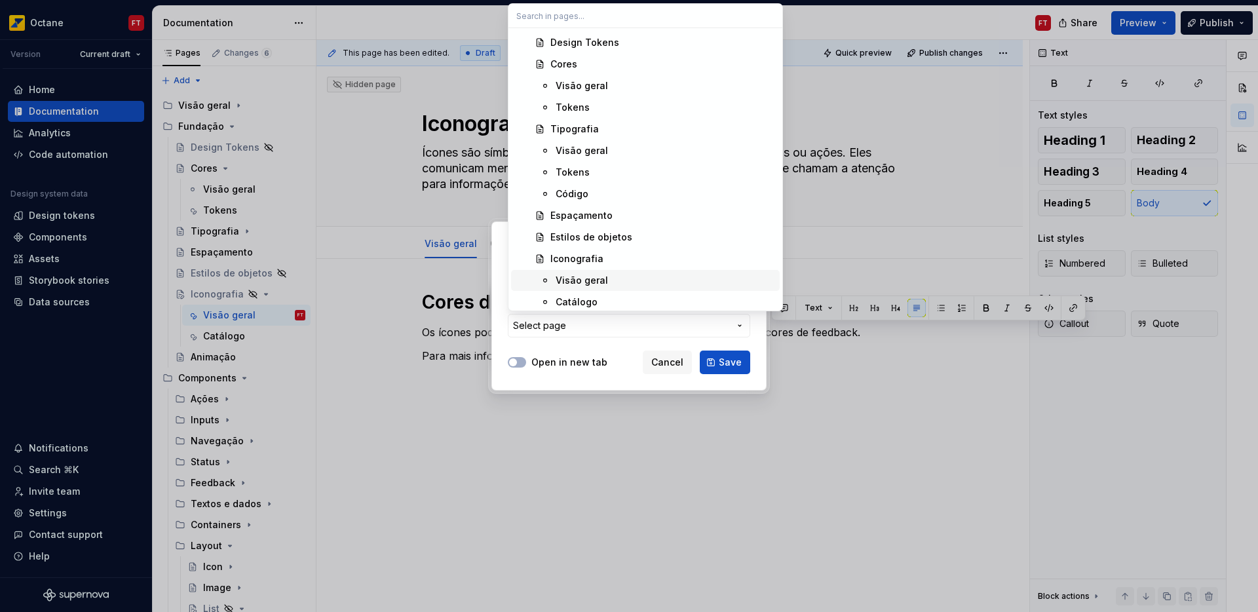
scroll to position [491, 0]
click at [591, 108] on div "Tokens" at bounding box center [665, 112] width 219 height 13
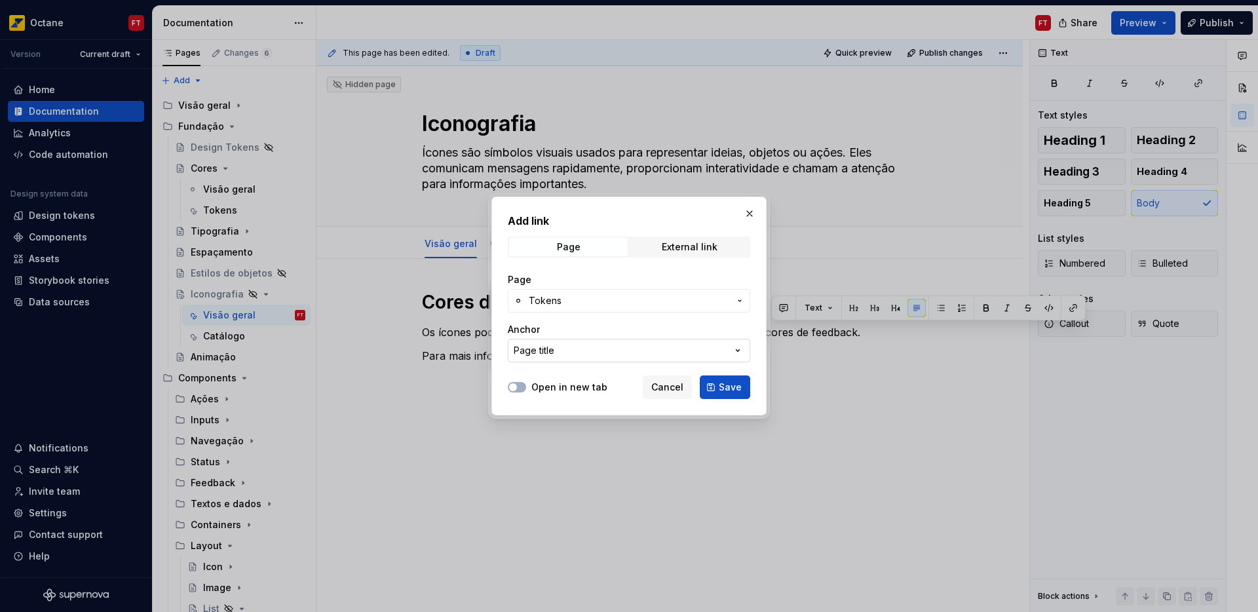
click at [578, 347] on button "Page title" at bounding box center [629, 351] width 242 height 24
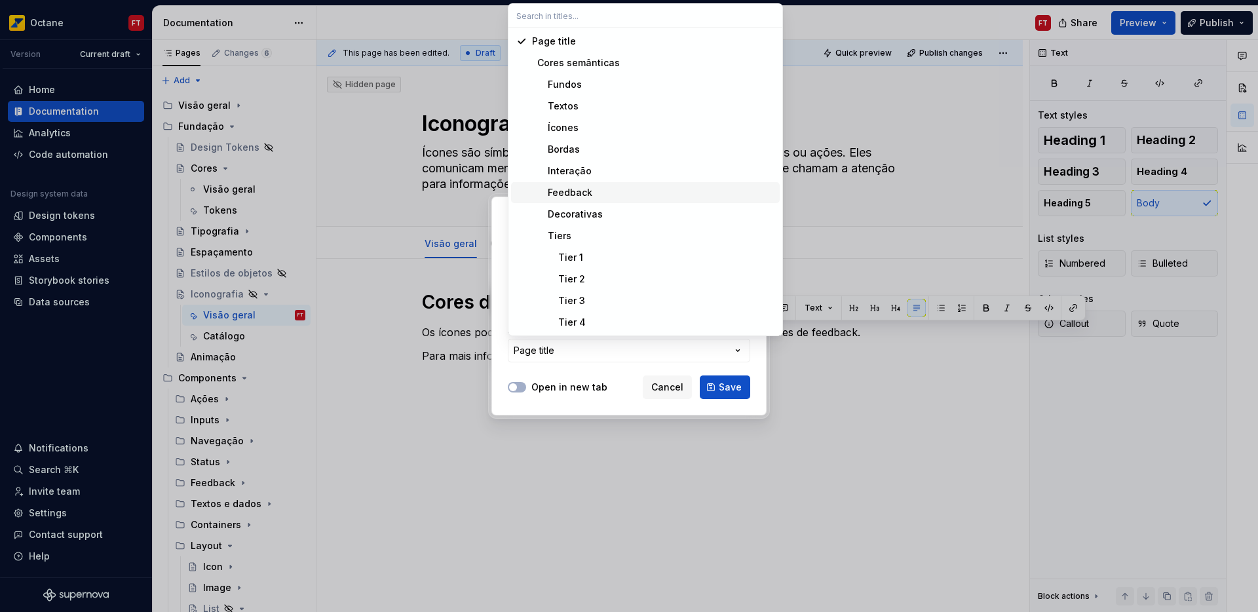
click at [621, 197] on div "Feedback" at bounding box center [653, 192] width 242 height 13
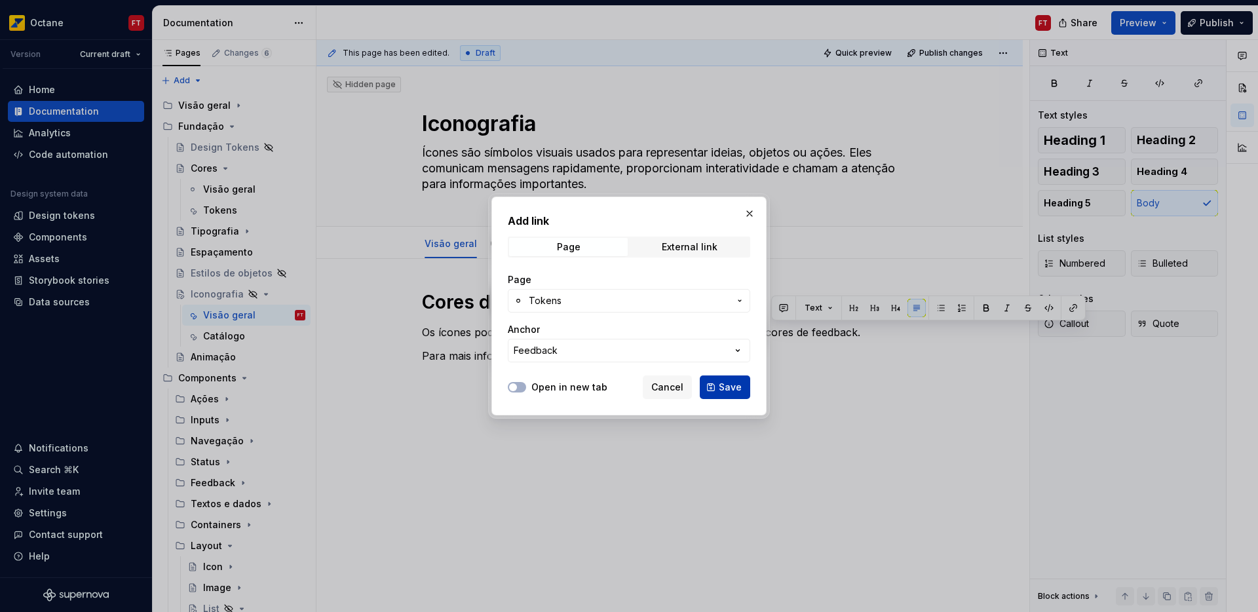
click at [717, 387] on button "Save" at bounding box center [725, 387] width 50 height 24
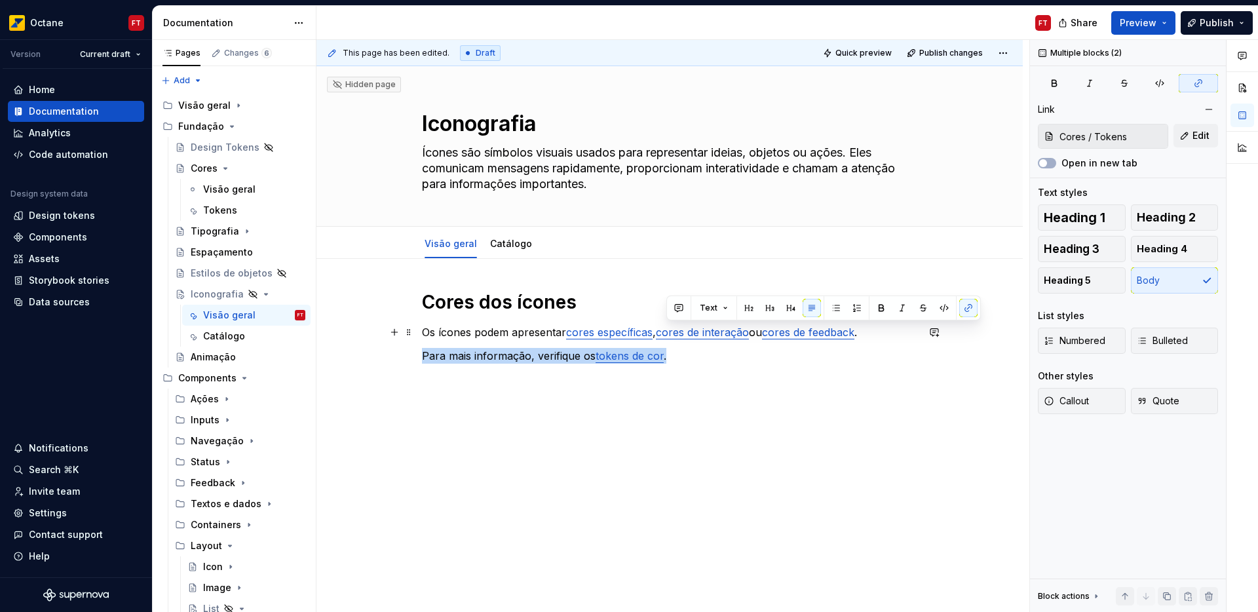
drag, startPoint x: 689, startPoint y: 358, endPoint x: 868, endPoint y: 337, distance: 179.5
click at [868, 337] on div "Cores dos ícones Os ícones podem apresentar cores específicas , cores de intera…" at bounding box center [669, 326] width 495 height 73
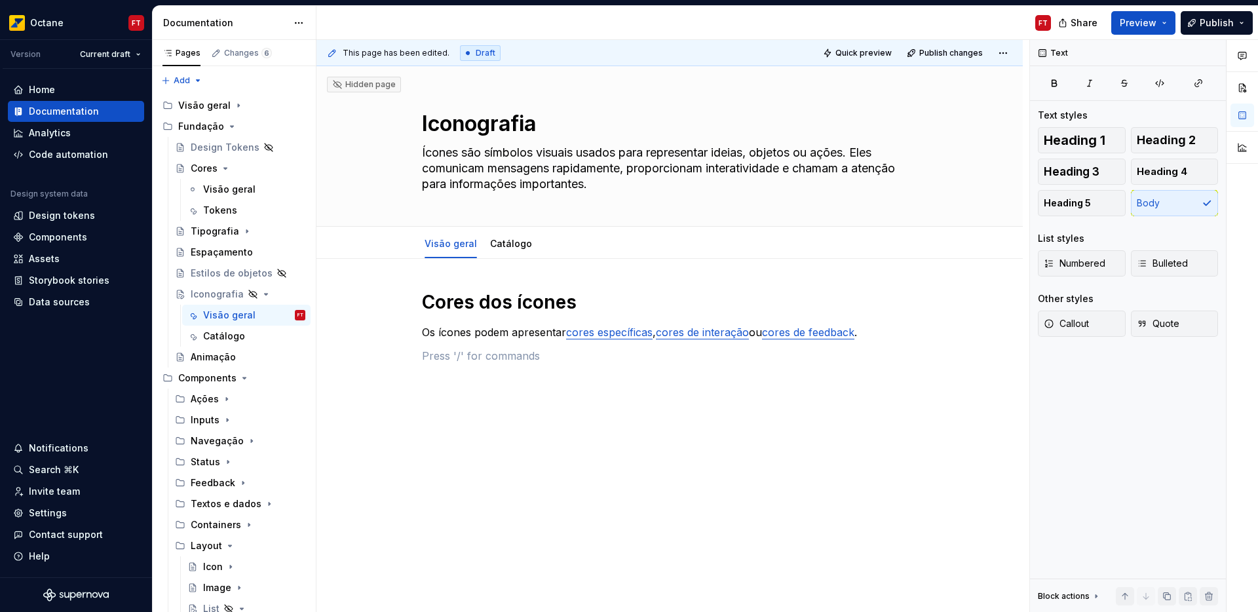
type textarea "*"
click at [446, 354] on p at bounding box center [669, 356] width 495 height 16
click at [483, 410] on div "Cores dos ícones Os ícones podem apresentar cores específicas , cores de intera…" at bounding box center [669, 350] width 495 height 121
click at [566, 391] on h1 "Tamanhos" at bounding box center [669, 384] width 495 height 24
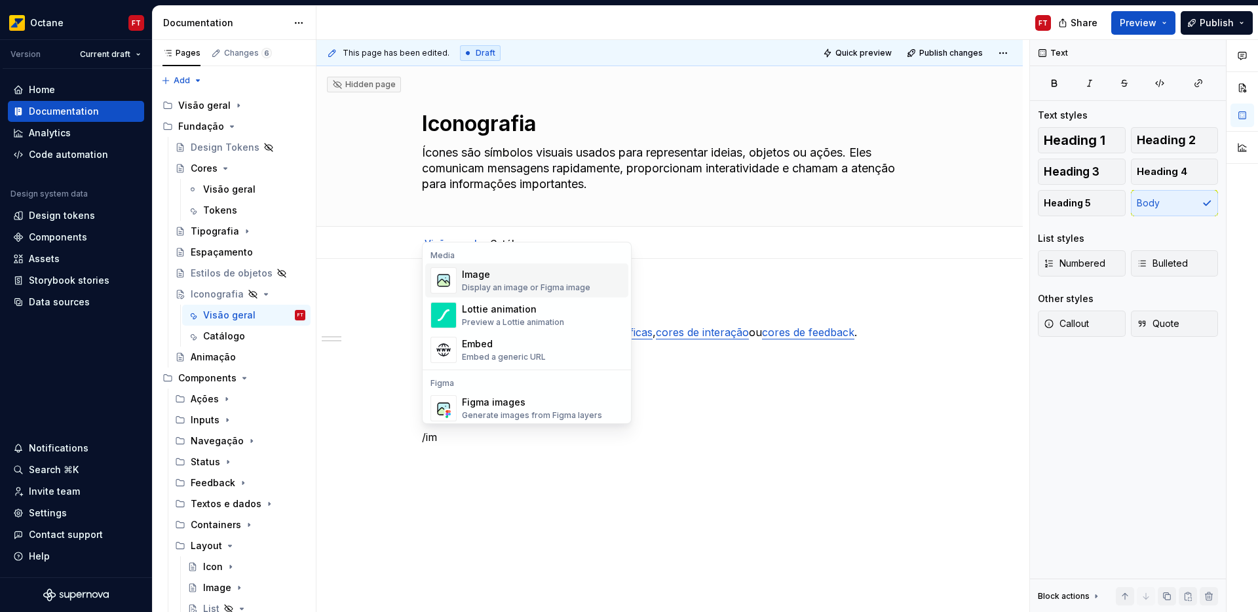
click at [519, 282] on div "Display an image or Figma image" at bounding box center [526, 287] width 128 height 10
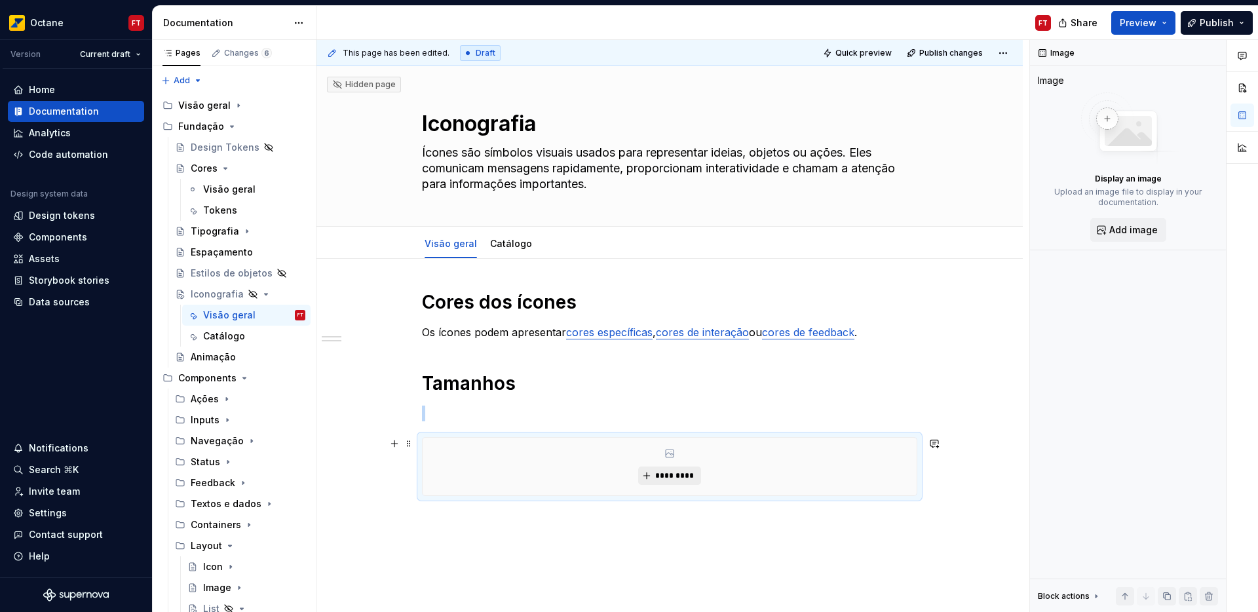
click at [682, 479] on span "*********" at bounding box center [675, 475] width 40 height 10
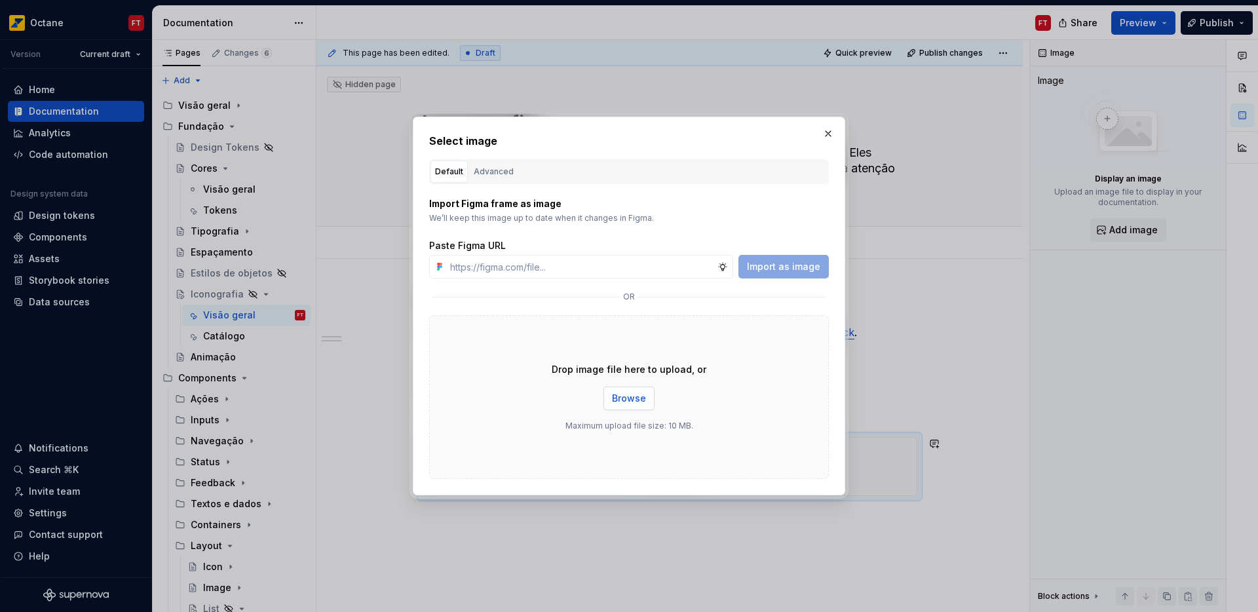
click at [629, 396] on span "Browse" at bounding box center [629, 398] width 34 height 13
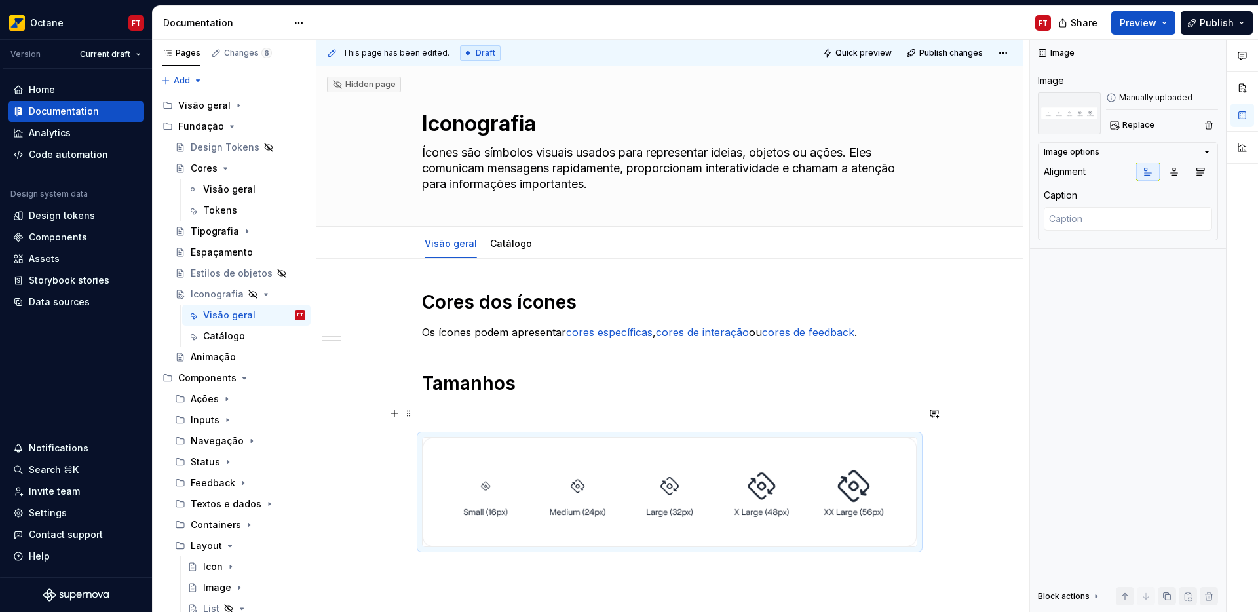
click at [456, 411] on p at bounding box center [669, 414] width 495 height 16
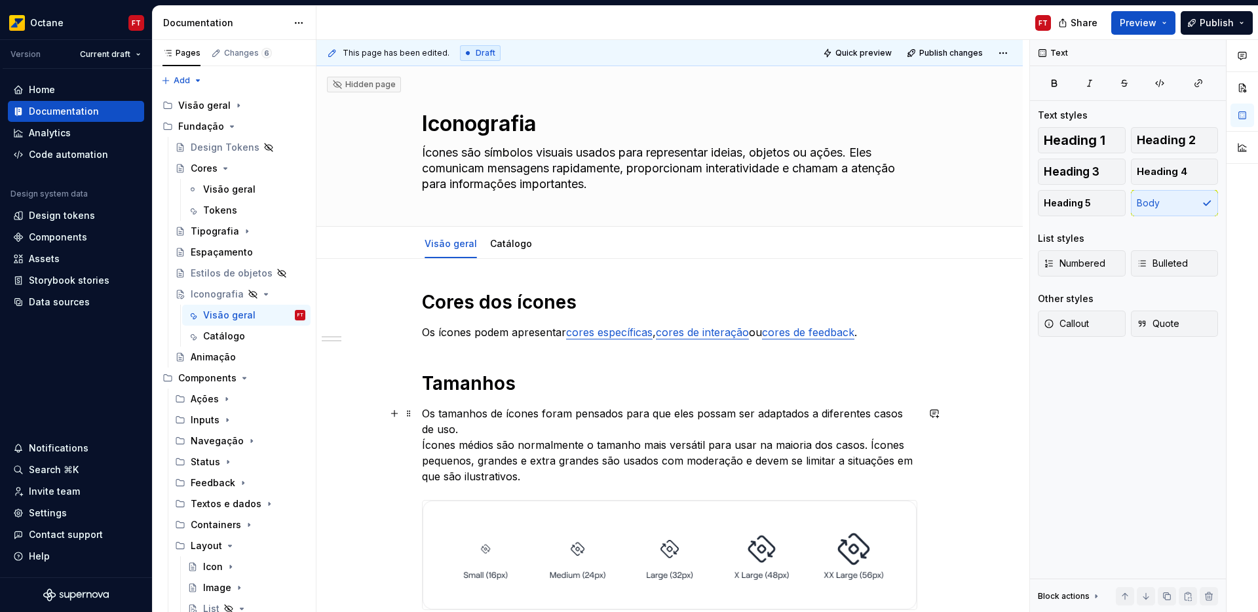
click at [469, 426] on p "Os tamanhos de ícones foram pensados para que eles possam ser adaptados a difer…" at bounding box center [669, 445] width 495 height 79
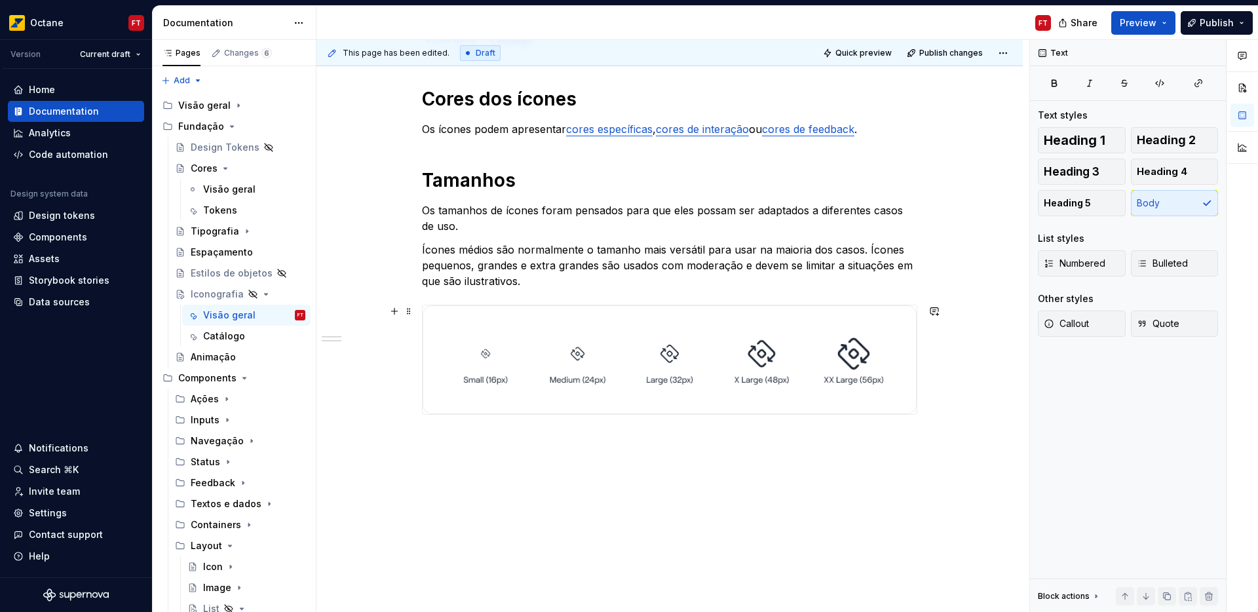
scroll to position [205, 0]
click at [579, 459] on div "Cores dos ícones Os ícones podem apresentar cores específicas , cores de intera…" at bounding box center [669, 333] width 706 height 559
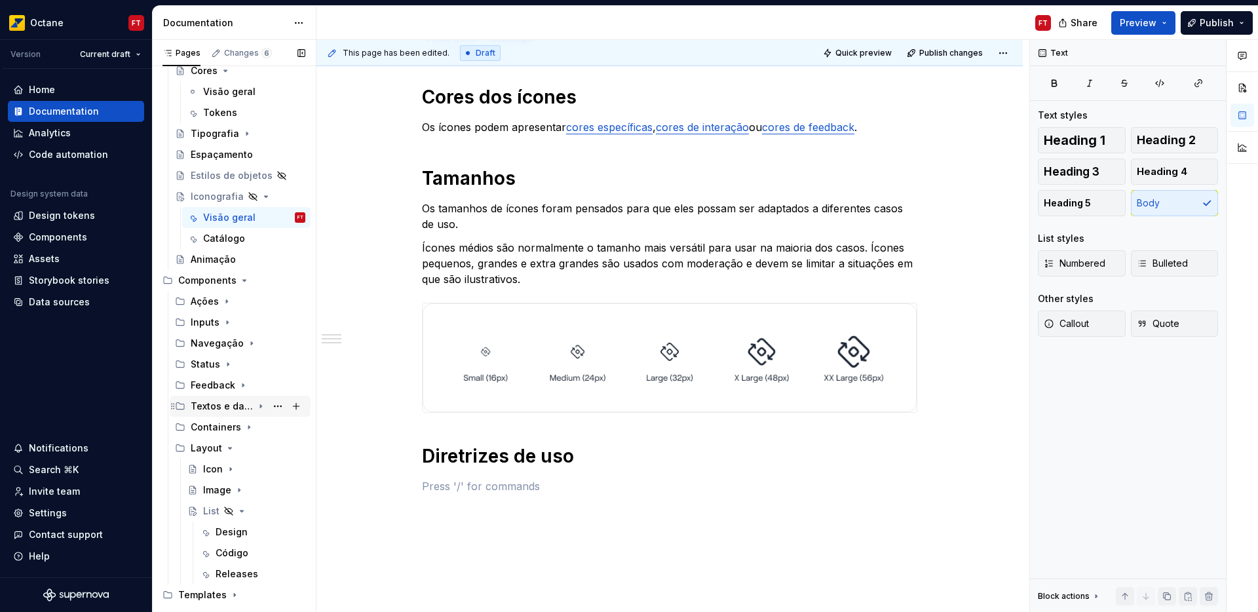
scroll to position [109, 0]
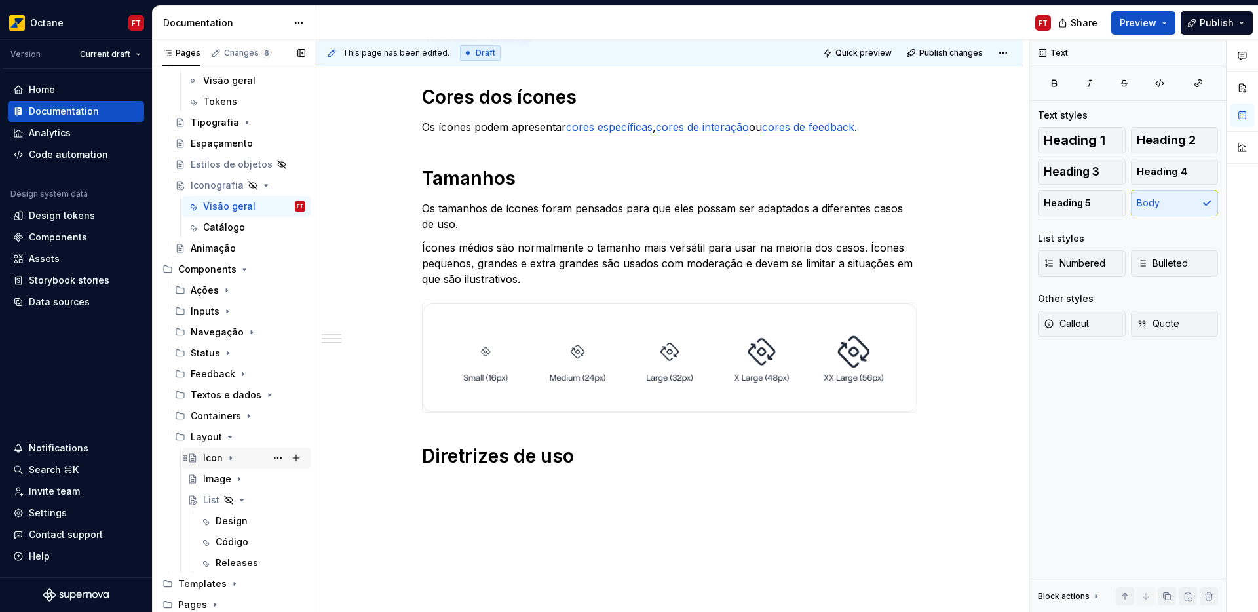
click at [230, 459] on icon "Page tree" at bounding box center [230, 458] width 1 height 3
click at [232, 459] on icon "Page tree" at bounding box center [230, 458] width 10 height 10
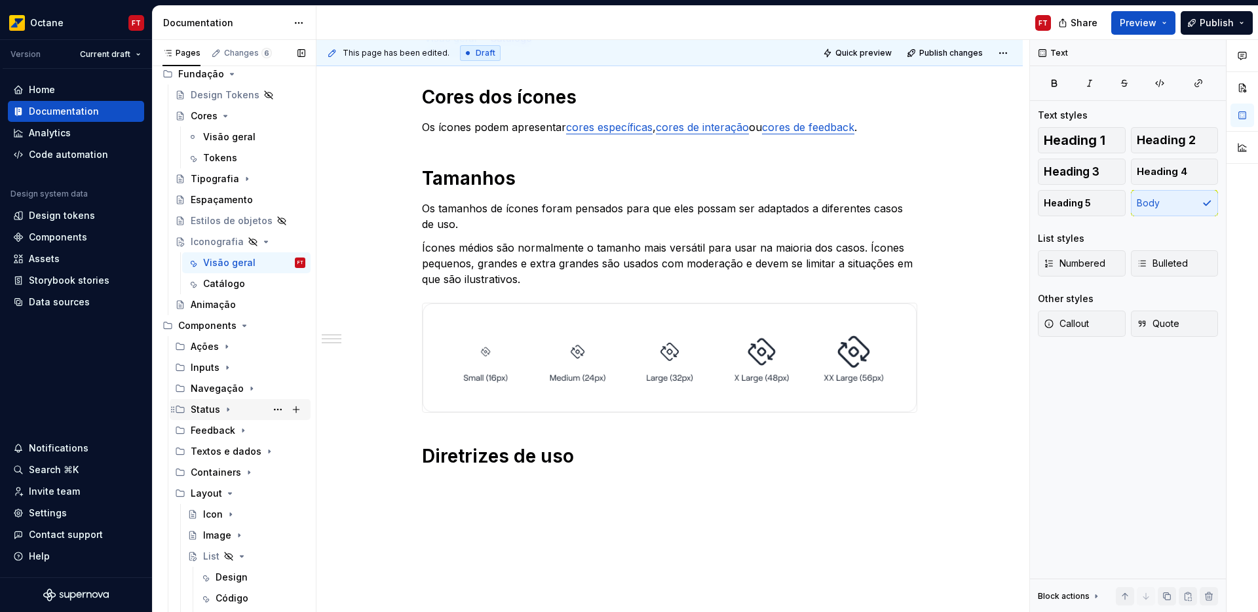
scroll to position [23, 0]
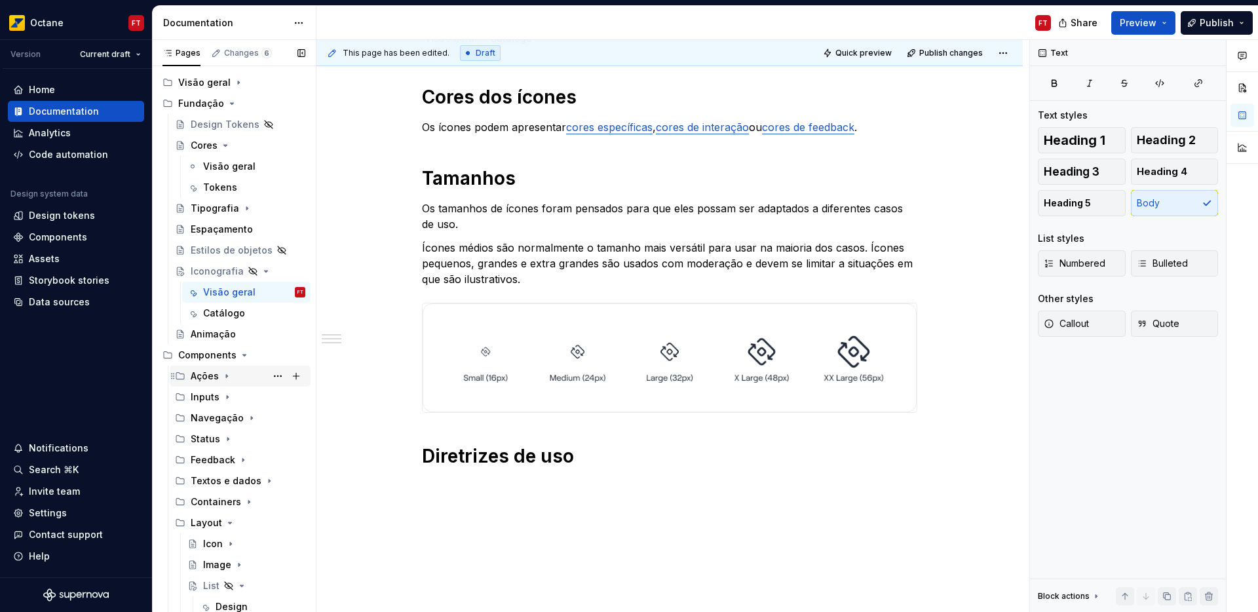
click at [227, 376] on icon "Page tree" at bounding box center [226, 376] width 10 height 10
click at [227, 459] on div "Design" at bounding box center [232, 459] width 32 height 13
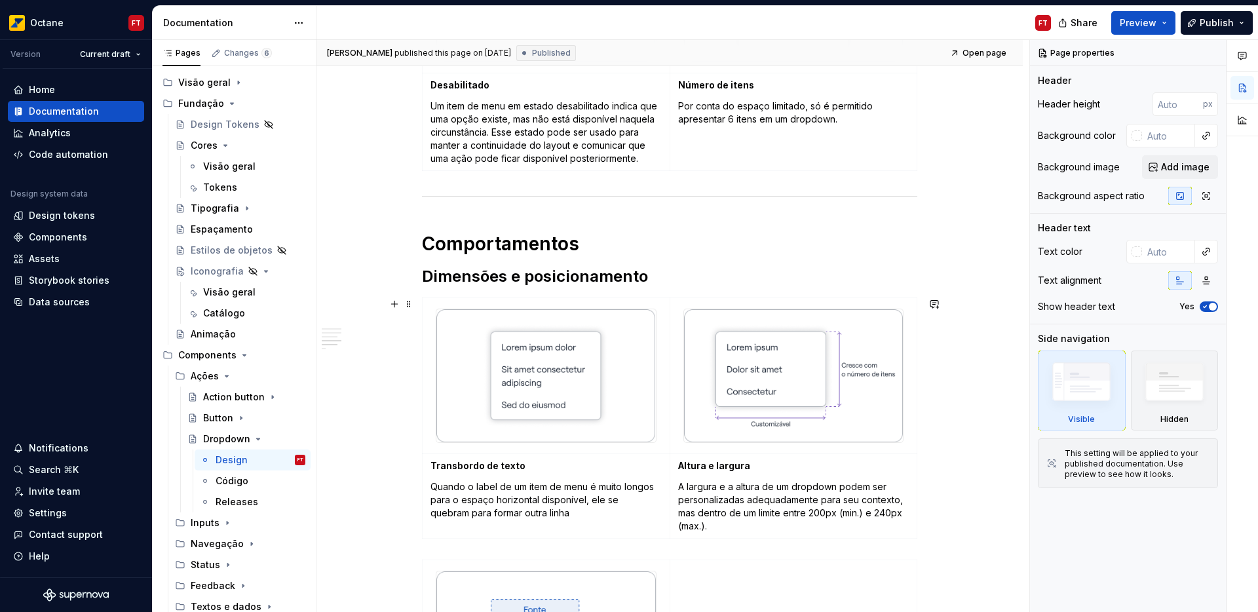
scroll to position [926, 0]
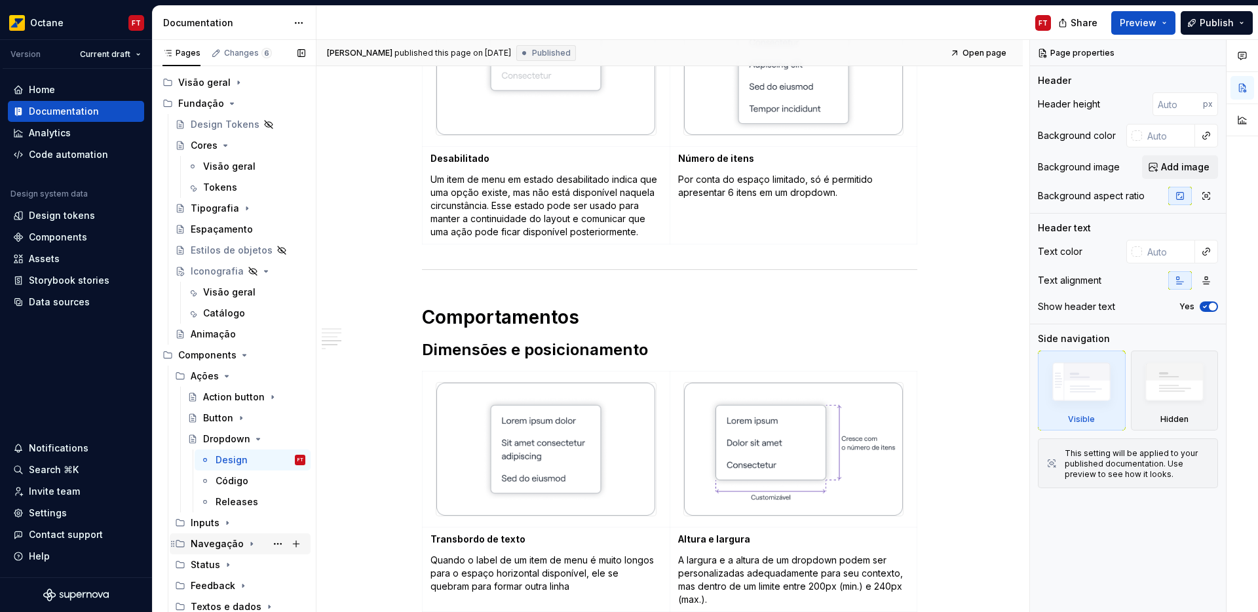
click at [246, 544] on icon "Page tree" at bounding box center [251, 544] width 10 height 10
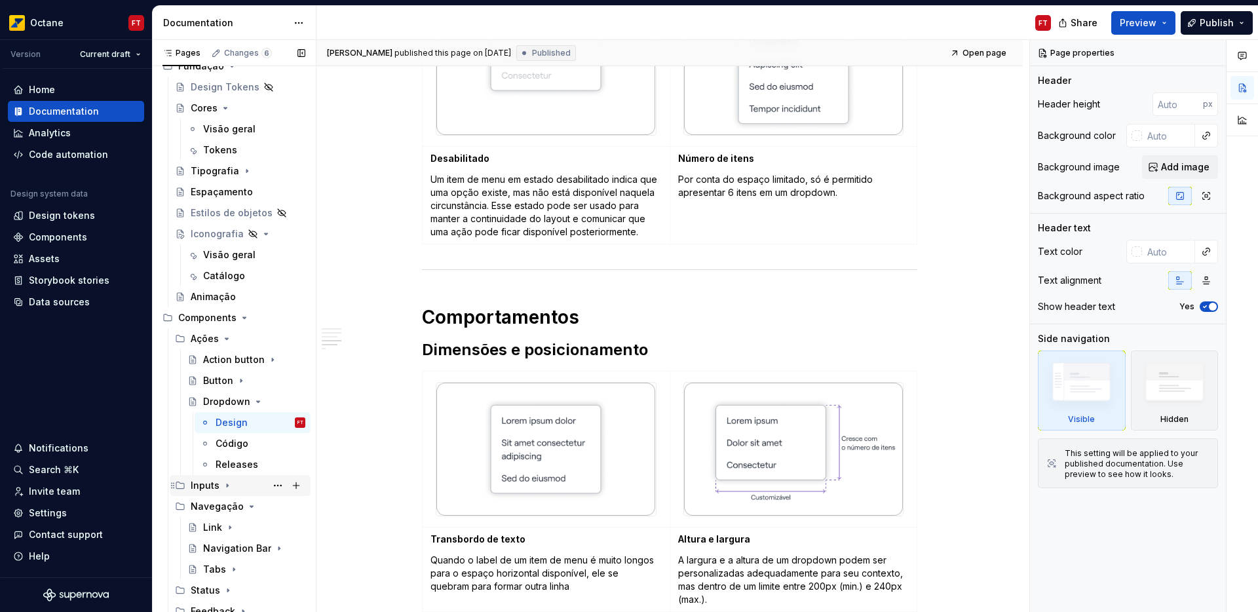
scroll to position [63, 0]
click at [235, 565] on icon "Page tree" at bounding box center [234, 567] width 10 height 10
click at [231, 592] on div "Design" at bounding box center [232, 587] width 32 height 13
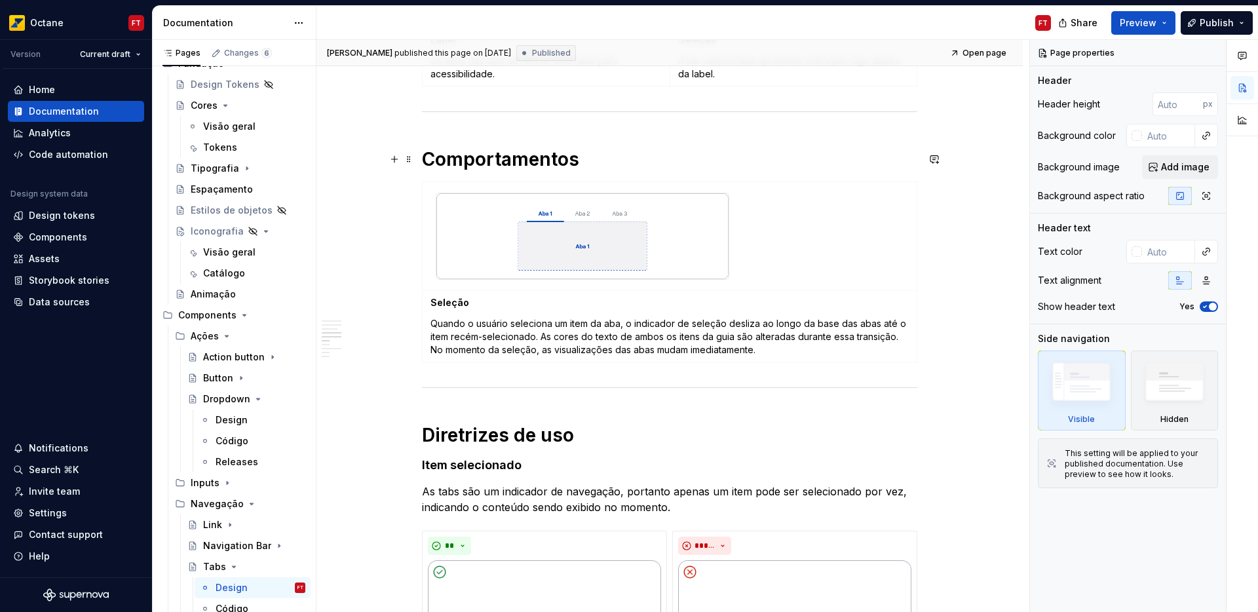
scroll to position [915, 0]
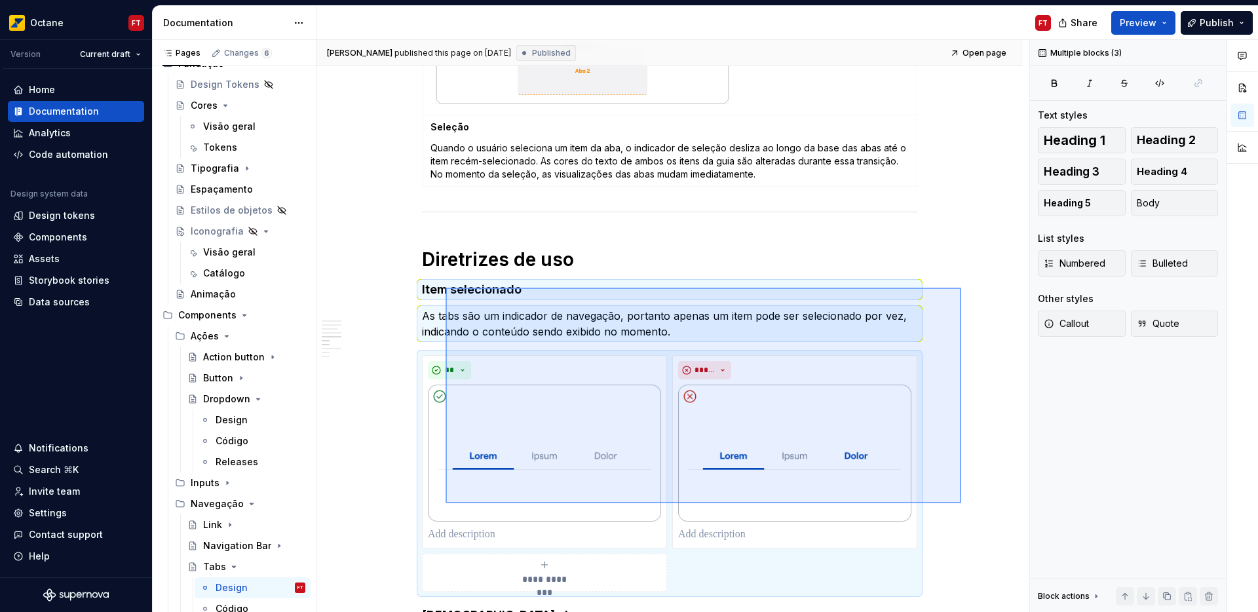
drag, startPoint x: 961, startPoint y: 503, endPoint x: 446, endPoint y: 288, distance: 558.9
click at [446, 288] on div "**********" at bounding box center [672, 326] width 713 height 573
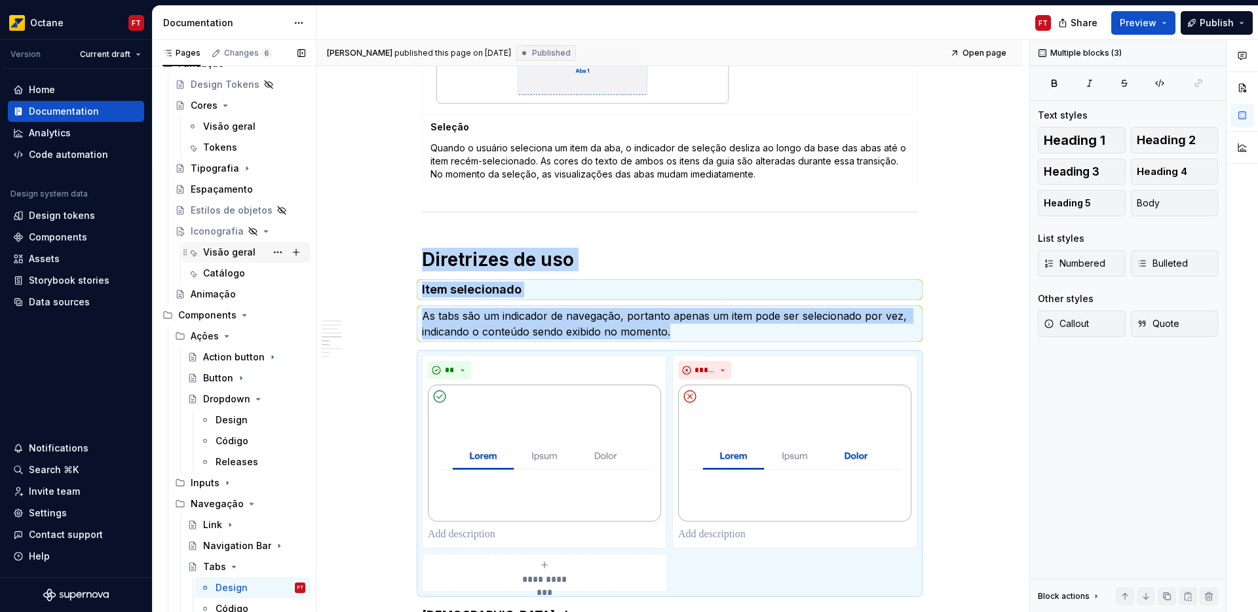
click at [229, 257] on div "Visão geral" at bounding box center [229, 252] width 52 height 13
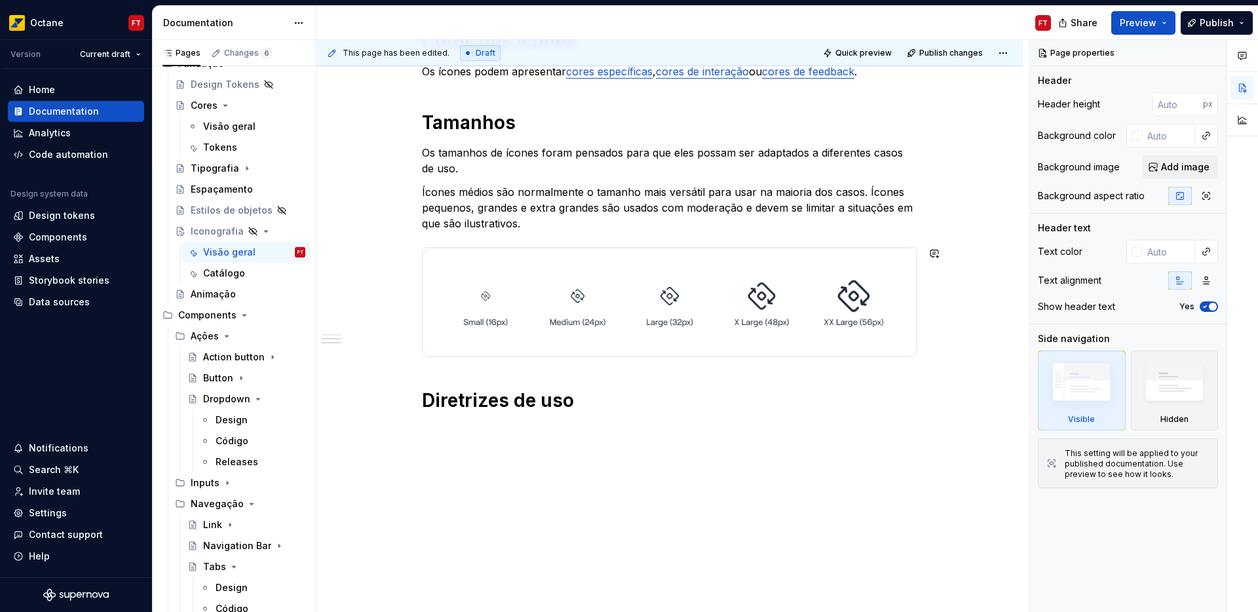
scroll to position [286, 0]
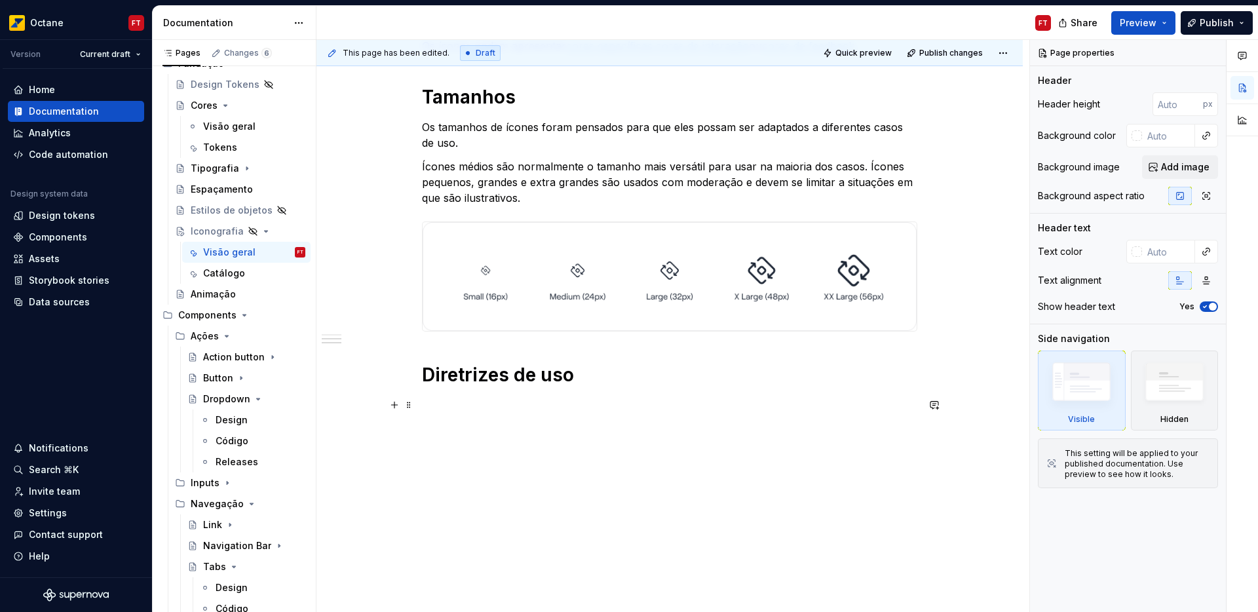
click at [471, 402] on p at bounding box center [669, 405] width 495 height 16
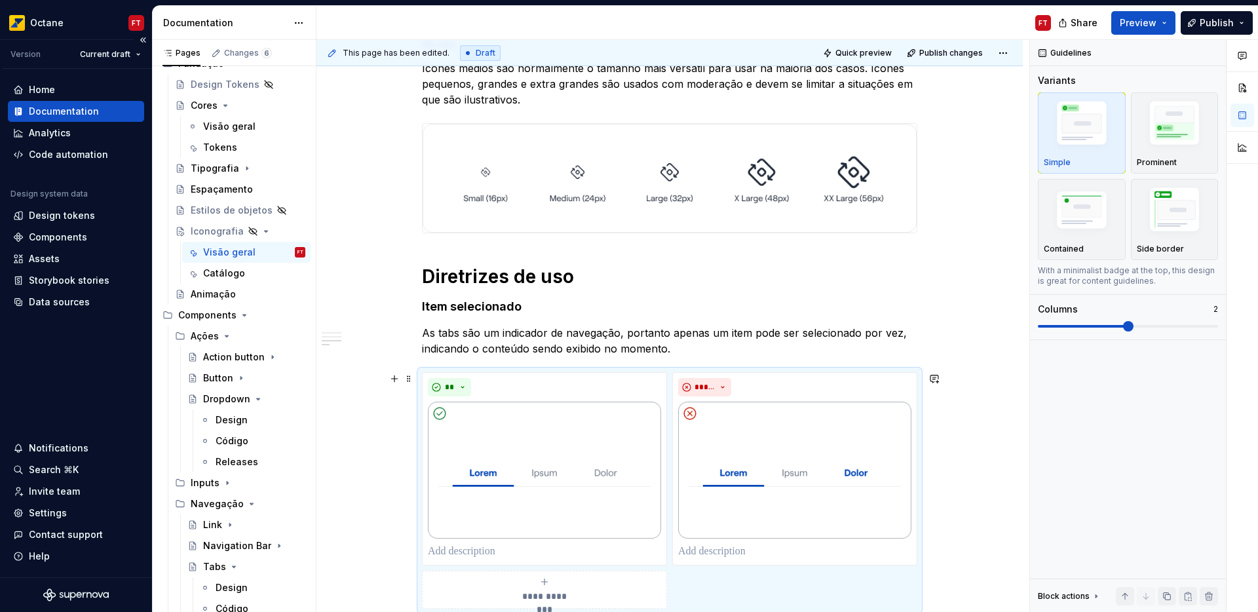
scroll to position [386, 0]
click at [586, 275] on h1 "Diretrizes de uso" at bounding box center [669, 275] width 495 height 24
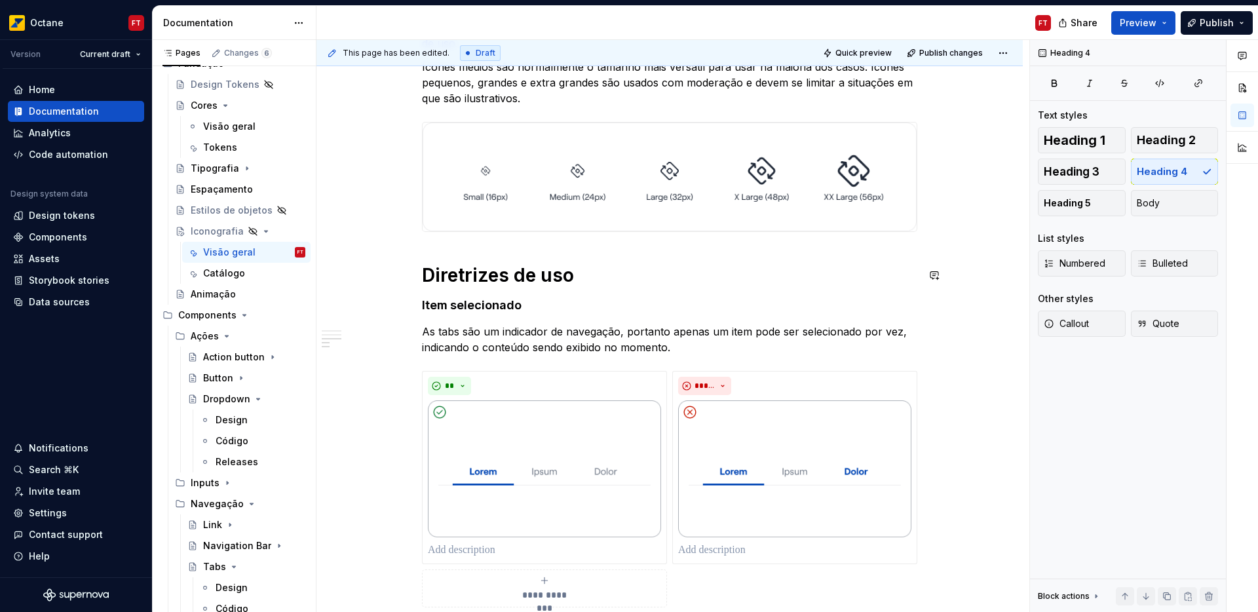
scroll to position [446, 0]
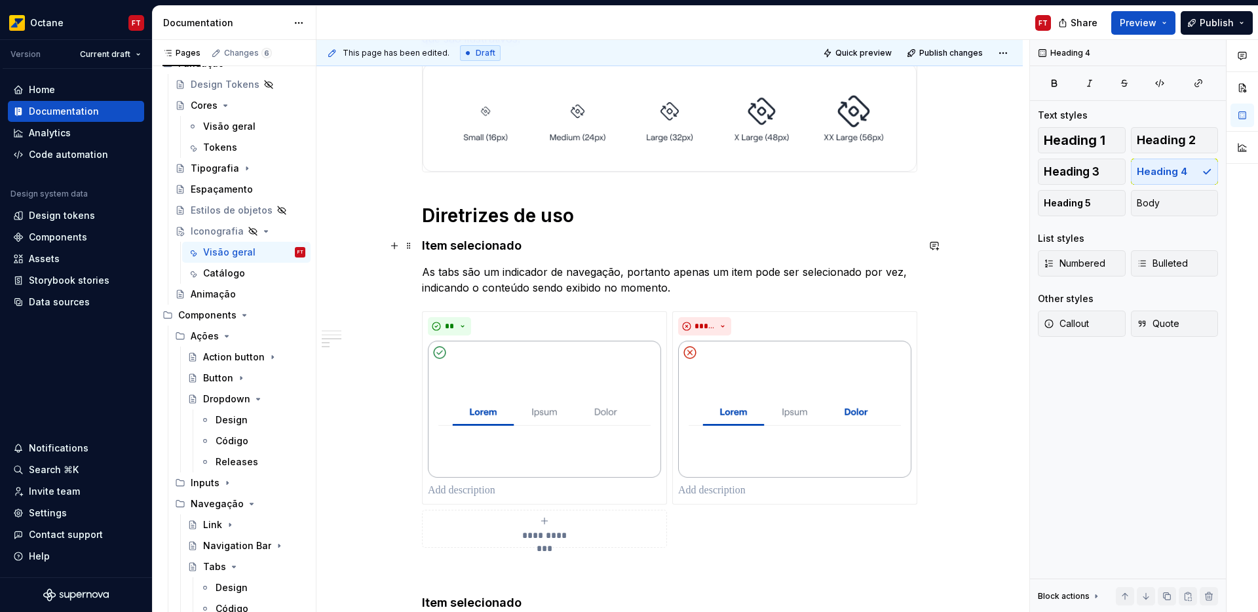
click at [459, 249] on h4 "Item selecionado" at bounding box center [669, 246] width 495 height 16
click at [460, 248] on h4 "Item selecionado" at bounding box center [669, 246] width 495 height 16
click at [431, 246] on h4 "Item selecionado" at bounding box center [669, 246] width 495 height 16
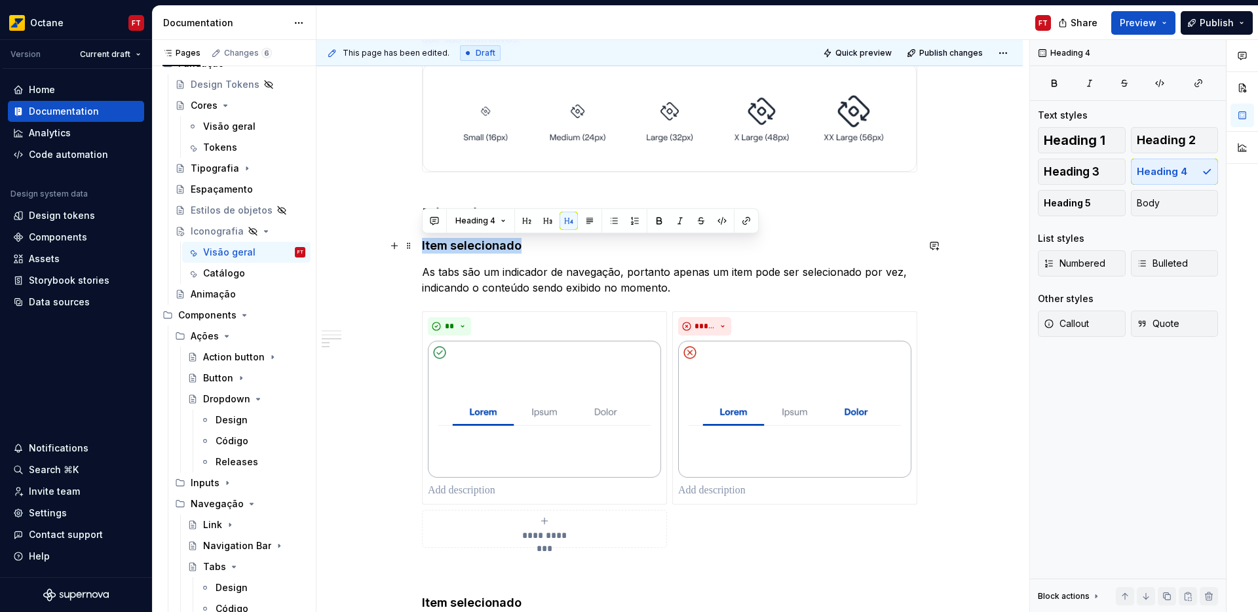
drag, startPoint x: 431, startPoint y: 246, endPoint x: 503, endPoint y: 241, distance: 71.6
click at [503, 241] on h4 "Item selecionado" at bounding box center [669, 246] width 495 height 16
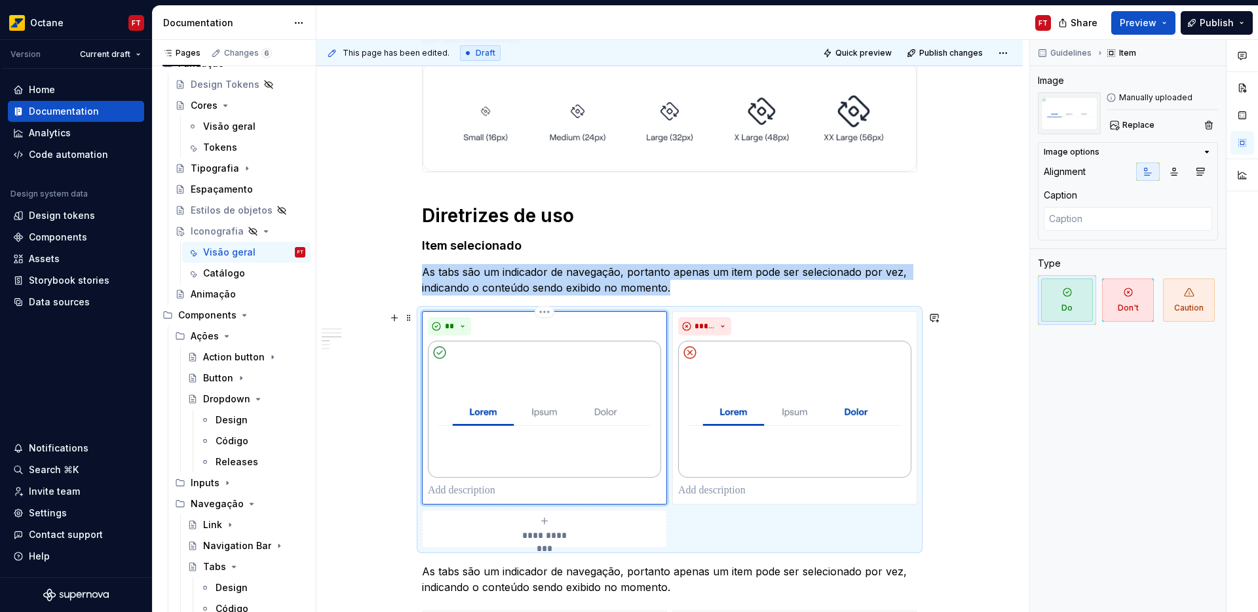
click at [525, 420] on img at bounding box center [544, 409] width 233 height 137
click at [735, 533] on div "**********" at bounding box center [669, 429] width 495 height 237
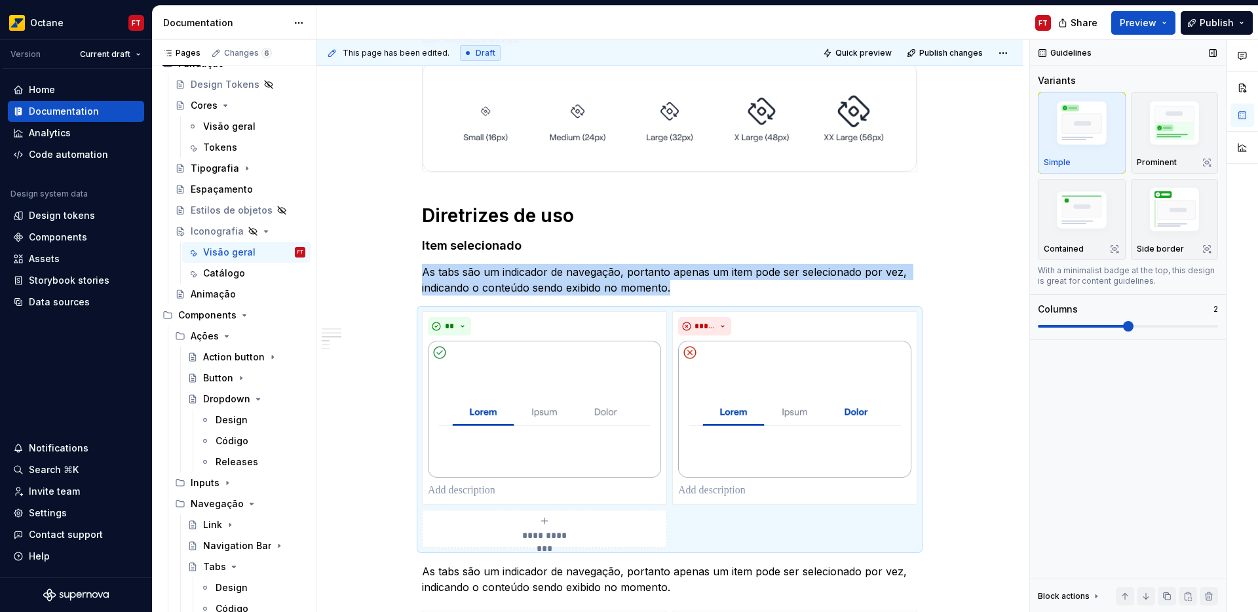
scroll to position [609, 0]
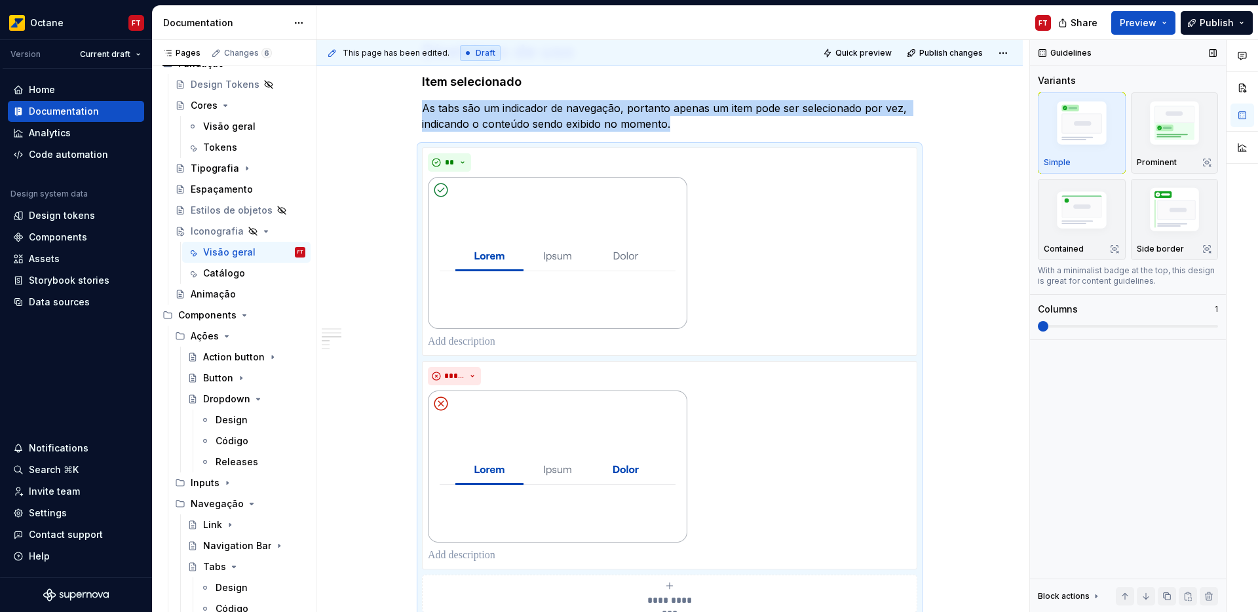
click at [1048, 324] on span at bounding box center [1043, 326] width 10 height 10
click at [651, 258] on img at bounding box center [557, 253] width 259 height 152
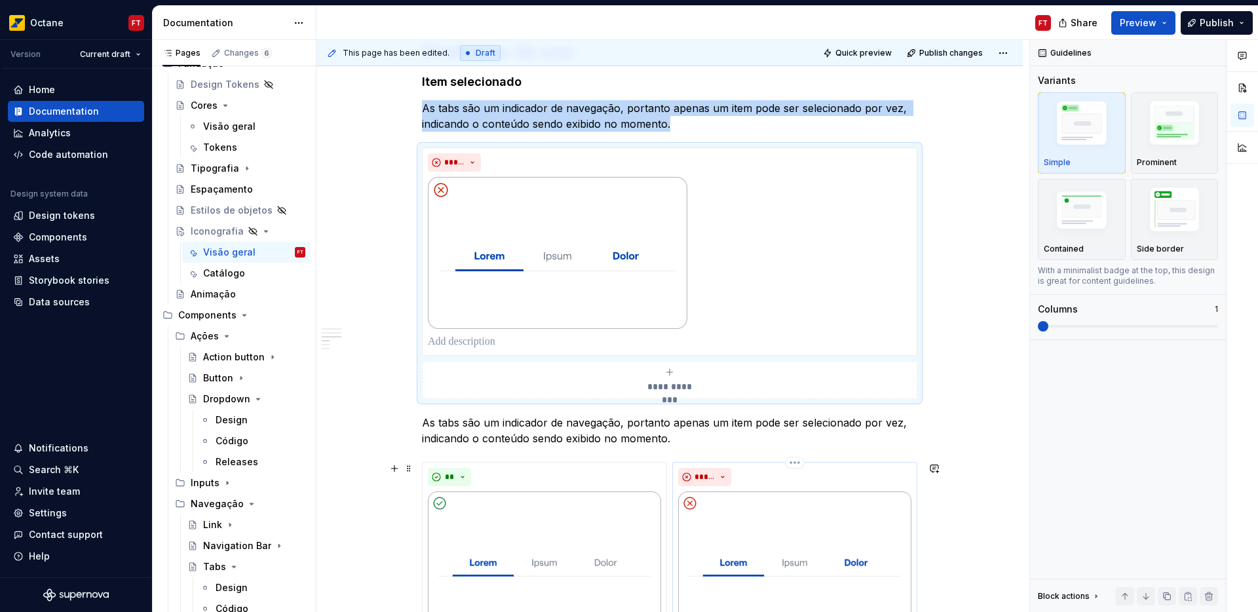
click at [763, 547] on img at bounding box center [794, 559] width 233 height 137
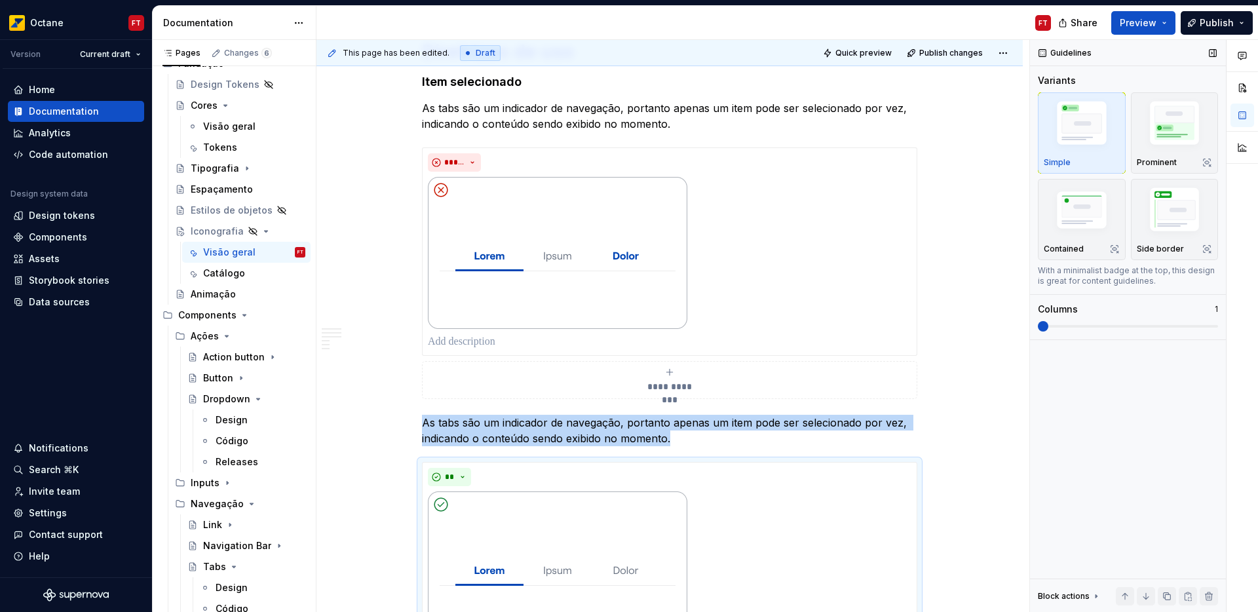
scroll to position [710, 0]
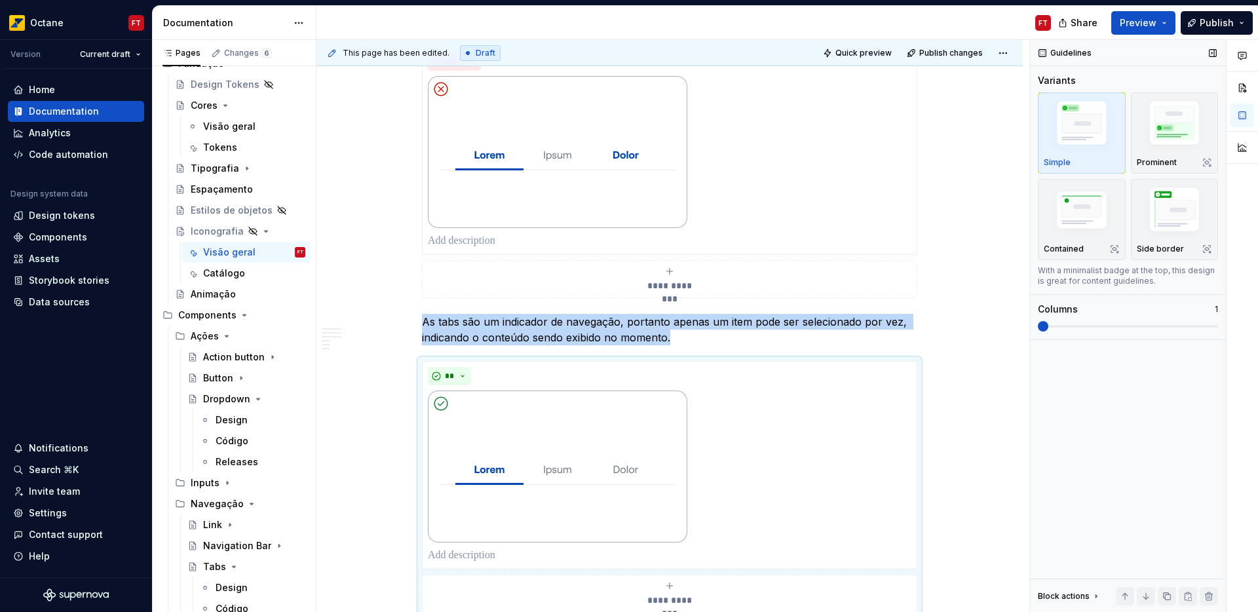
click at [1048, 327] on span at bounding box center [1043, 326] width 10 height 10
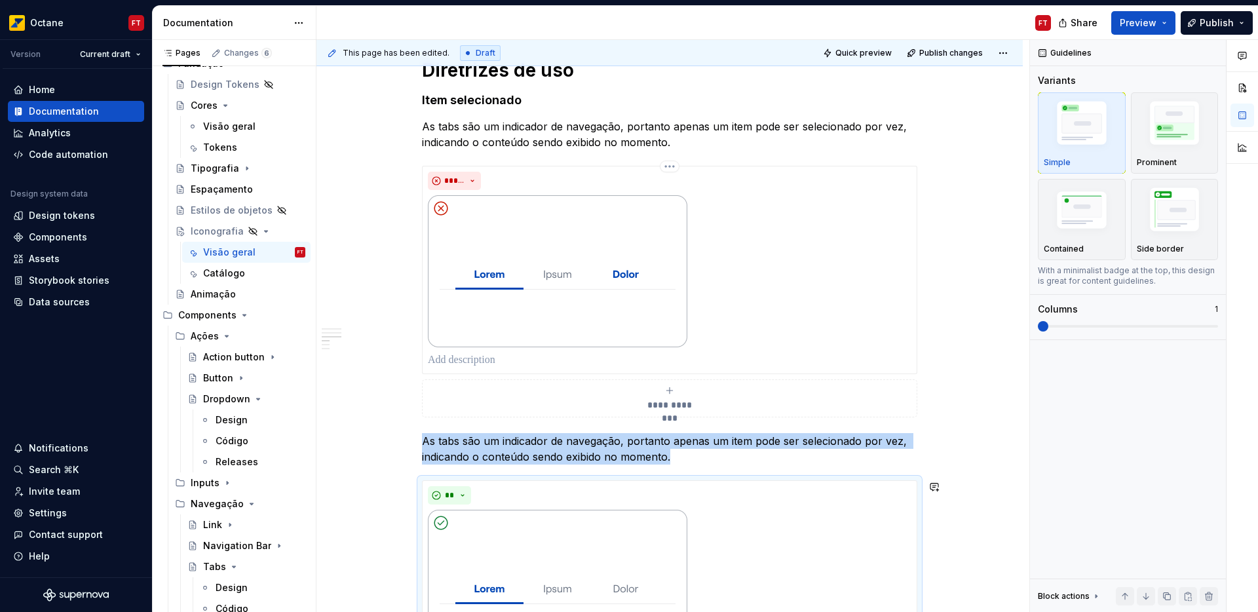
scroll to position [575, 0]
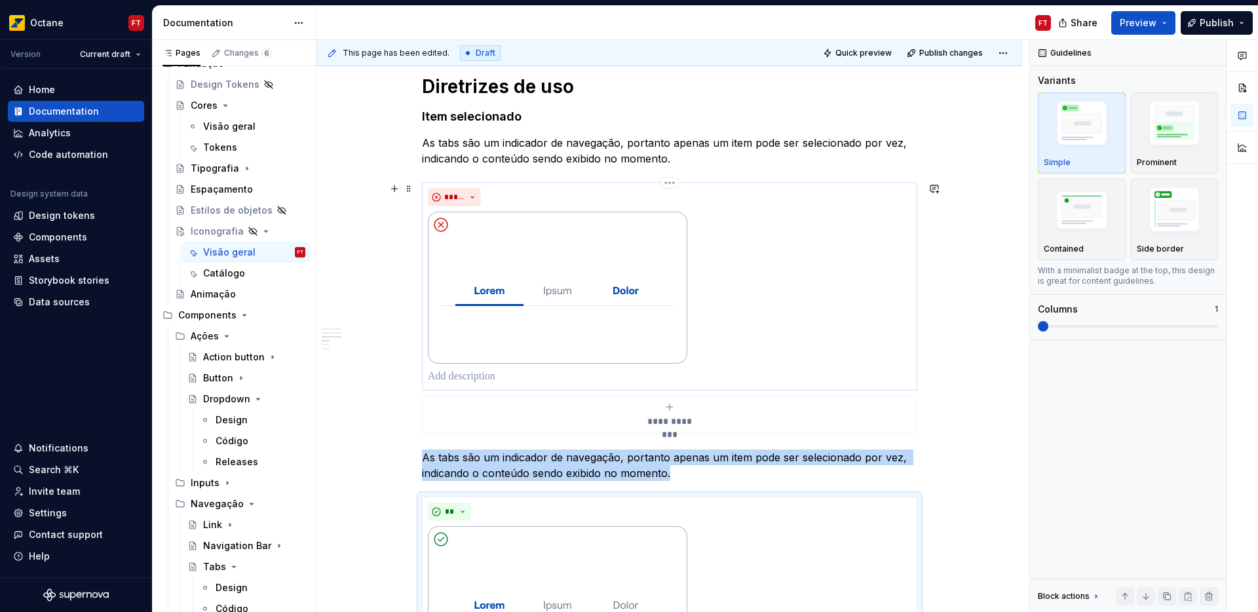
click at [480, 285] on img at bounding box center [557, 288] width 259 height 152
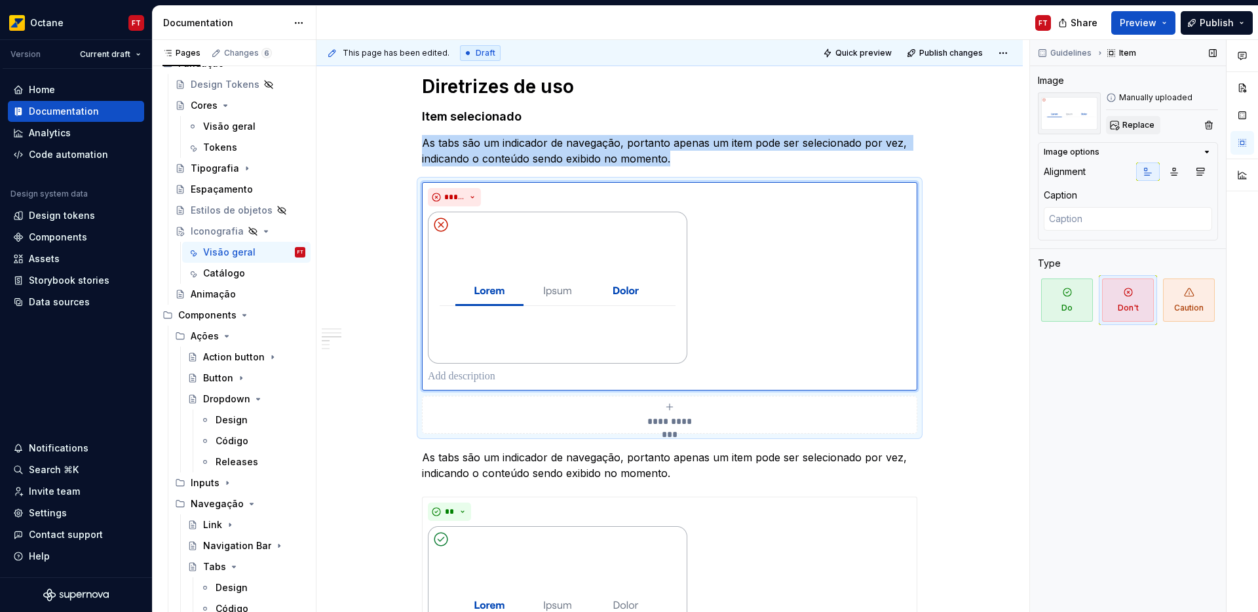
click at [1139, 127] on span "Replace" at bounding box center [1138, 125] width 32 height 10
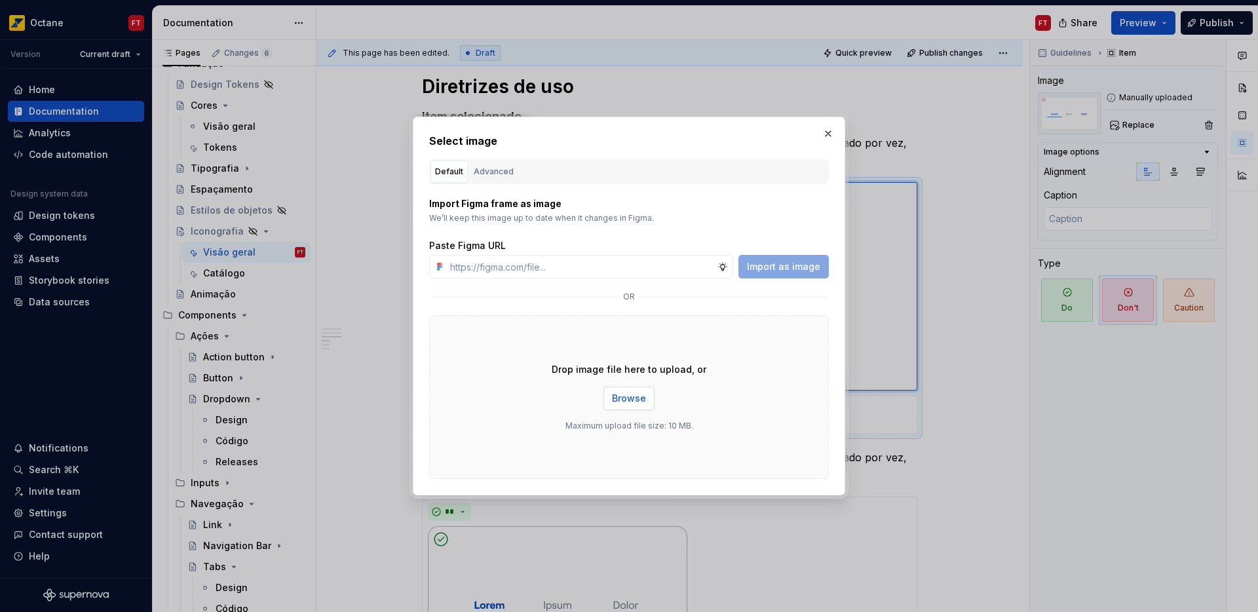
click at [629, 401] on span "Browse" at bounding box center [629, 398] width 34 height 13
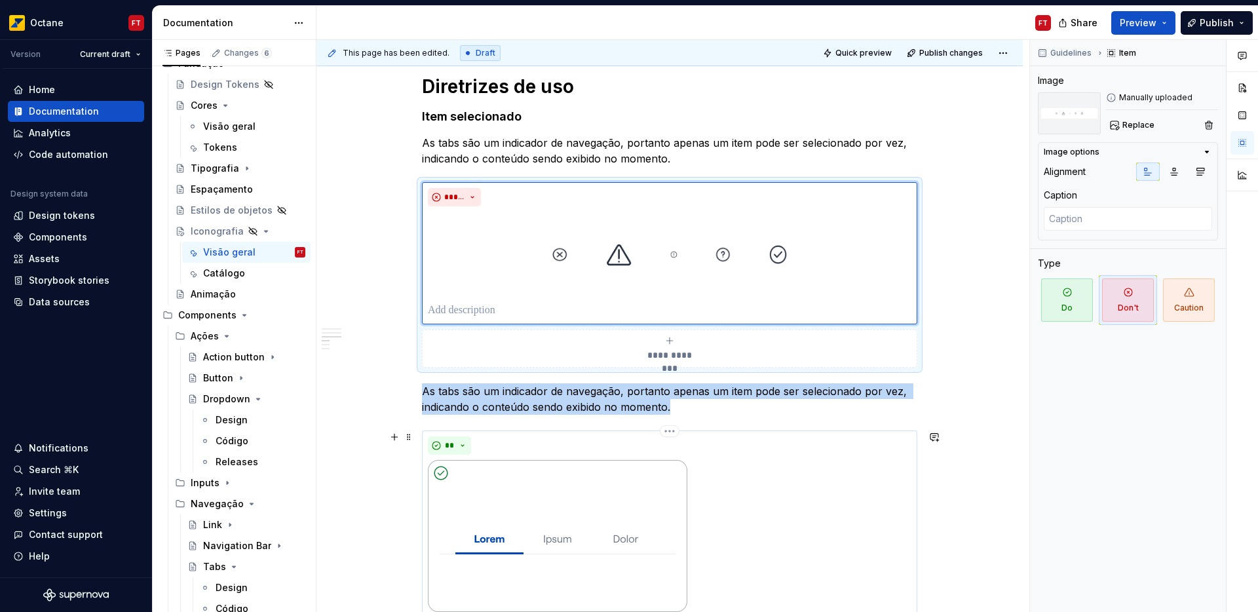
click at [607, 527] on img at bounding box center [557, 536] width 259 height 152
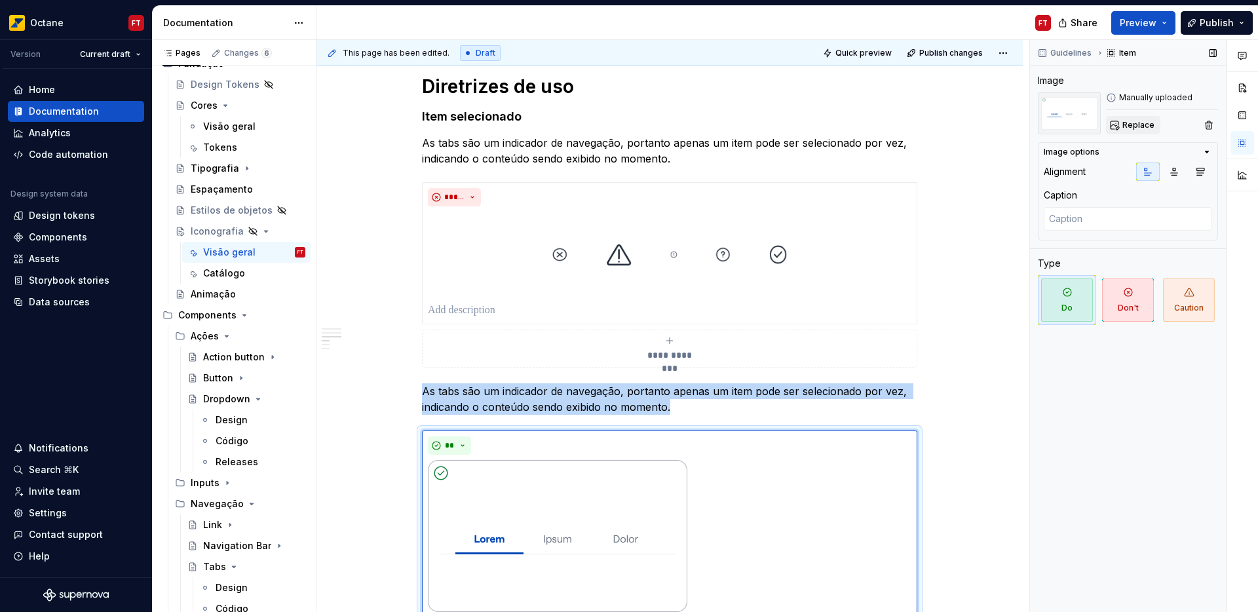
click at [1145, 124] on span "Replace" at bounding box center [1138, 125] width 32 height 10
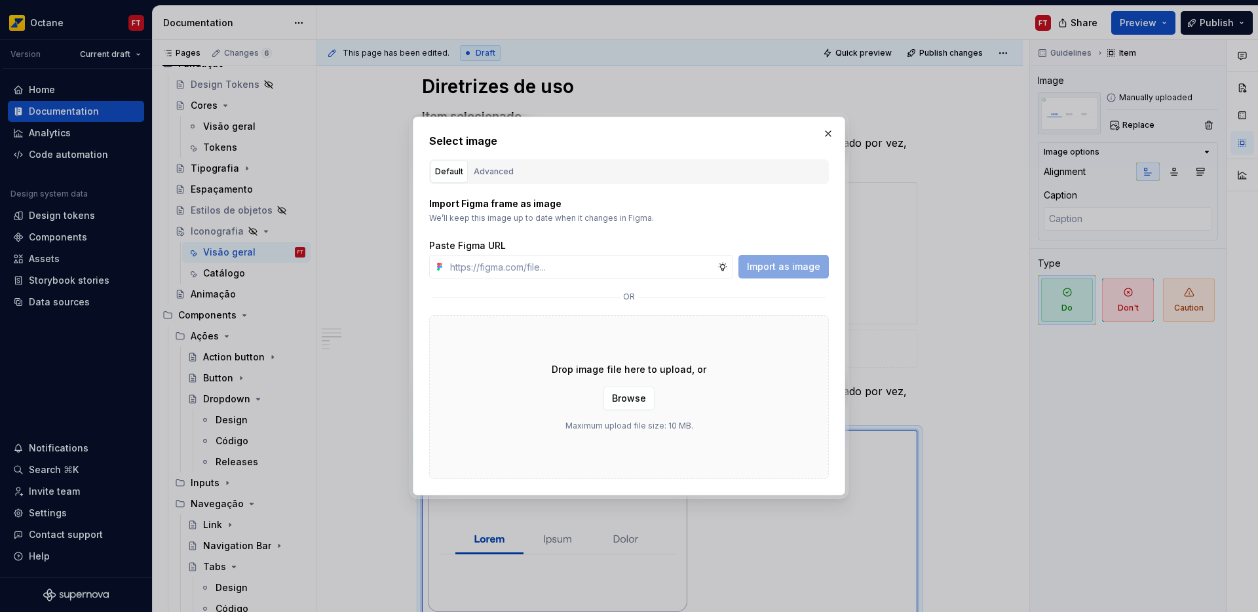
click at [826, 140] on button "button" at bounding box center [828, 133] width 18 height 18
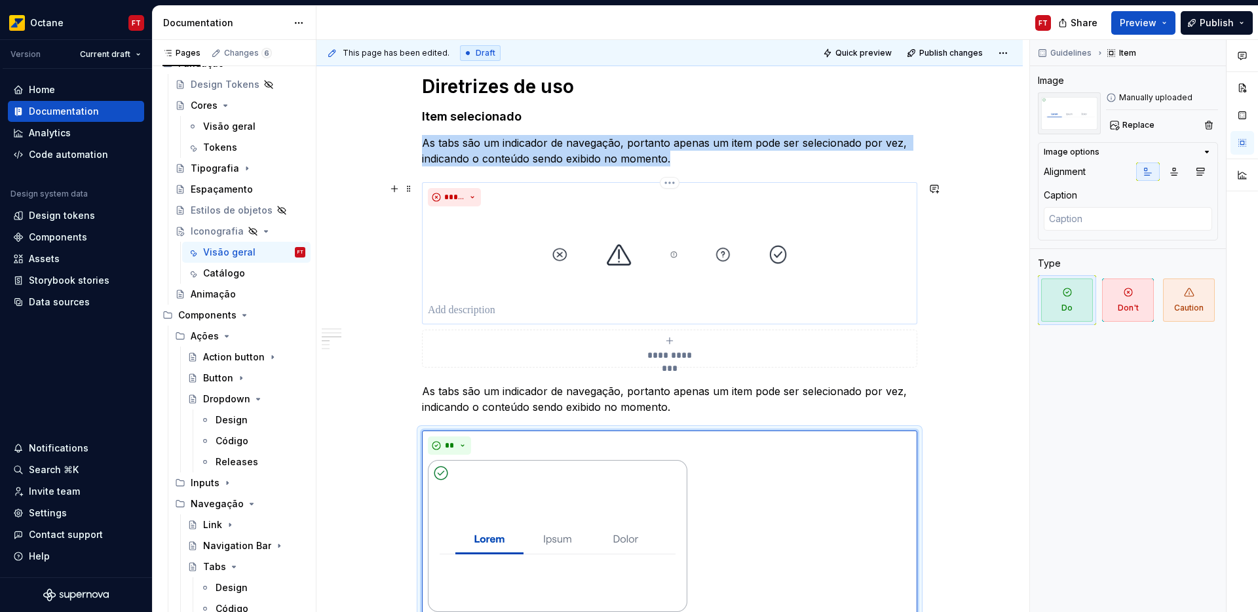
click at [721, 241] on img at bounding box center [670, 254] width 484 height 85
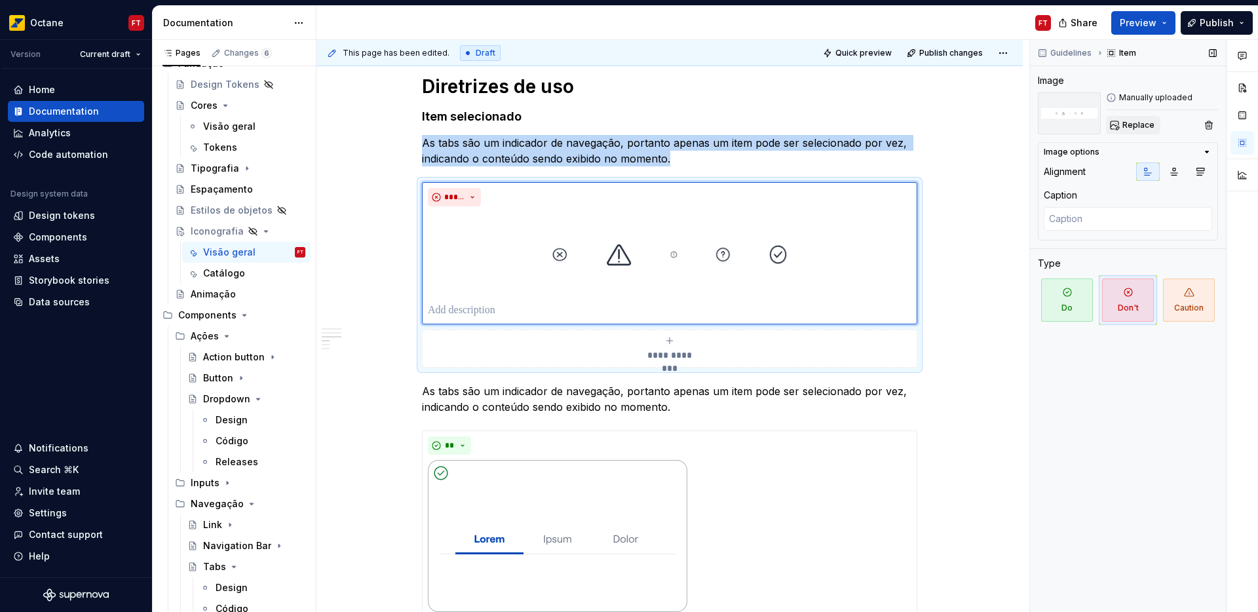
click at [1134, 126] on span "Replace" at bounding box center [1138, 125] width 32 height 10
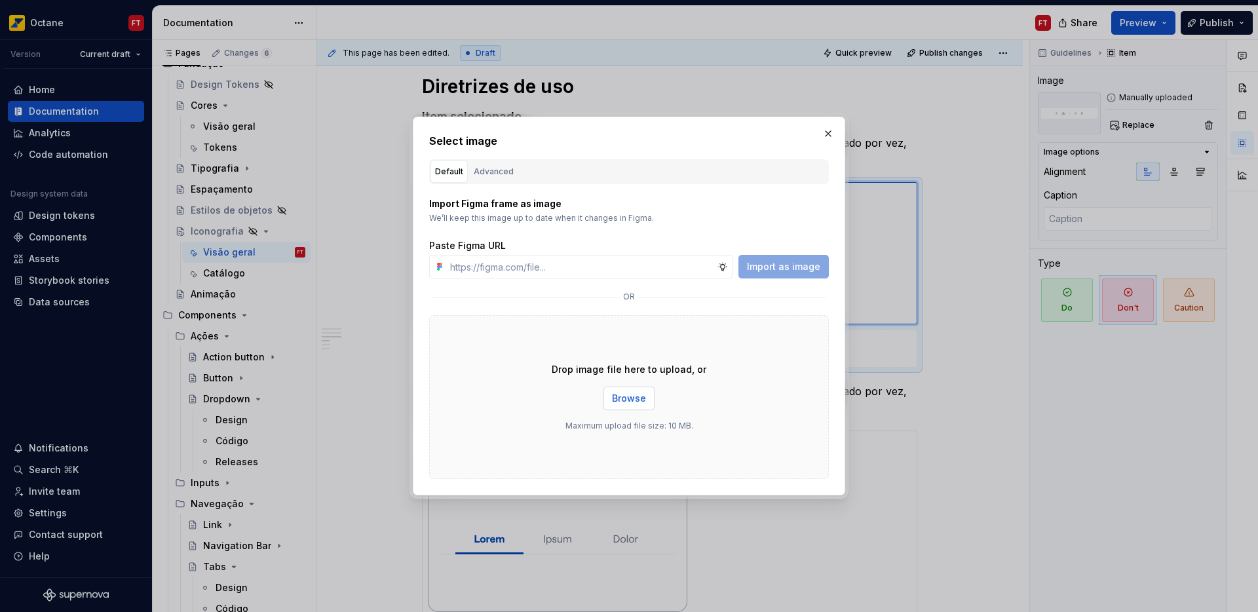
click at [636, 394] on span "Browse" at bounding box center [629, 398] width 34 height 13
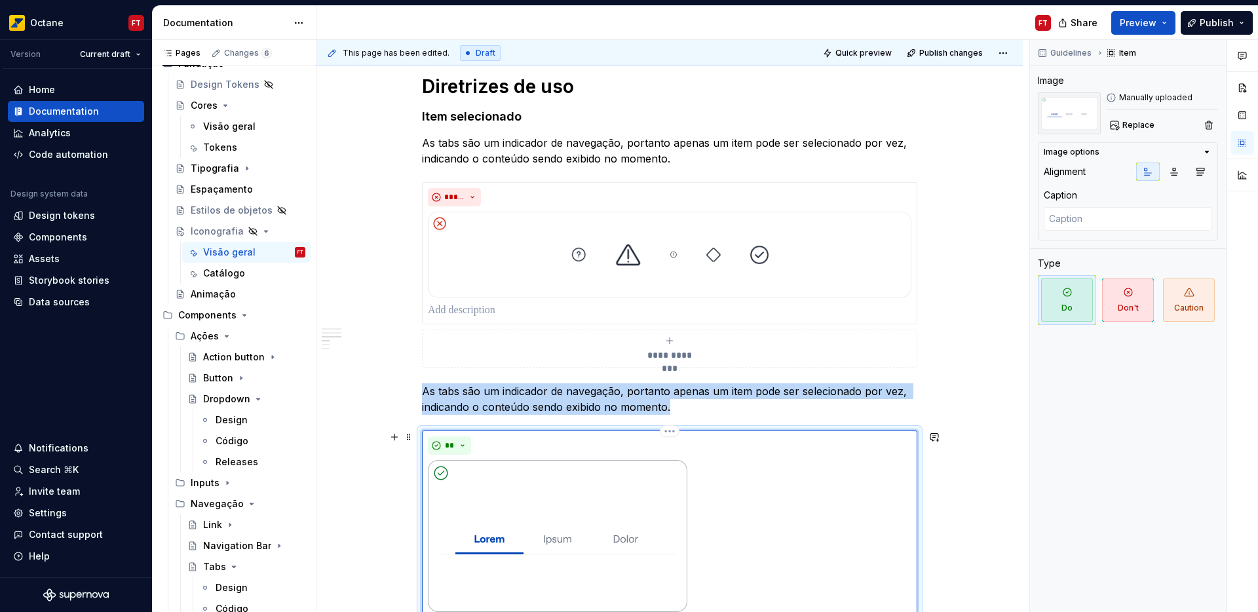
click at [611, 513] on img at bounding box center [557, 536] width 259 height 152
click at [569, 518] on img at bounding box center [557, 536] width 259 height 152
click at [1132, 121] on span "Replace" at bounding box center [1138, 125] width 32 height 10
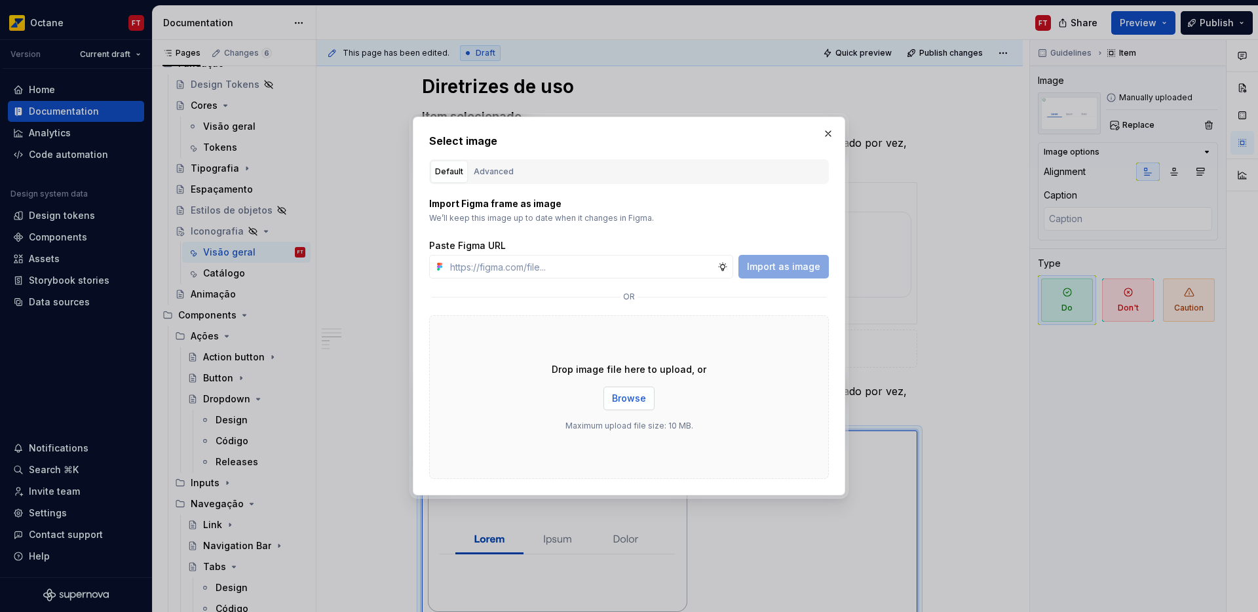
click at [635, 395] on span "Browse" at bounding box center [629, 398] width 34 height 13
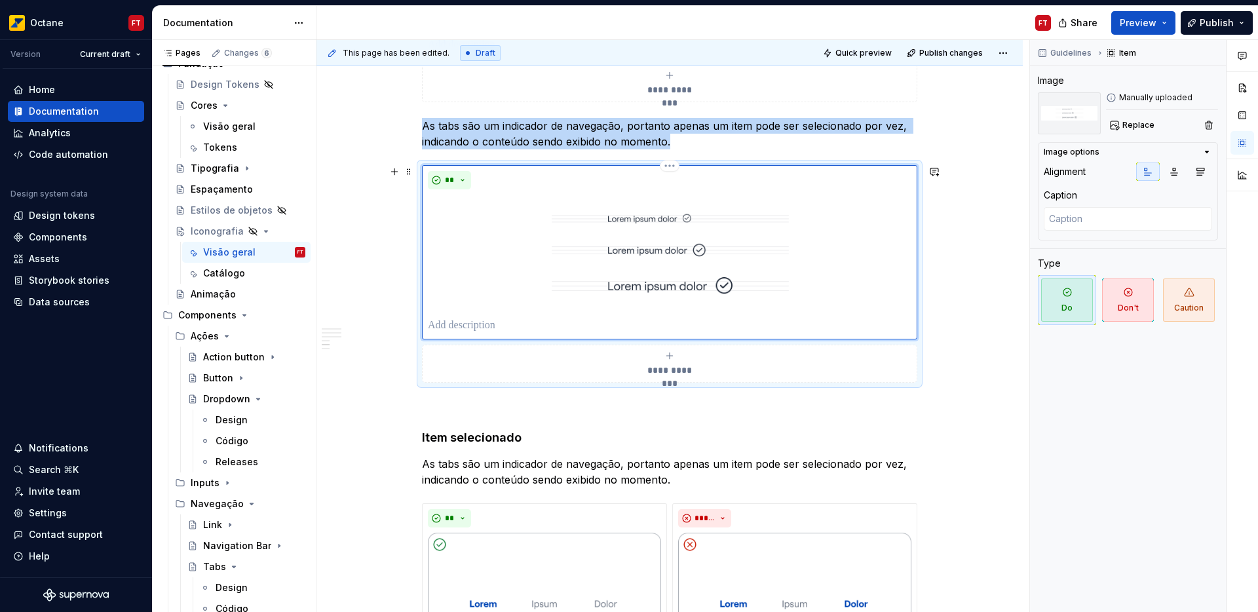
scroll to position [847, 0]
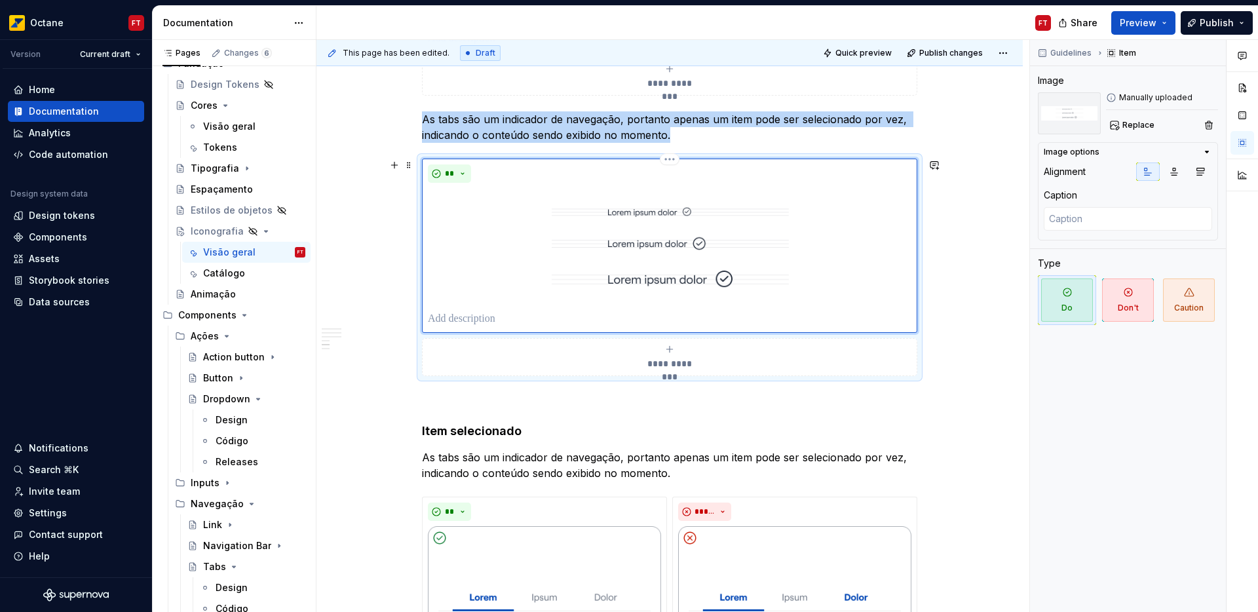
click at [499, 255] on img at bounding box center [670, 247] width 484 height 119
click at [1133, 124] on span "Replace" at bounding box center [1138, 125] width 32 height 10
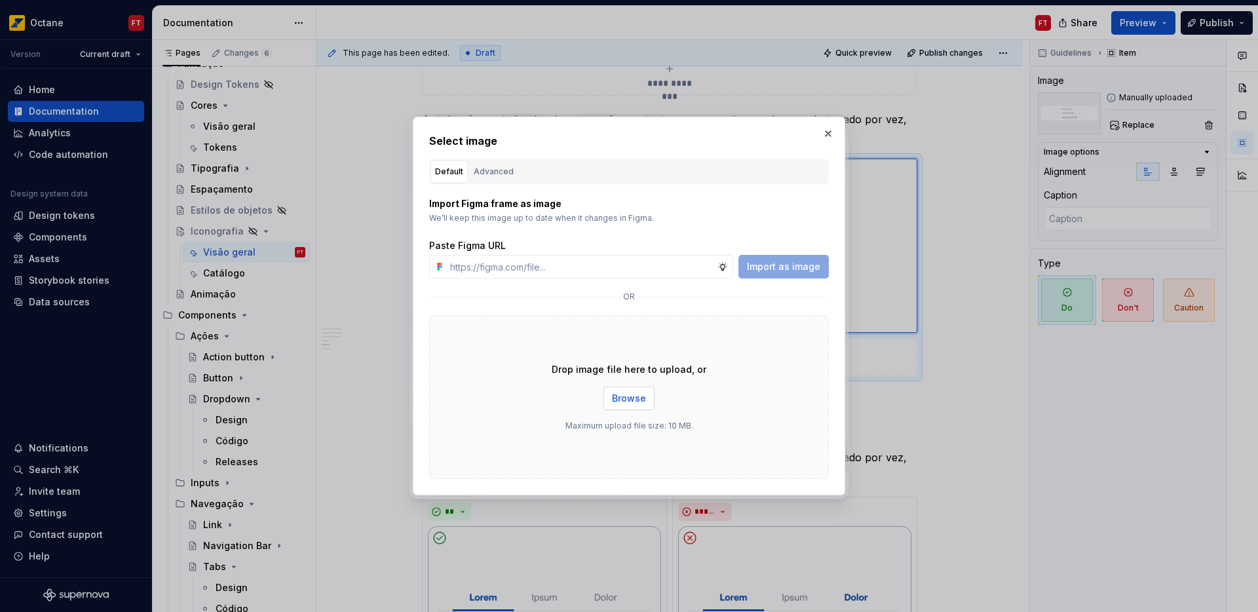
click at [637, 401] on span "Browse" at bounding box center [629, 398] width 34 height 13
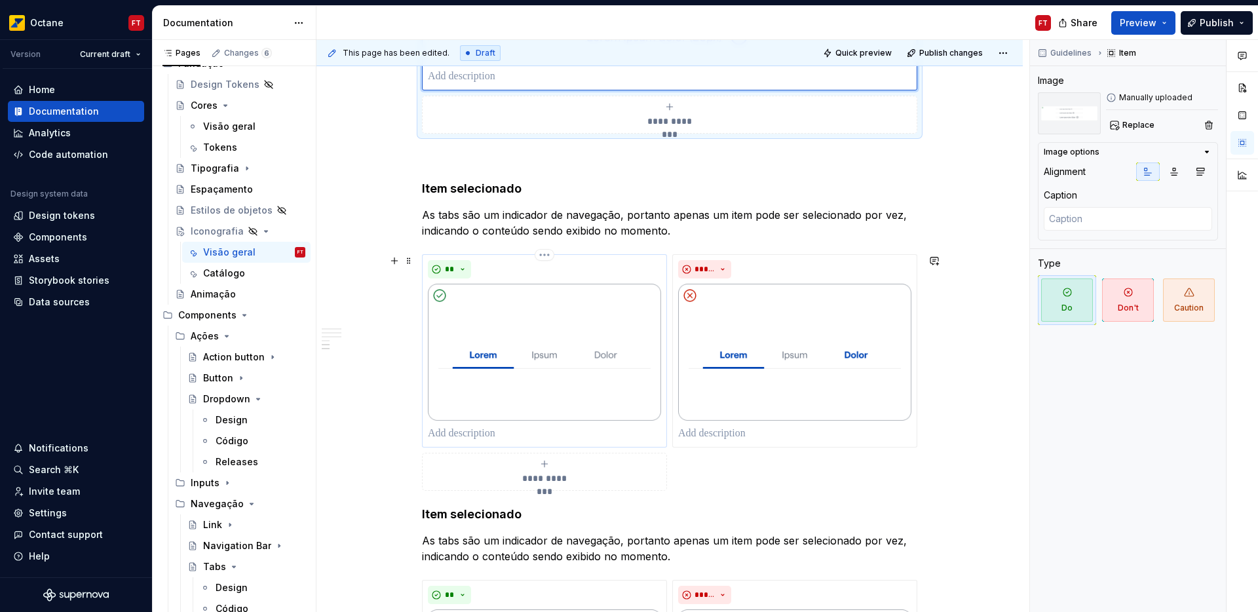
scroll to position [1095, 0]
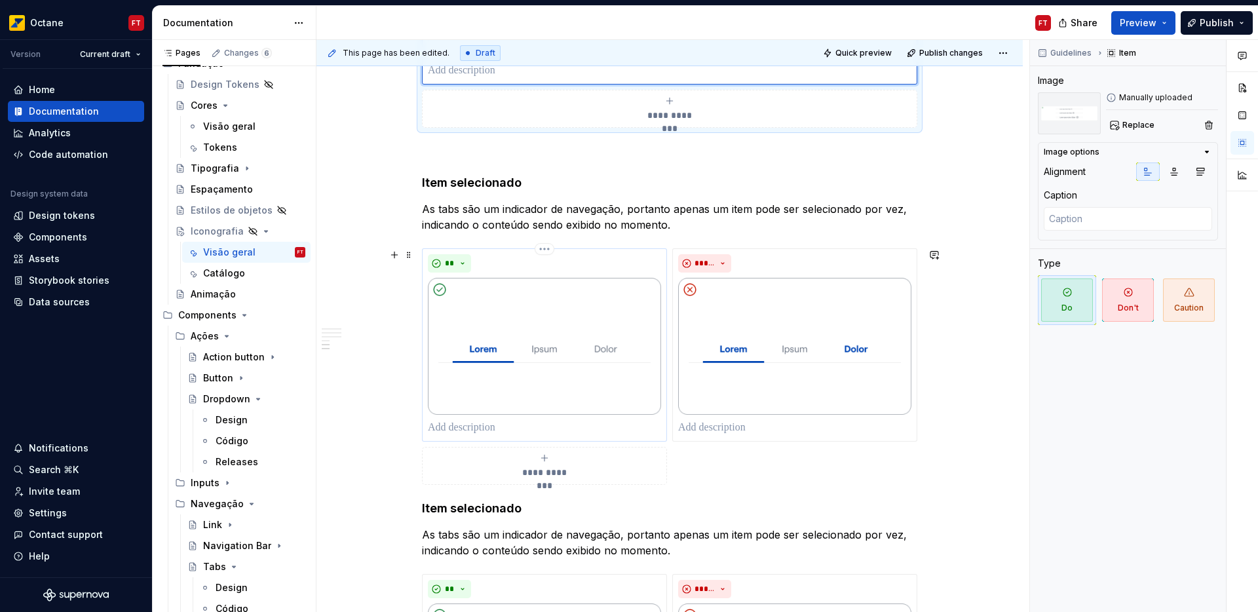
click at [529, 355] on img at bounding box center [544, 346] width 233 height 137
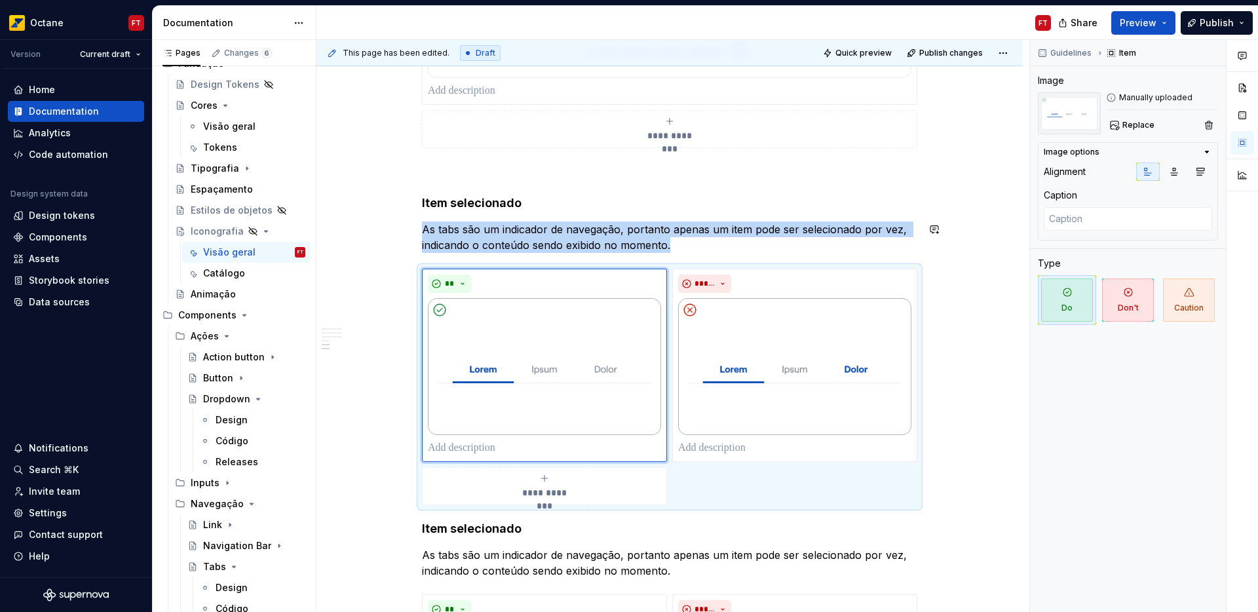
scroll to position [1094, 0]
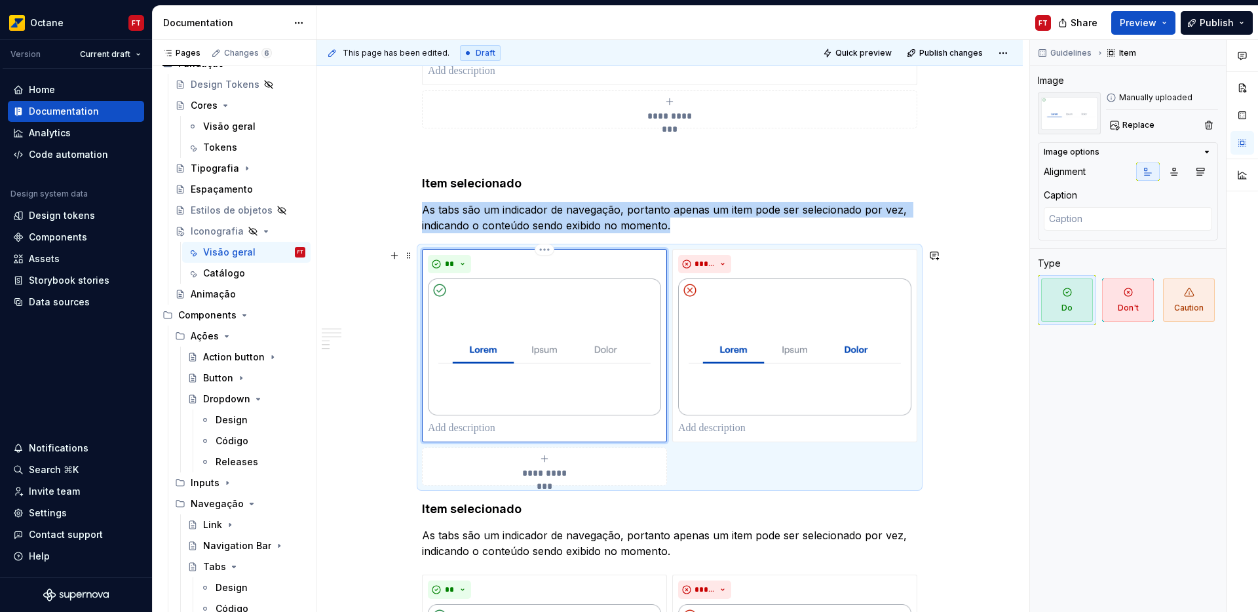
click at [537, 353] on img at bounding box center [544, 346] width 233 height 137
click at [1134, 126] on span "Replace" at bounding box center [1138, 125] width 32 height 10
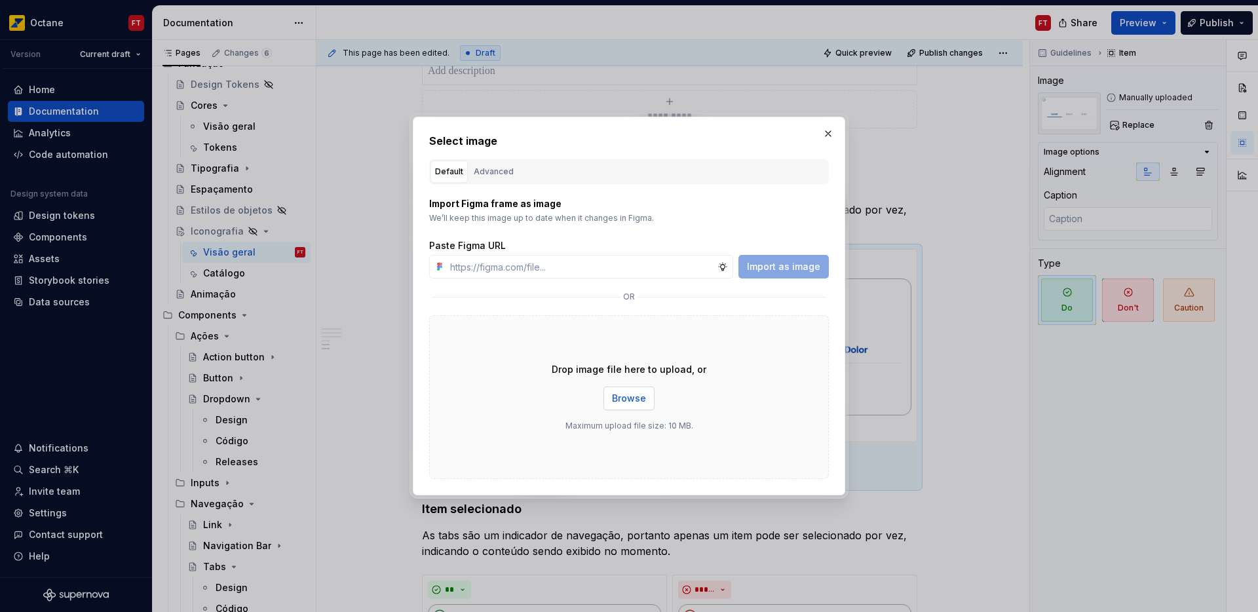
click at [636, 398] on span "Browse" at bounding box center [629, 398] width 34 height 13
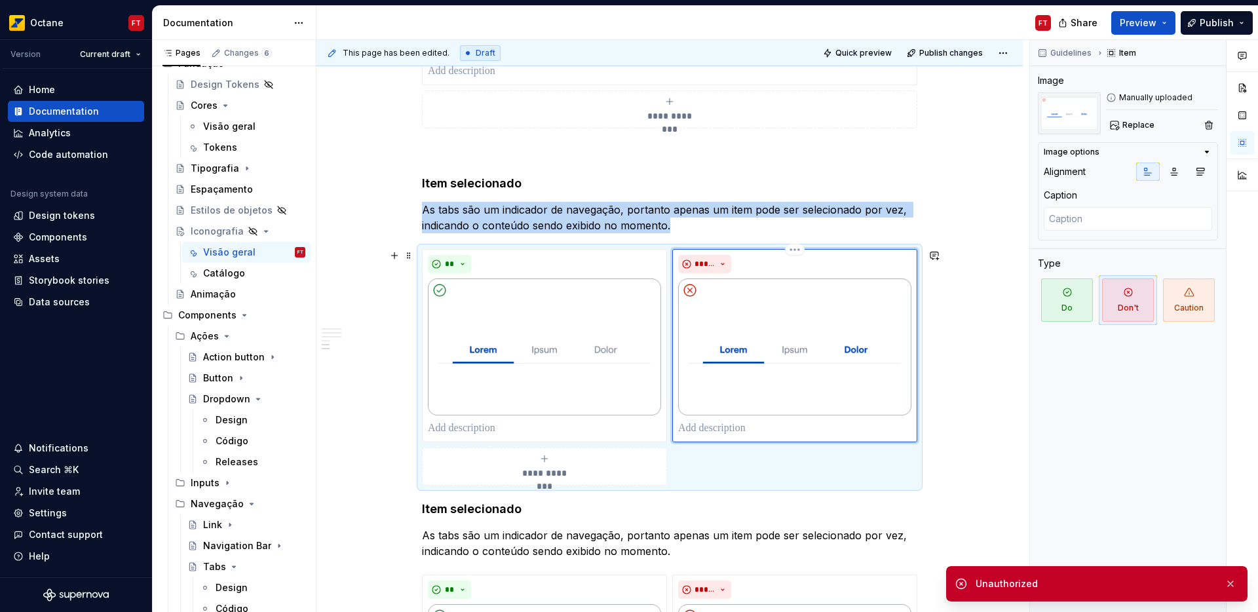
click at [786, 340] on img at bounding box center [794, 346] width 233 height 137
click at [1151, 121] on span "Replace" at bounding box center [1138, 125] width 32 height 10
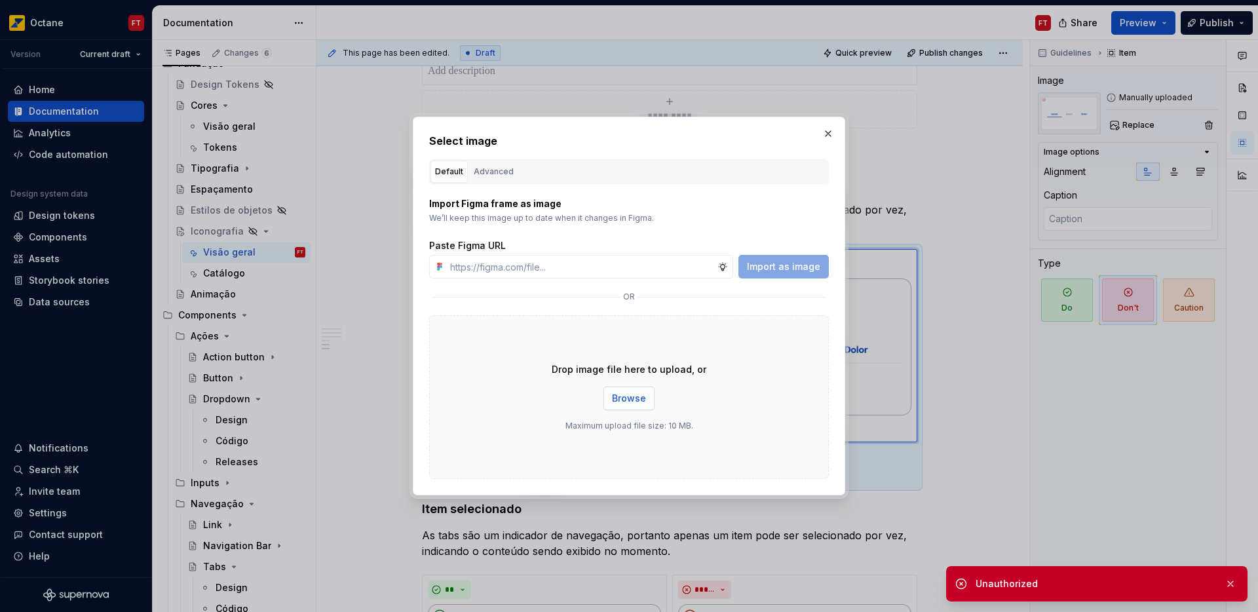
click at [634, 394] on span "Browse" at bounding box center [629, 398] width 34 height 13
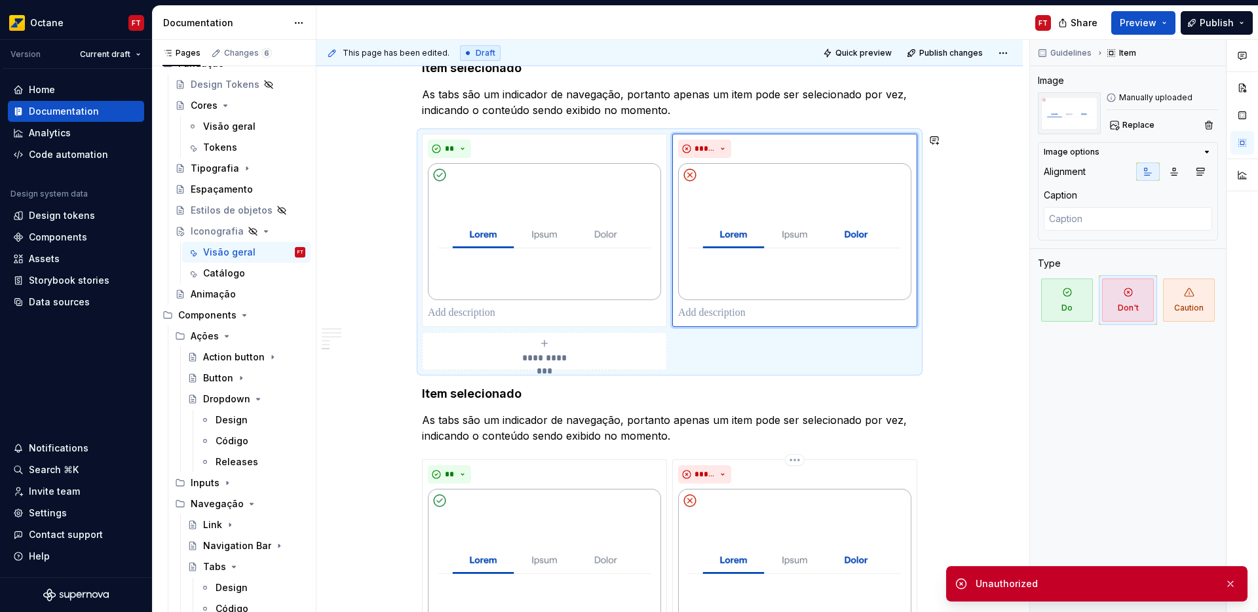
scroll to position [1299, 0]
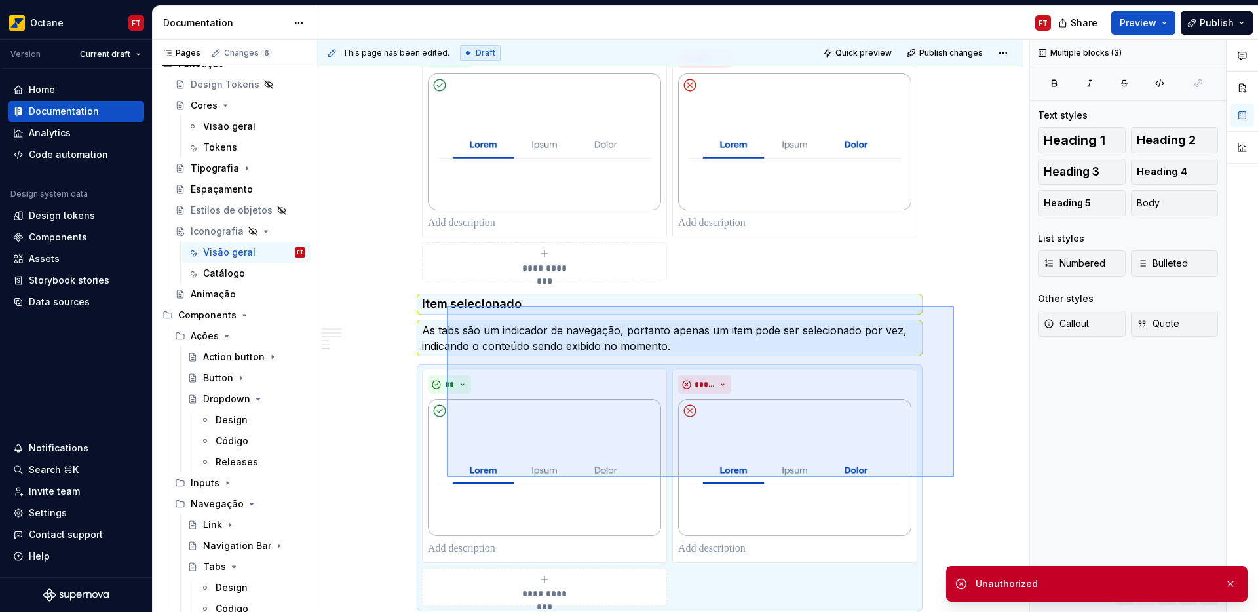
drag, startPoint x: 954, startPoint y: 477, endPoint x: 447, endPoint y: 306, distance: 535.2
click at [447, 306] on div "**********" at bounding box center [672, 326] width 713 height 573
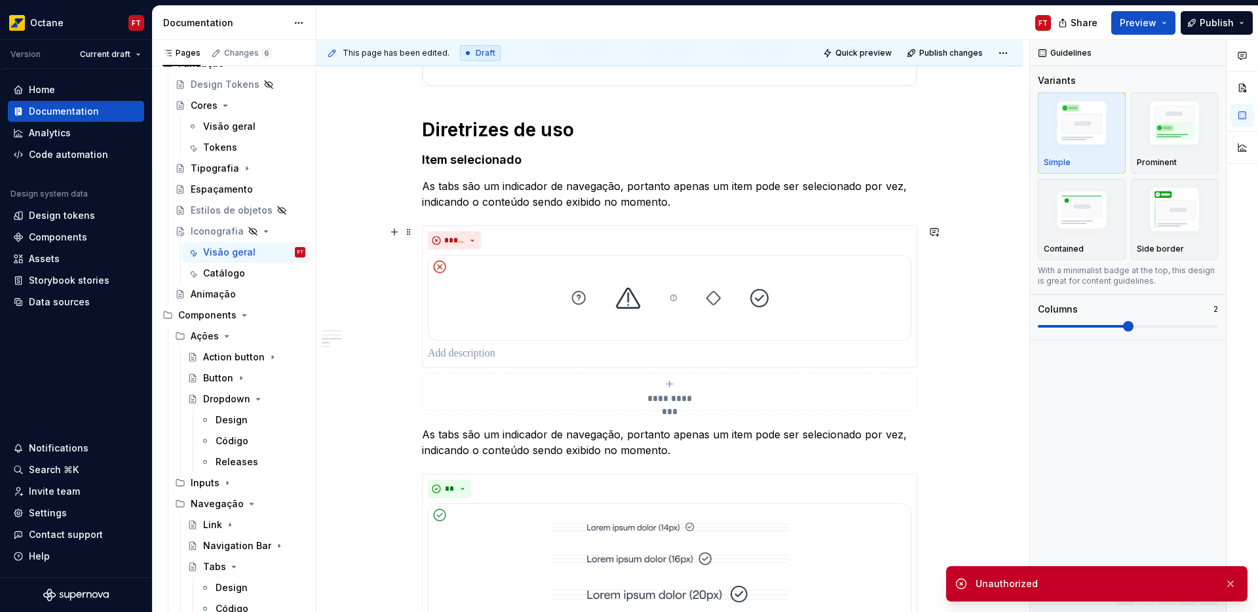
scroll to position [486, 0]
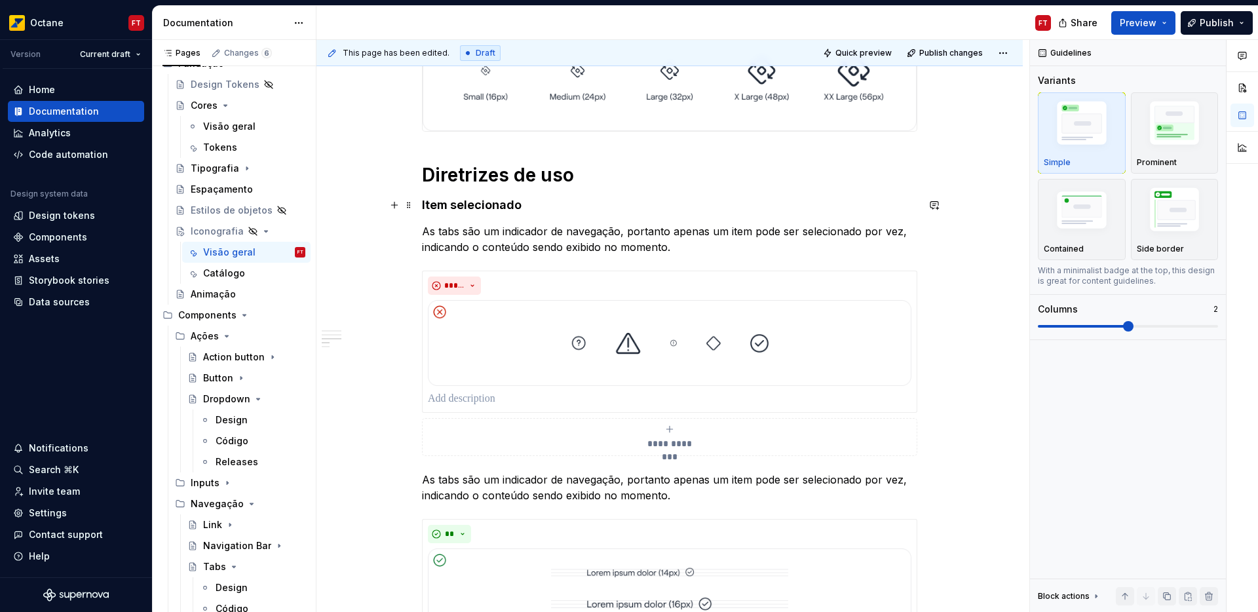
click at [461, 206] on h4 "Item selecionado" at bounding box center [669, 205] width 495 height 16
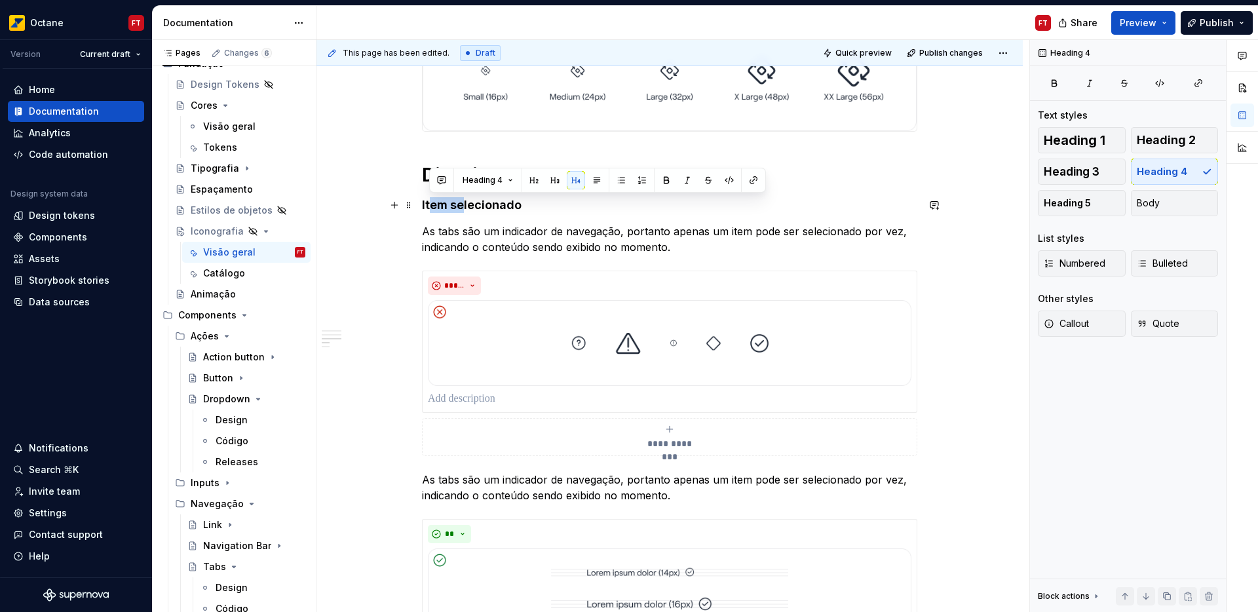
drag, startPoint x: 463, startPoint y: 205, endPoint x: 428, endPoint y: 207, distance: 35.4
click at [428, 207] on h4 "Item selecionado" at bounding box center [669, 205] width 495 height 16
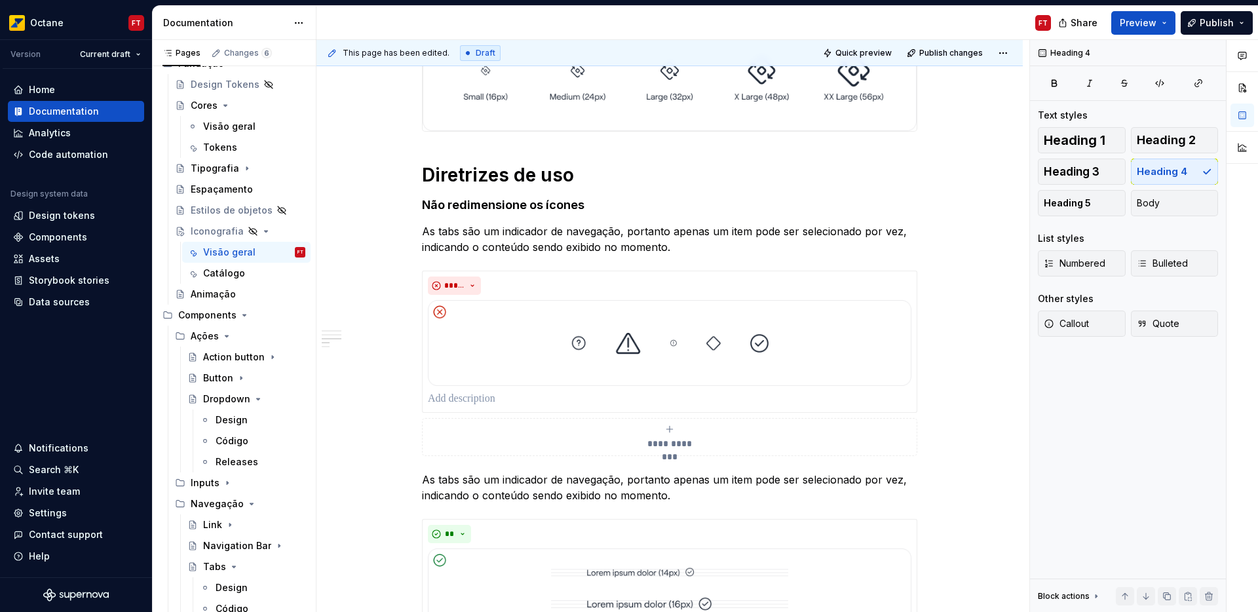
click at [510, 242] on p "As tabs são um indicador de navegação, portanto apenas um item pode ser selecio…" at bounding box center [669, 238] width 495 height 31
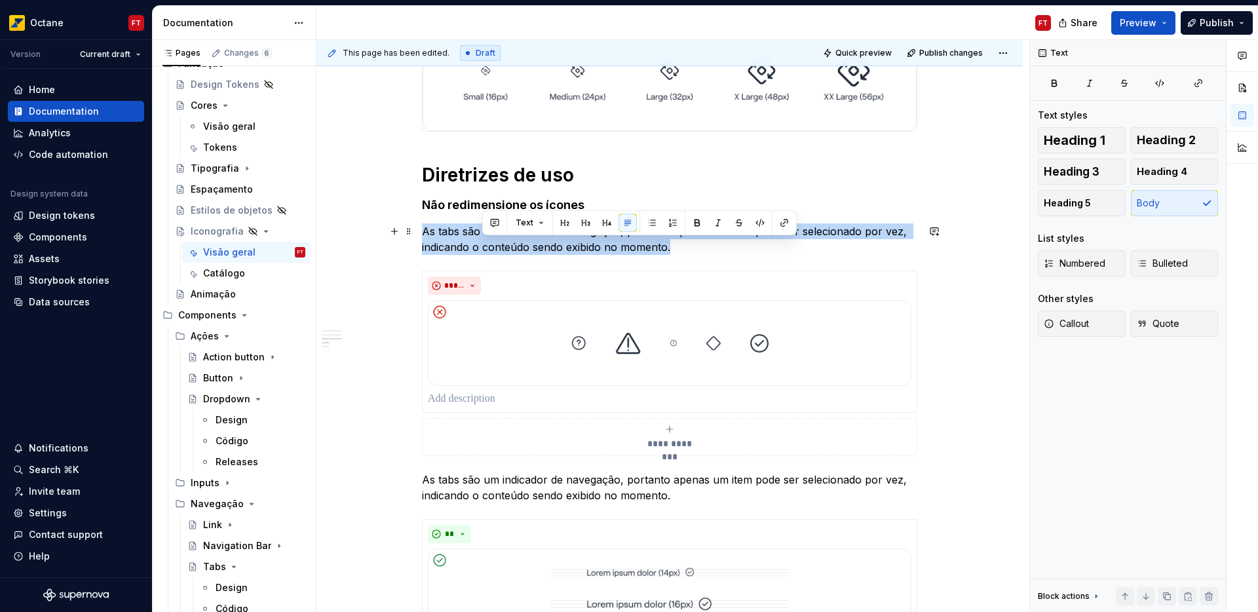
click at [510, 242] on p "As tabs são um indicador de navegação, portanto apenas um item pode ser selecio…" at bounding box center [669, 238] width 495 height 31
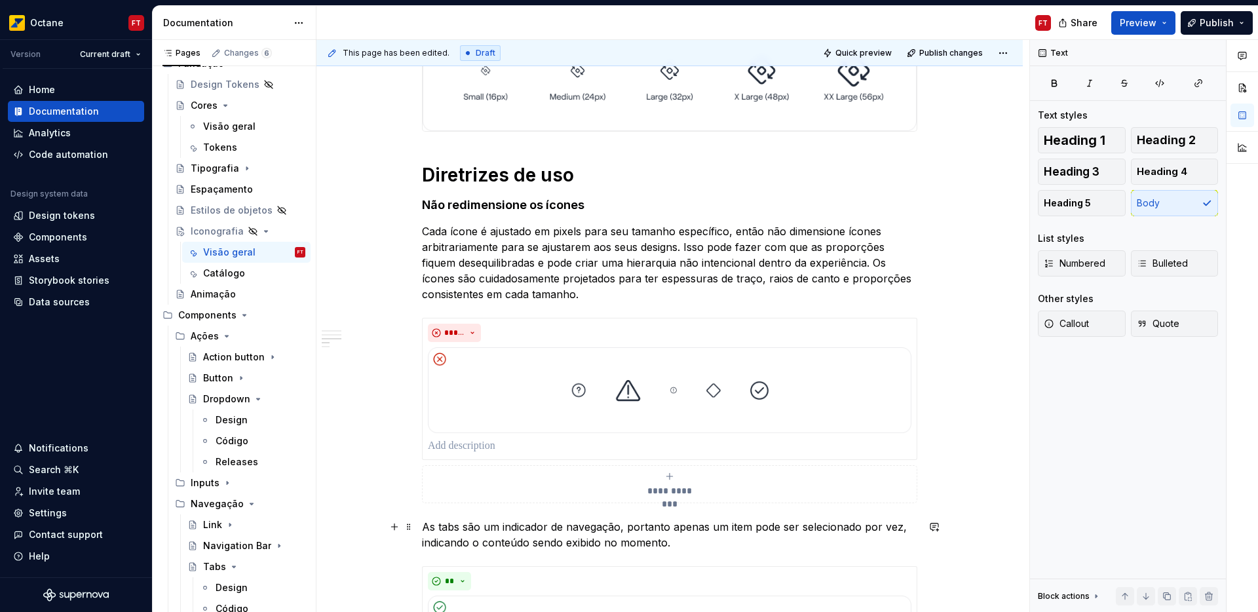
click at [501, 527] on p "As tabs são um indicador de navegação, portanto apenas um item pode ser selecio…" at bounding box center [669, 534] width 495 height 31
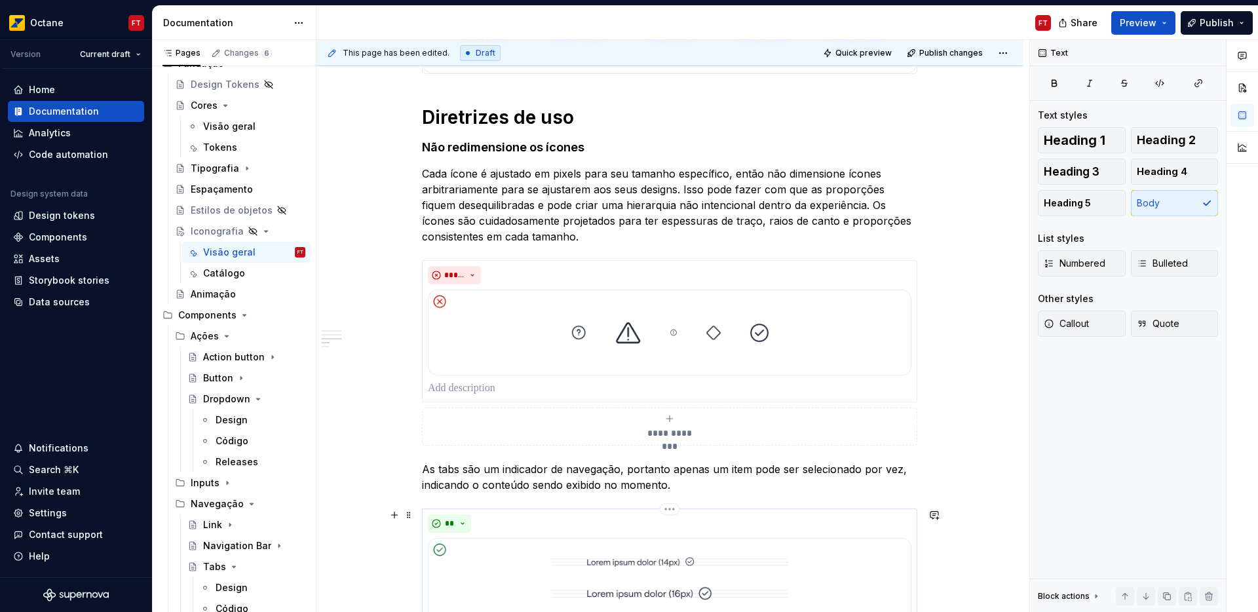
scroll to position [541, 0]
click at [410, 151] on span at bounding box center [409, 150] width 10 height 18
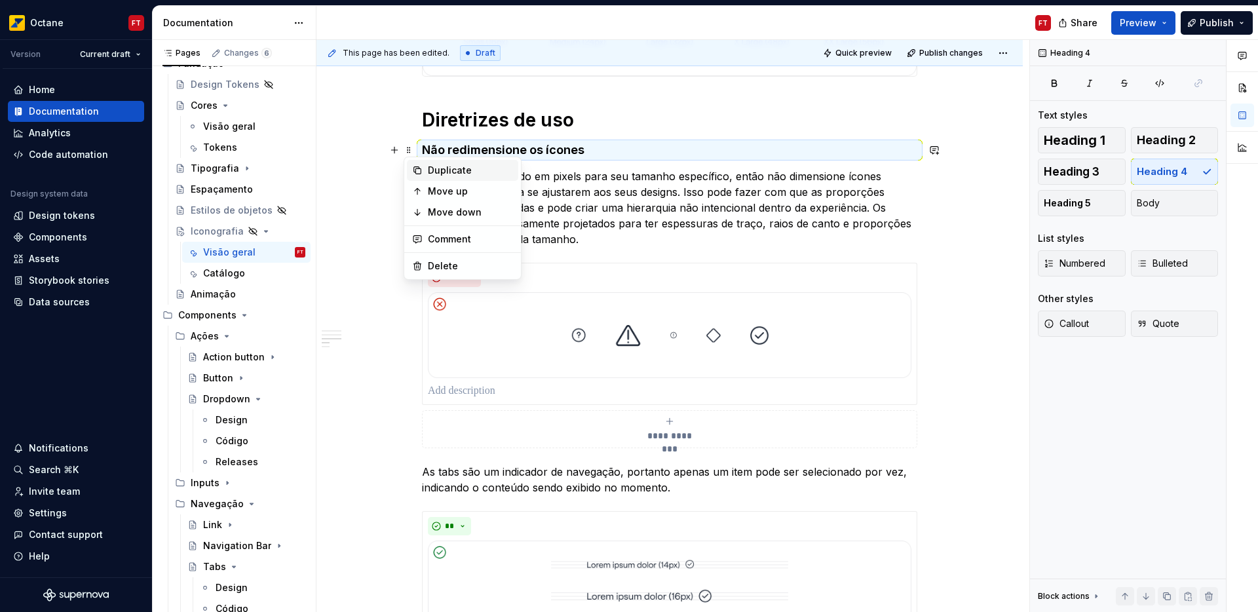
click at [434, 171] on div "Duplicate" at bounding box center [470, 170] width 85 height 13
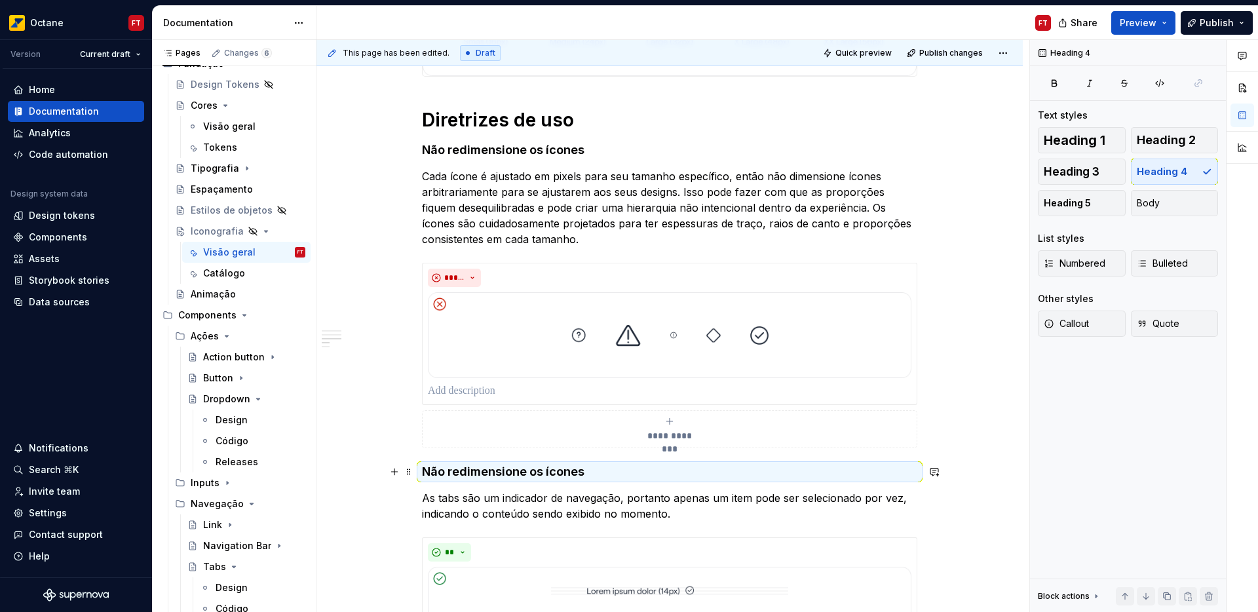
click at [470, 474] on h4 "Não redimensione os ícones" at bounding box center [669, 472] width 495 height 16
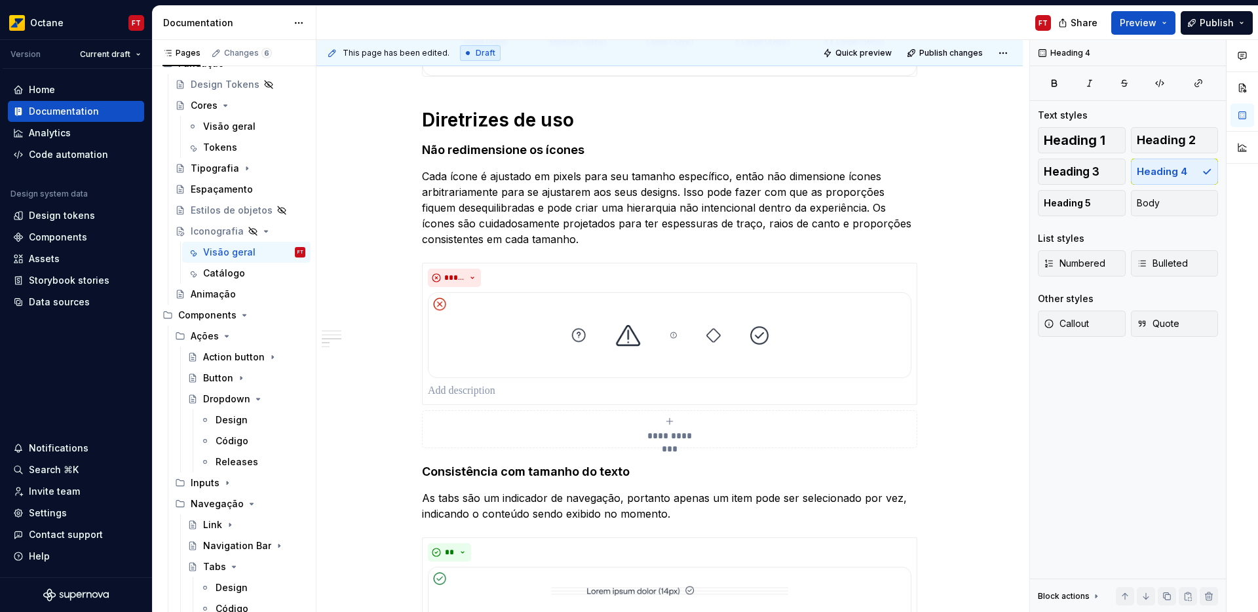
click at [535, 506] on p "As tabs são um indicador de navegação, portanto apenas um item pode ser selecio…" at bounding box center [669, 505] width 495 height 31
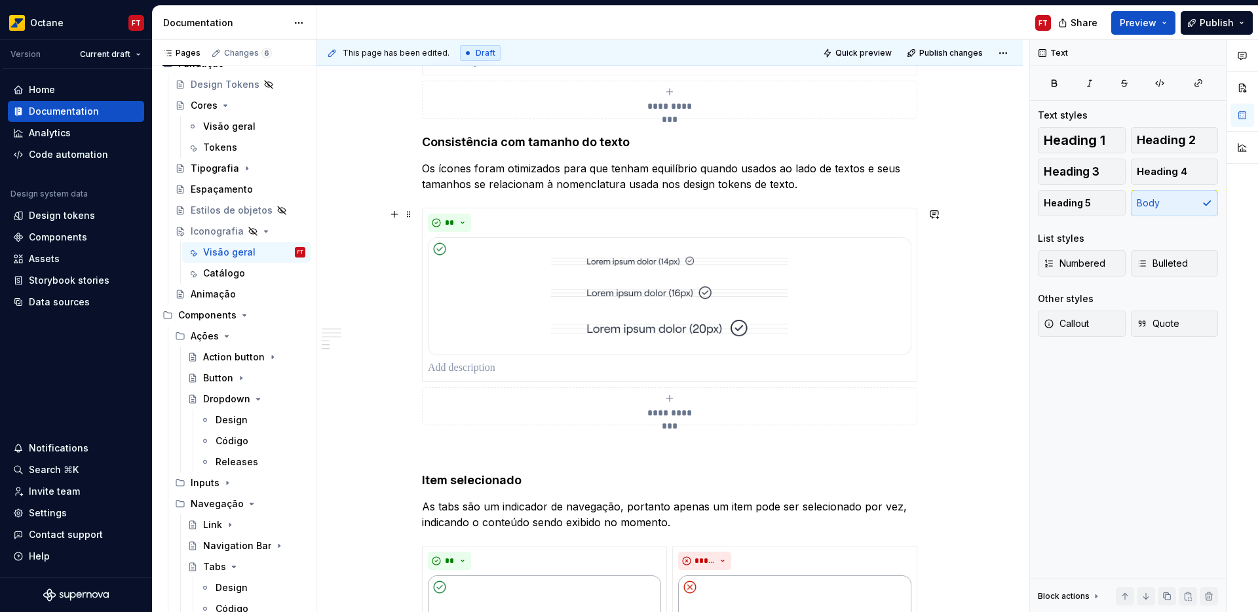
scroll to position [957, 0]
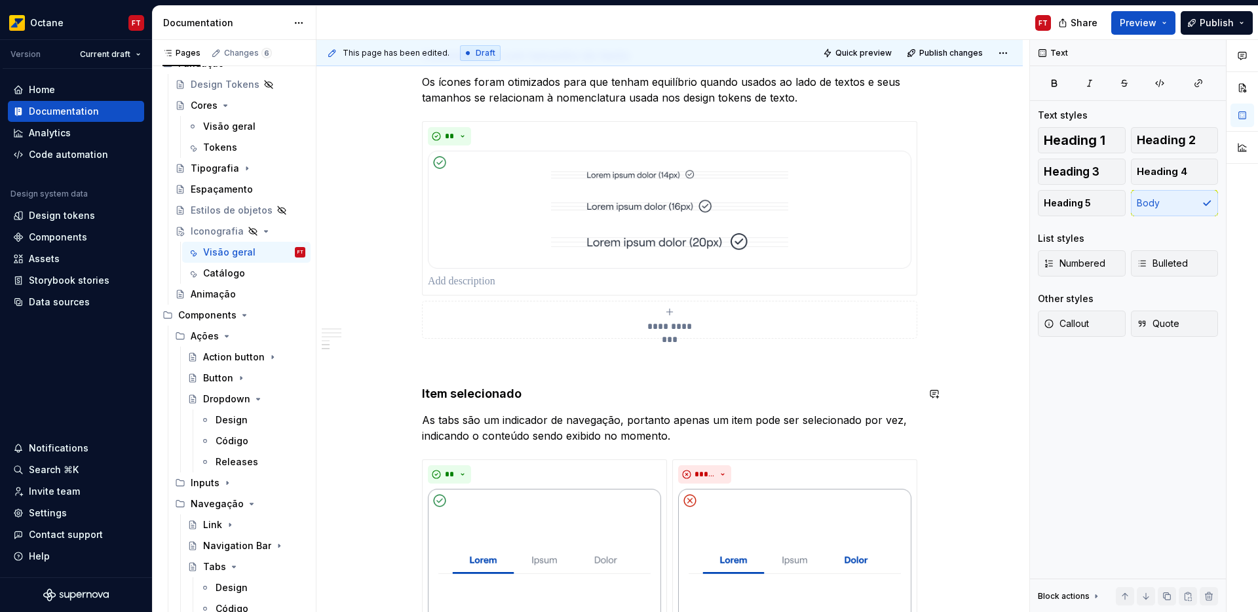
click at [500, 371] on div "**********" at bounding box center [669, 14] width 495 height 1363
click at [404, 362] on span at bounding box center [409, 362] width 10 height 18
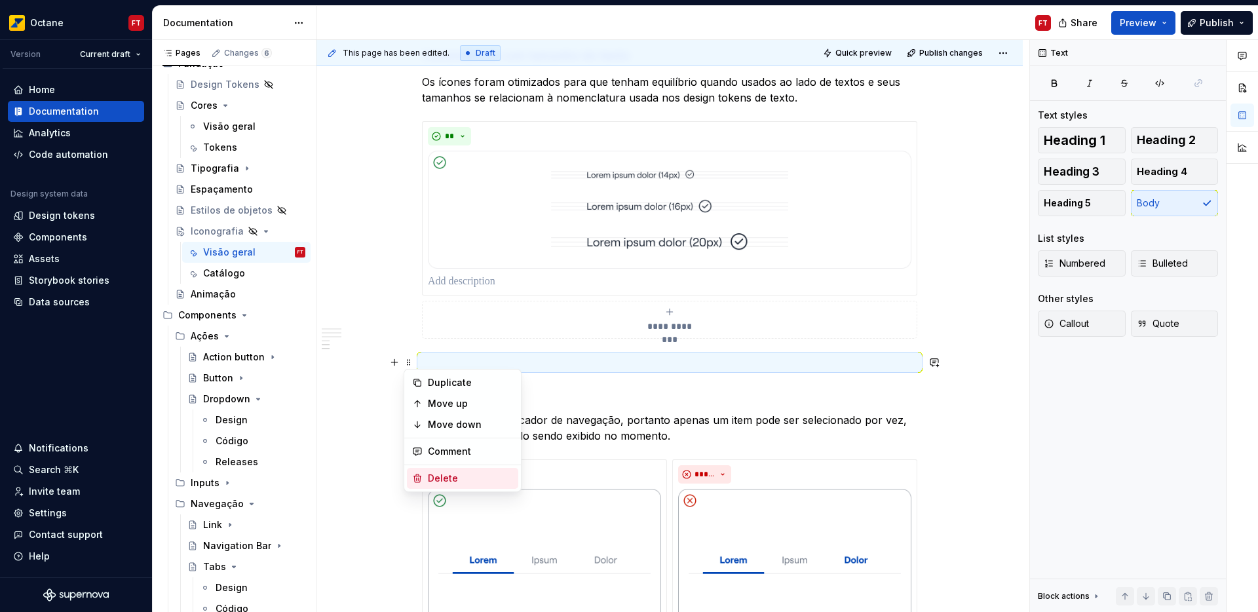
click at [453, 479] on div "Delete" at bounding box center [470, 478] width 85 height 13
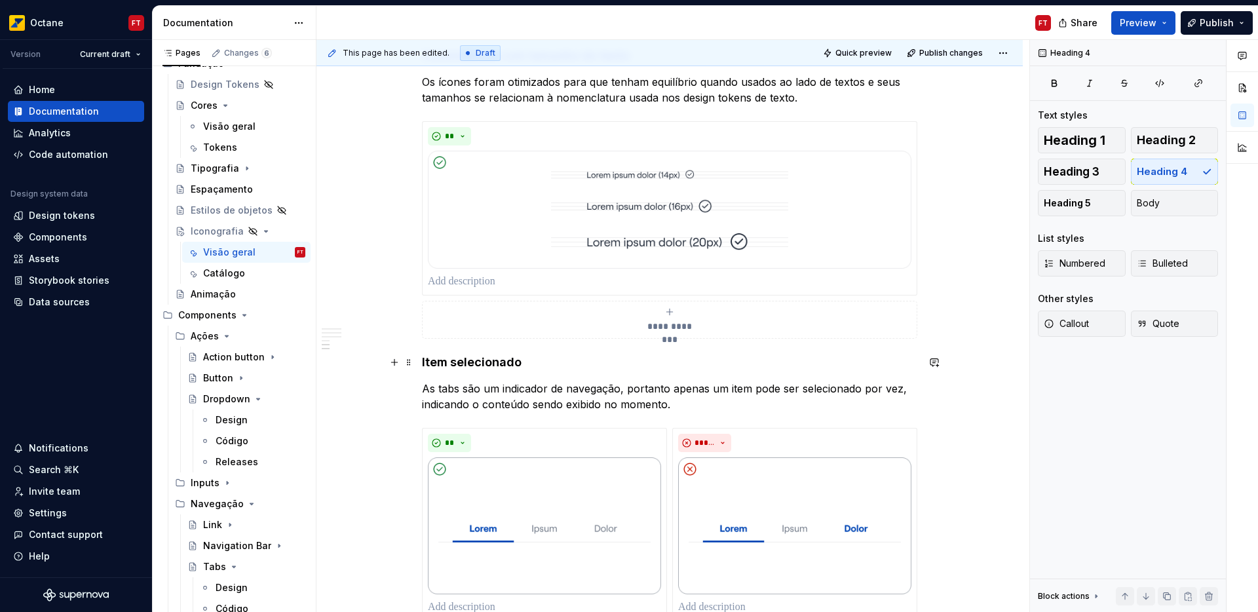
click at [465, 366] on h4 "Item selecionado" at bounding box center [669, 362] width 495 height 16
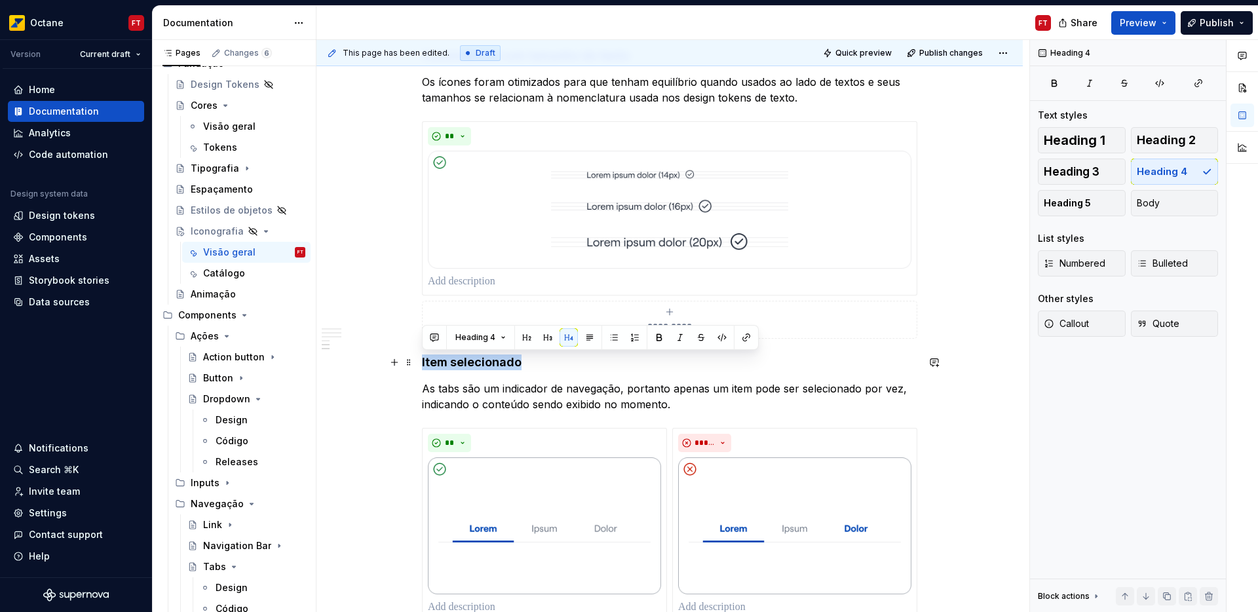
drag, startPoint x: 465, startPoint y: 366, endPoint x: 428, endPoint y: 365, distance: 36.7
click at [427, 364] on h4 "Item selecionado" at bounding box center [669, 362] width 495 height 16
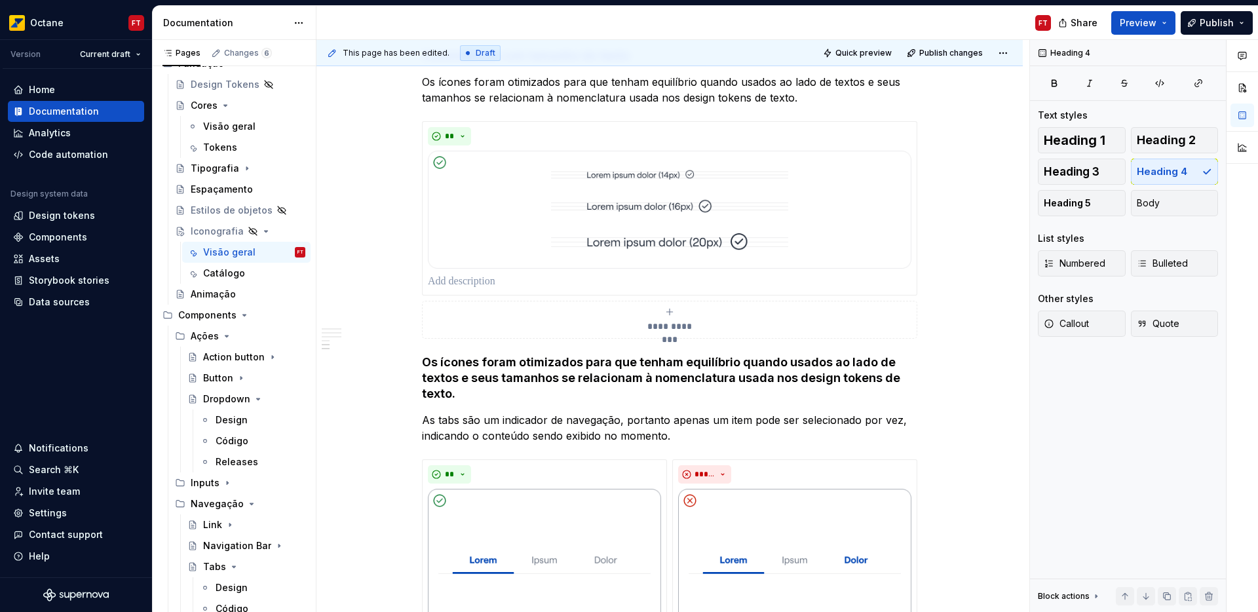
click at [446, 397] on h4 "Os ícones foram otimizados para que tenham equilíbrio quando usados ao lado de …" at bounding box center [669, 377] width 495 height 47
click at [447, 396] on h4 "Os ícones foram otimizados para que tenham equilíbrio quando usados ao lado de …" at bounding box center [669, 377] width 495 height 47
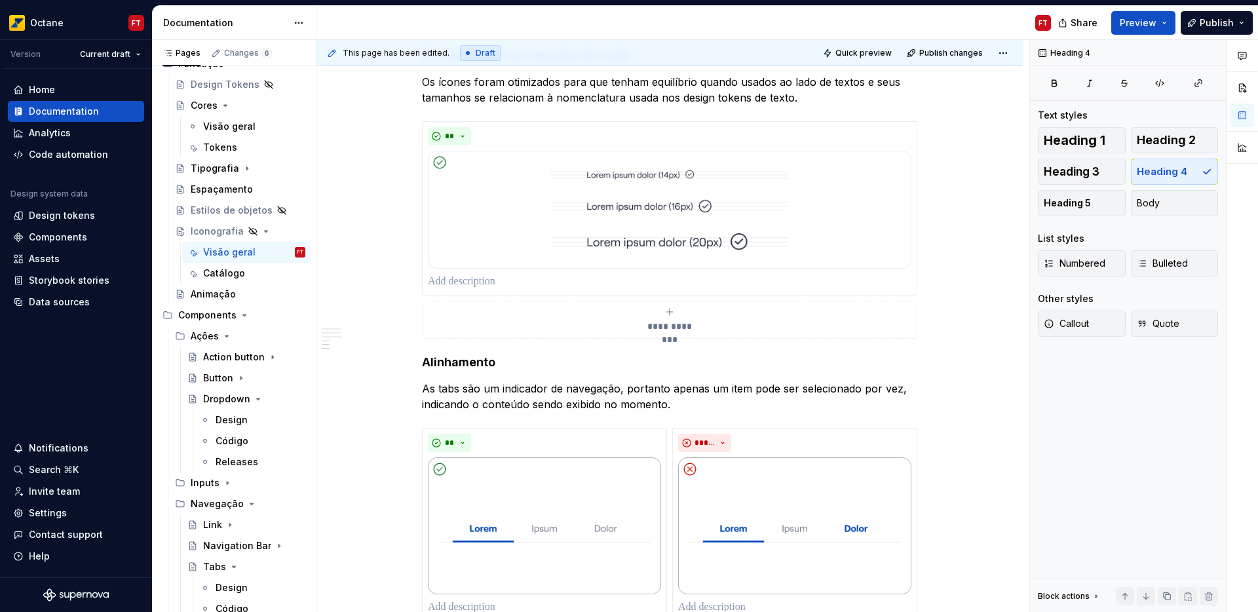
click at [543, 409] on p "As tabs são um indicador de navegação, portanto apenas um item pode ser selecio…" at bounding box center [669, 396] width 495 height 31
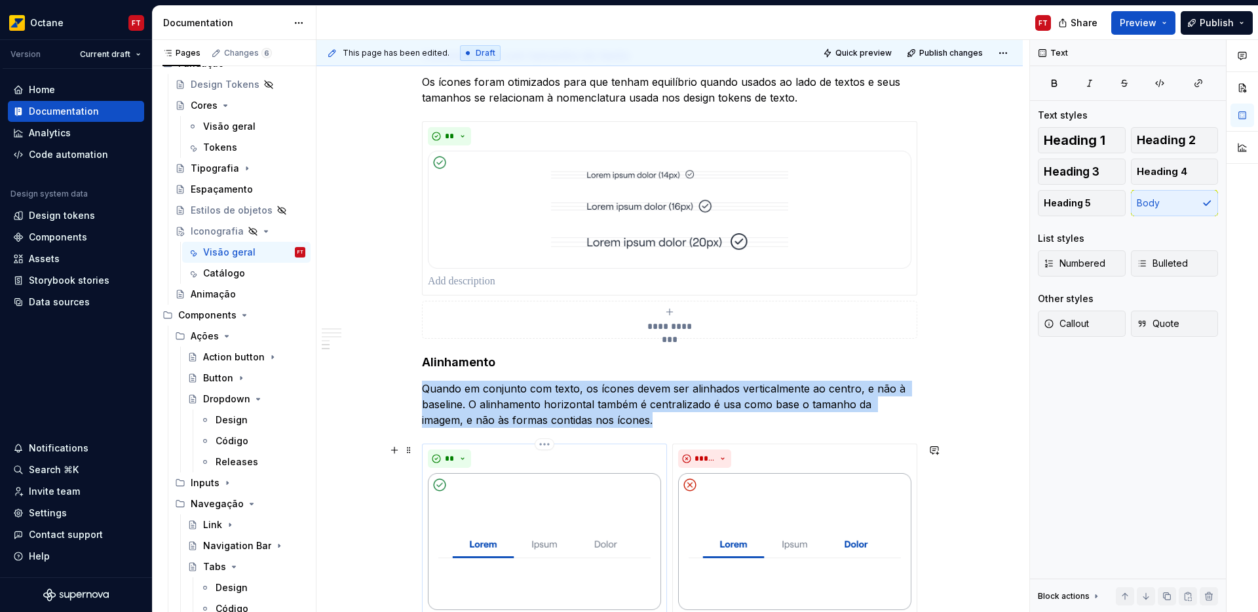
click at [534, 544] on img at bounding box center [544, 541] width 233 height 137
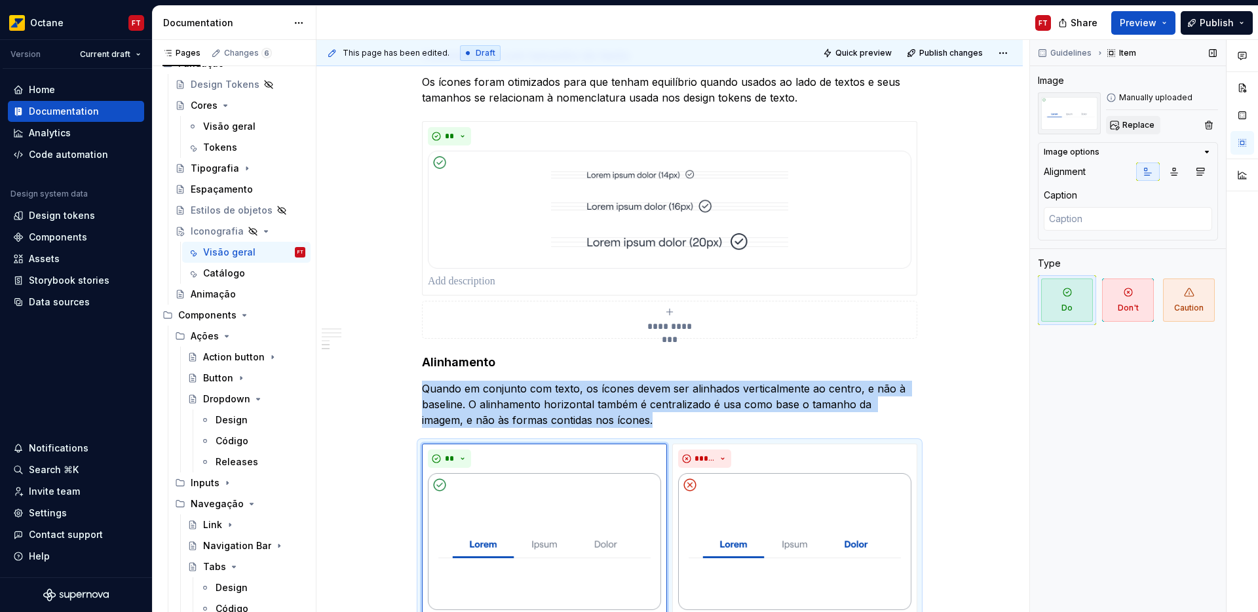
click at [1141, 129] on span "Replace" at bounding box center [1138, 125] width 32 height 10
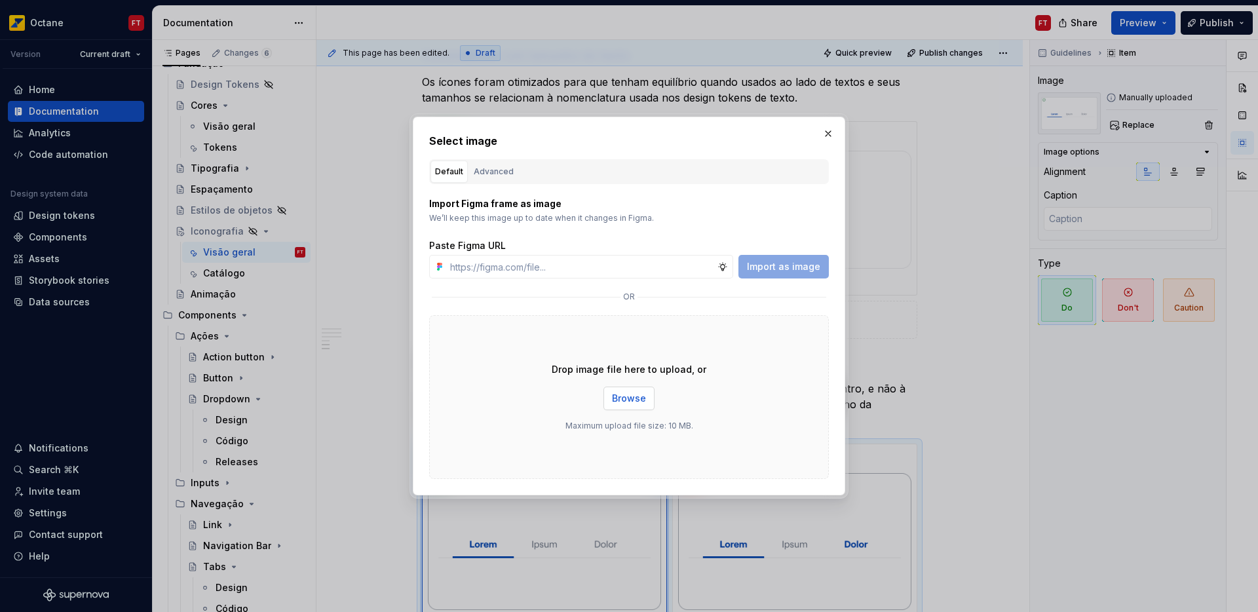
click at [620, 394] on span "Browse" at bounding box center [629, 398] width 34 height 13
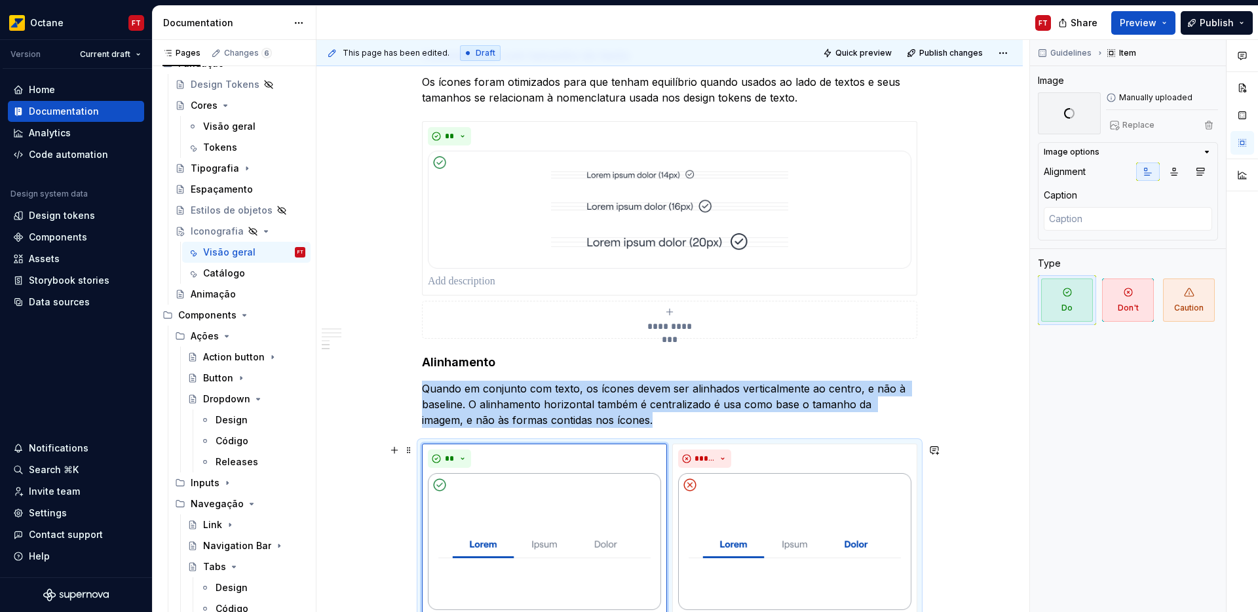
scroll to position [1028, 0]
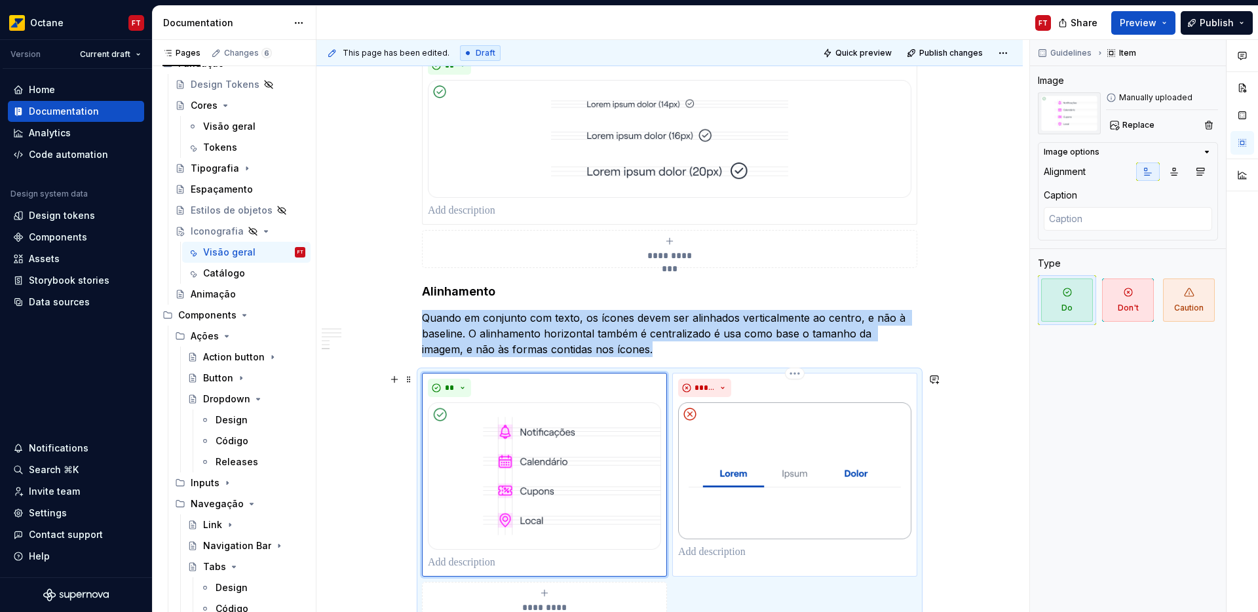
click at [777, 461] on img at bounding box center [794, 470] width 233 height 137
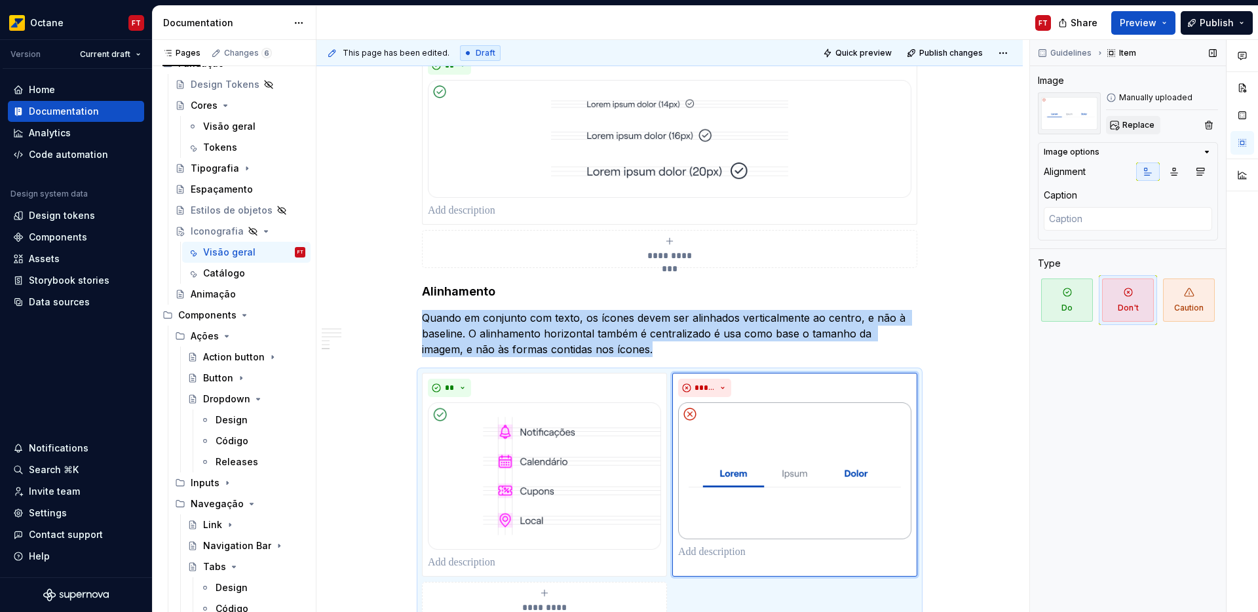
click at [1122, 126] on button "Replace" at bounding box center [1133, 125] width 54 height 18
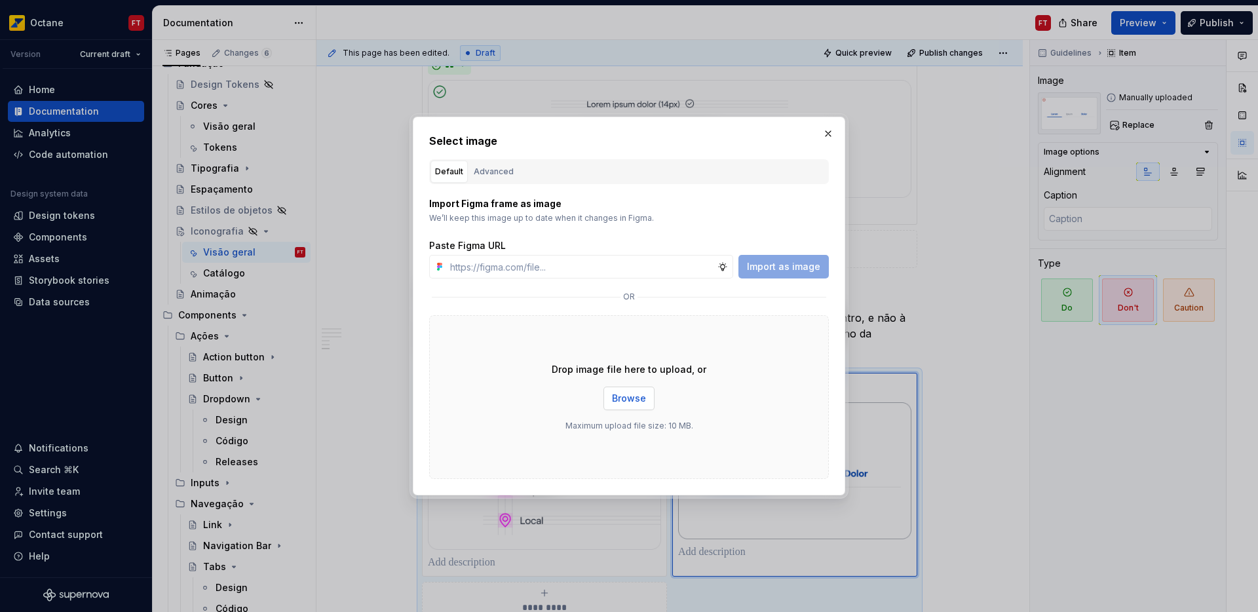
click at [632, 398] on span "Browse" at bounding box center [629, 398] width 34 height 13
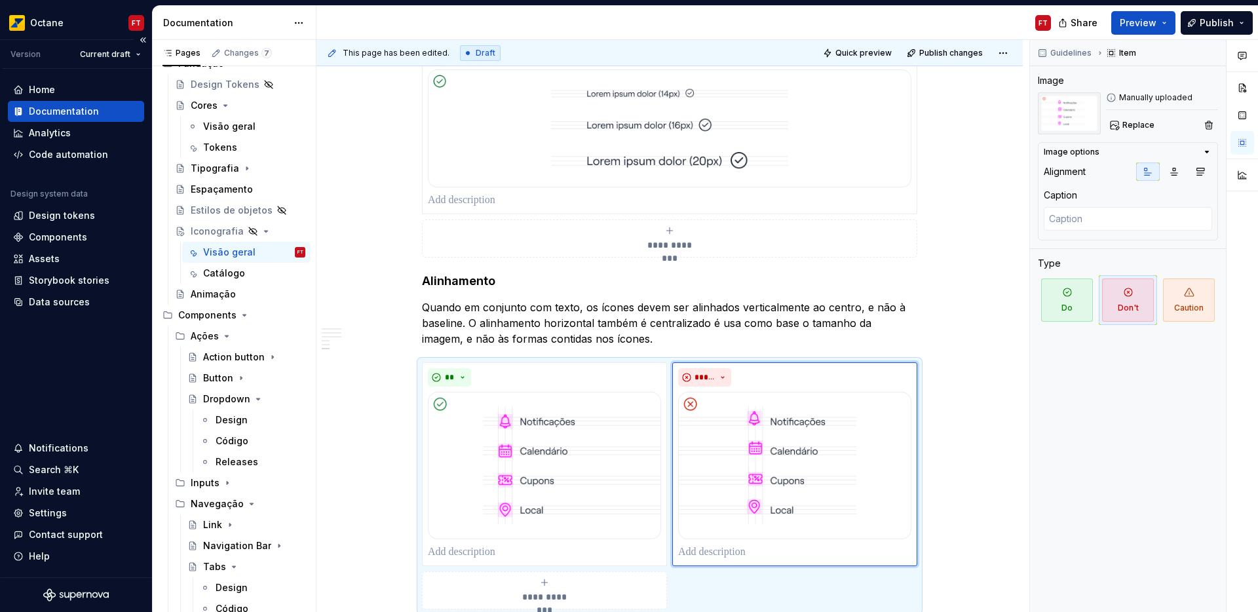
scroll to position [1039, 0]
type textarea "*"
